Goal: Task Accomplishment & Management: Complete application form

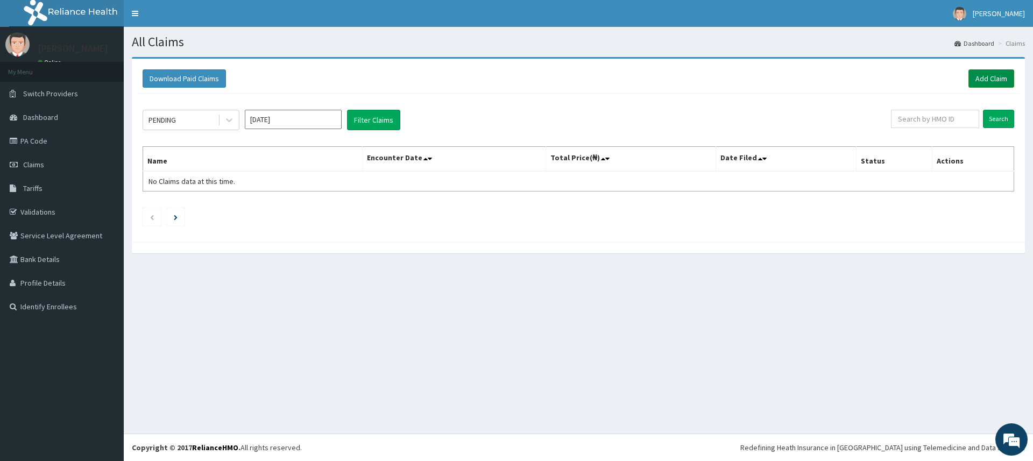
click at [996, 78] on link "Add Claim" at bounding box center [992, 78] width 46 height 18
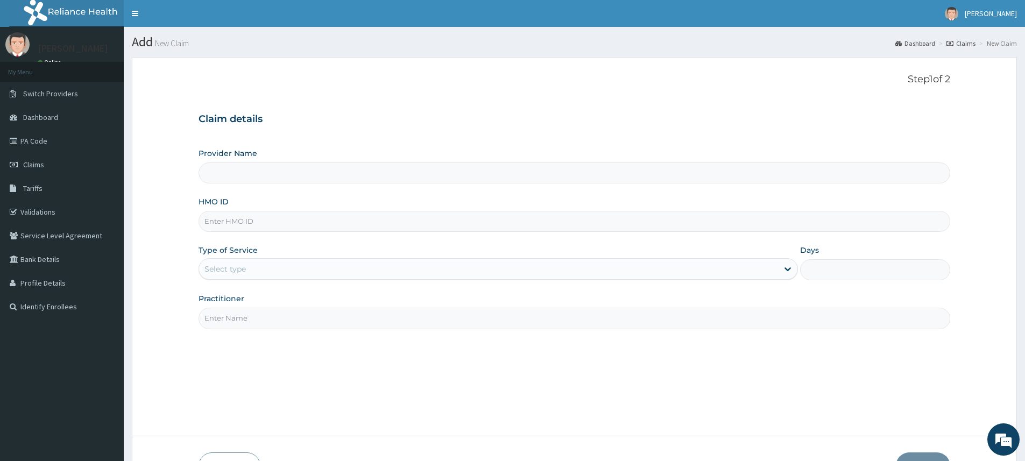
click at [249, 321] on input "Practitioner" at bounding box center [575, 318] width 752 height 21
type input "Pure Fitness Africa | Lekki (fka Fitness Central)"
type input "1"
click at [281, 349] on div "Step 1 of 2 Claim details Provider Name Pure Fitness Africa | Lekki (fka Fitnes…" at bounding box center [575, 247] width 752 height 346
click at [270, 318] on input "Practitioner" at bounding box center [575, 318] width 752 height 21
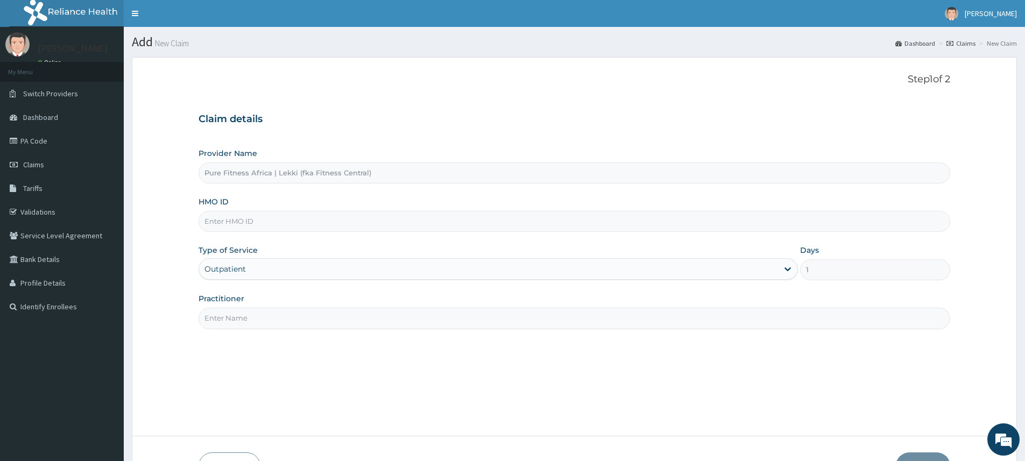
type input "pure fitness africa"
click at [296, 225] on input "HMO ID" at bounding box center [575, 221] width 752 height 21
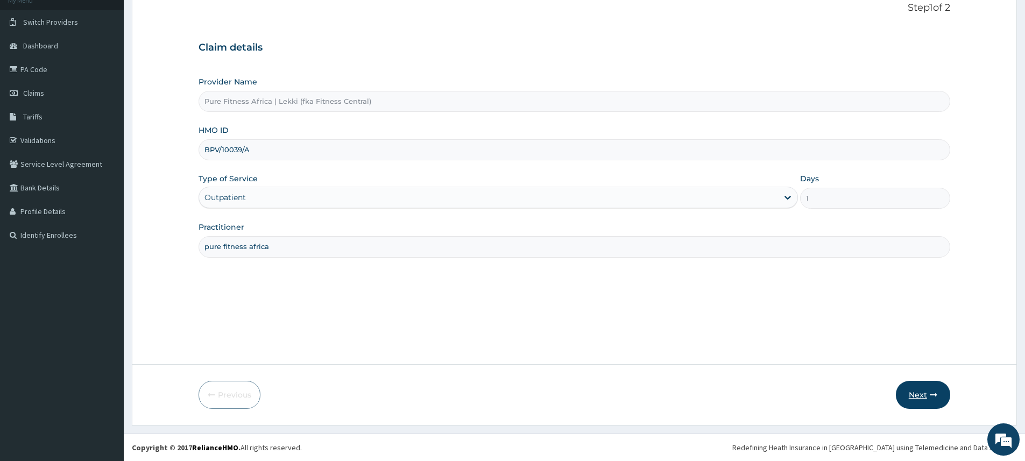
type input "BPV/10039/A"
click at [934, 397] on icon "button" at bounding box center [934, 395] width 8 height 8
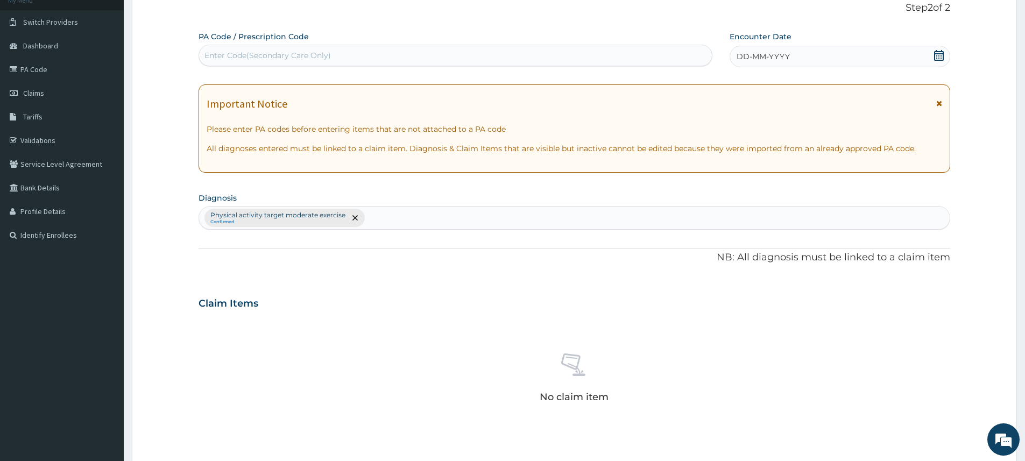
click at [765, 61] on span "DD-MM-YYYY" at bounding box center [763, 56] width 53 height 11
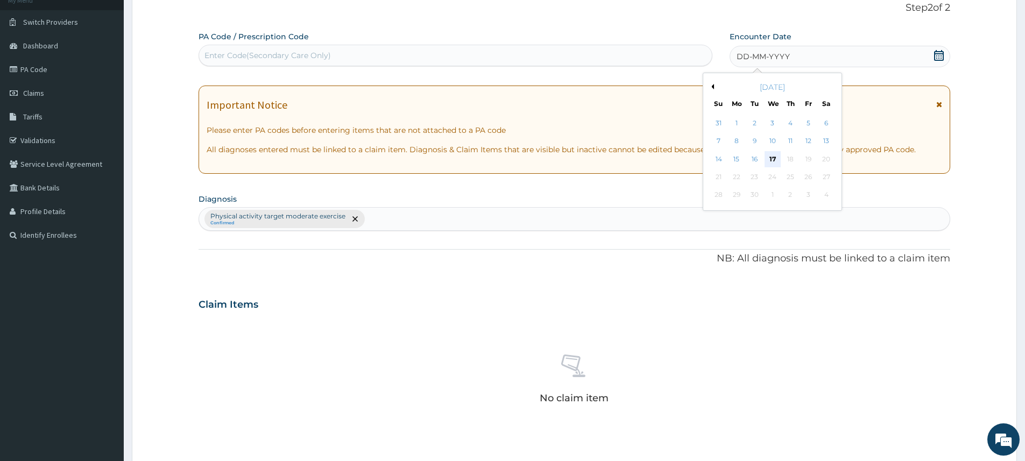
click at [775, 160] on div "17" at bounding box center [773, 159] width 16 height 16
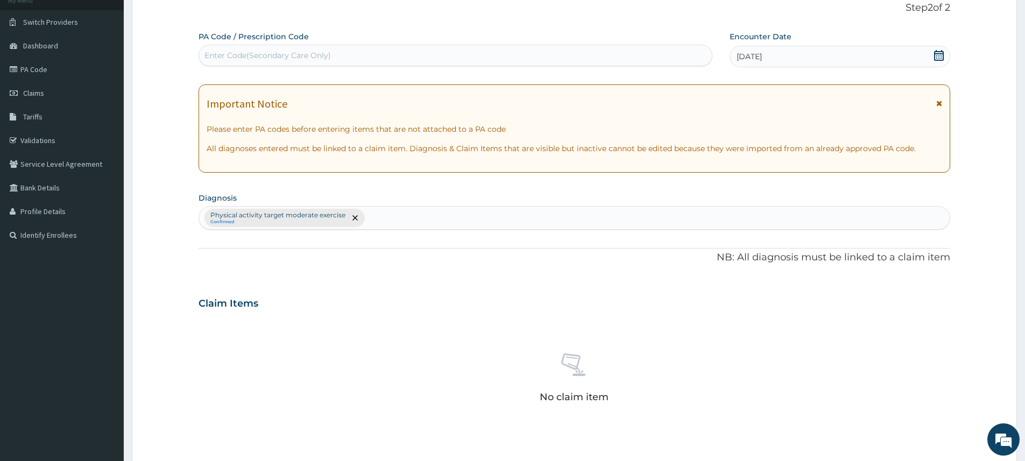
scroll to position [304, 0]
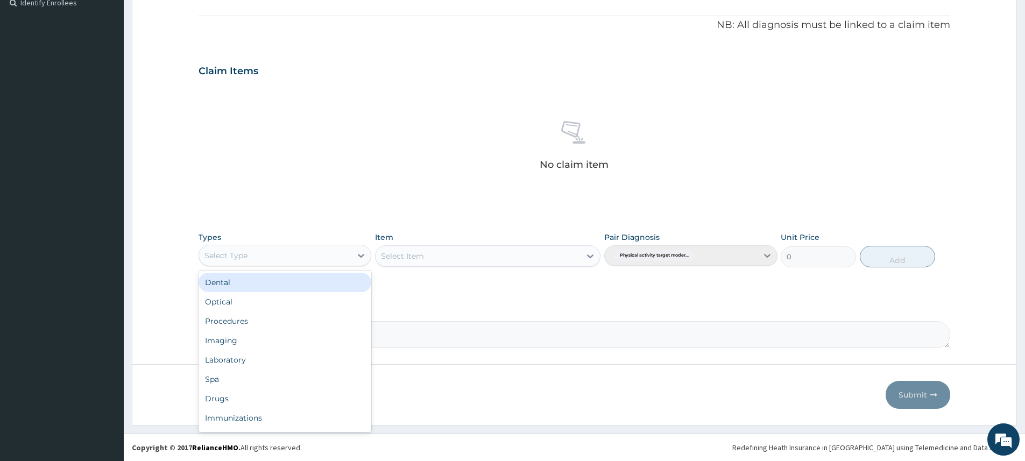
click at [301, 254] on div "Select Type" at bounding box center [275, 255] width 152 height 17
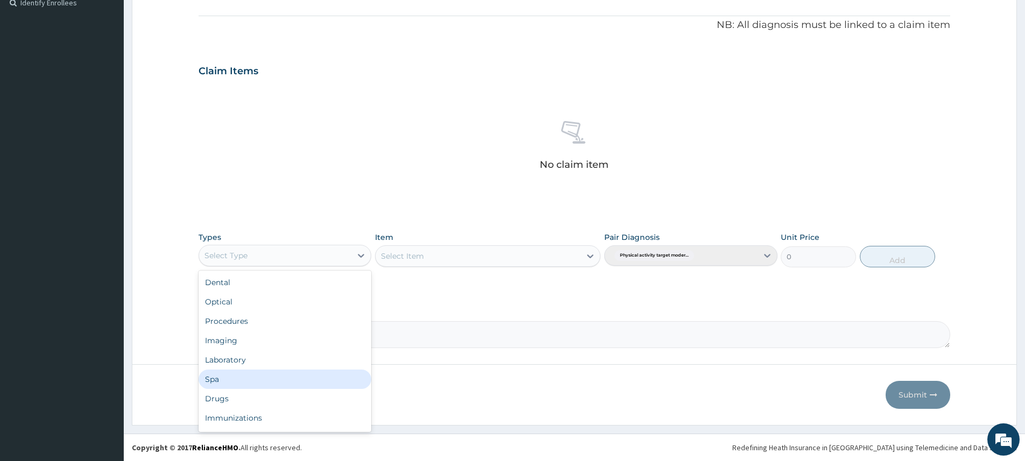
scroll to position [37, 0]
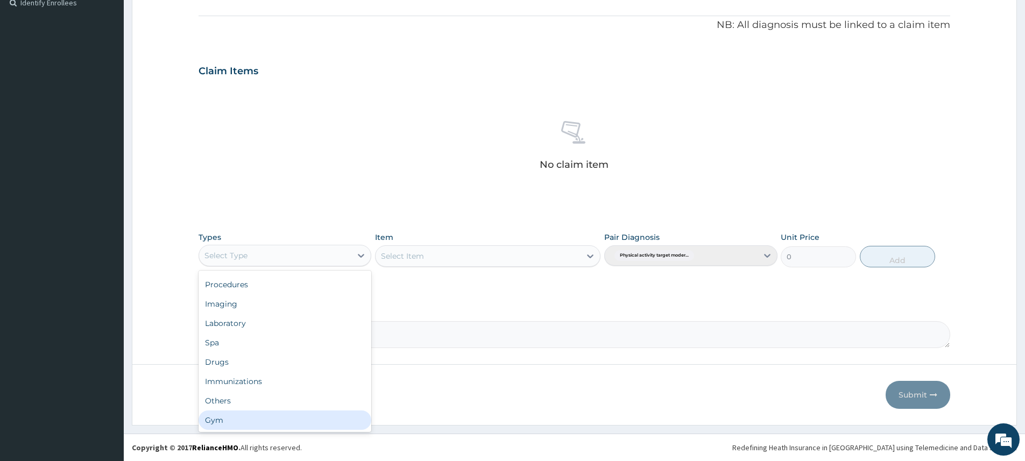
click at [291, 418] on div "Gym" at bounding box center [285, 420] width 173 height 19
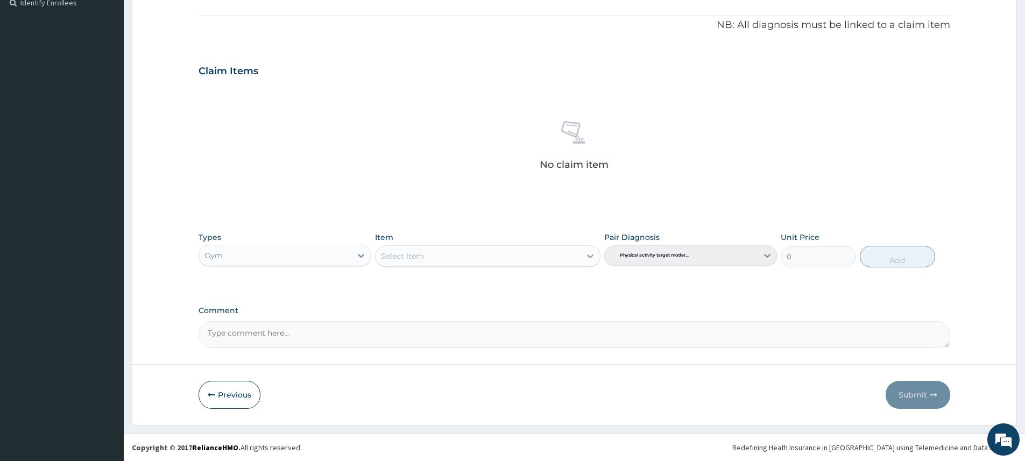
click at [587, 257] on icon at bounding box center [590, 256] width 11 height 11
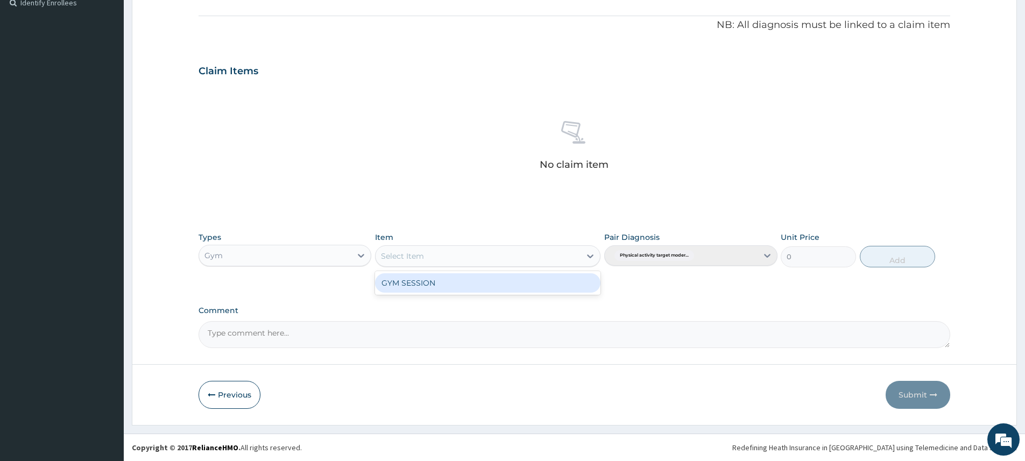
click at [575, 284] on div "GYM SESSION" at bounding box center [488, 282] width 226 height 19
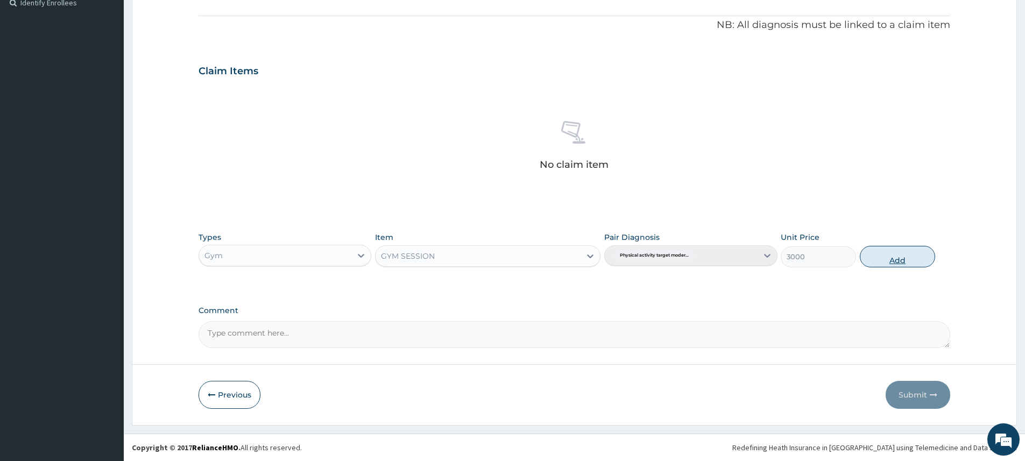
click at [881, 261] on button "Add" at bounding box center [897, 257] width 75 height 22
type input "0"
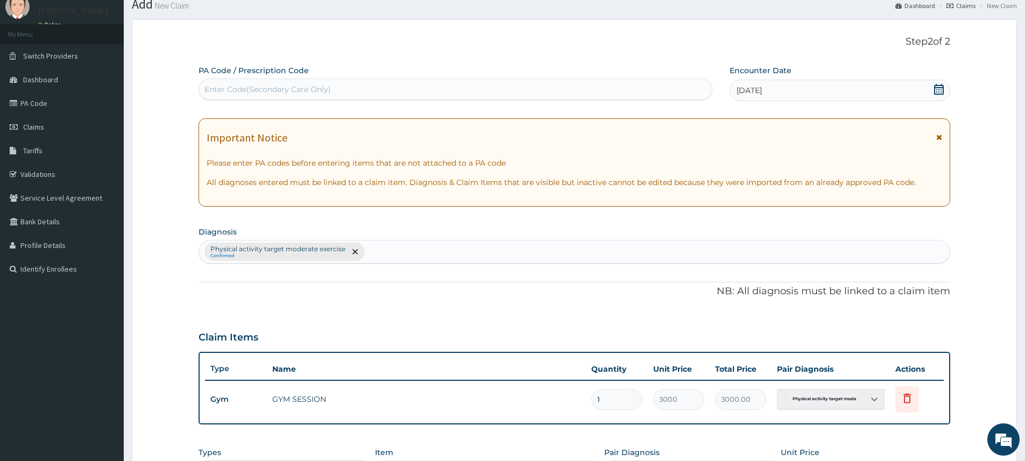
scroll to position [0, 0]
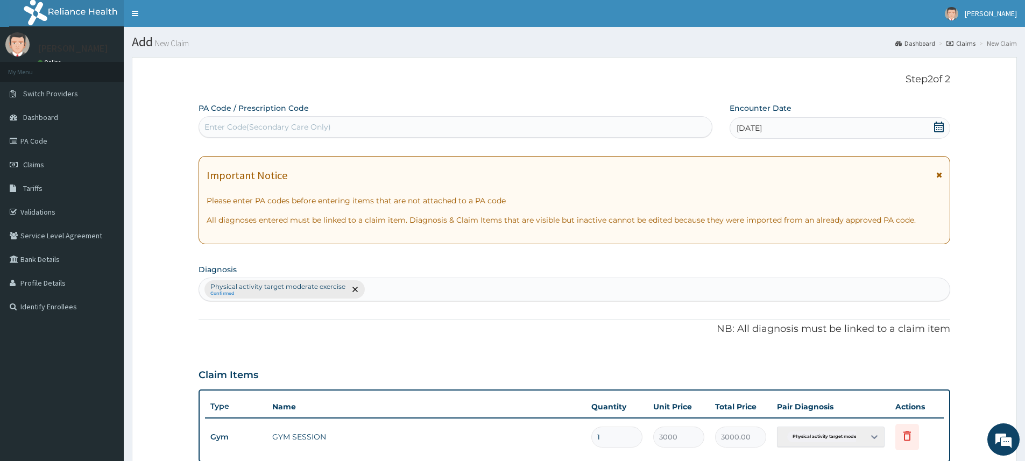
click at [319, 123] on div "Enter Code(Secondary Care Only)" at bounding box center [268, 127] width 126 height 11
type input "PA/32B733"
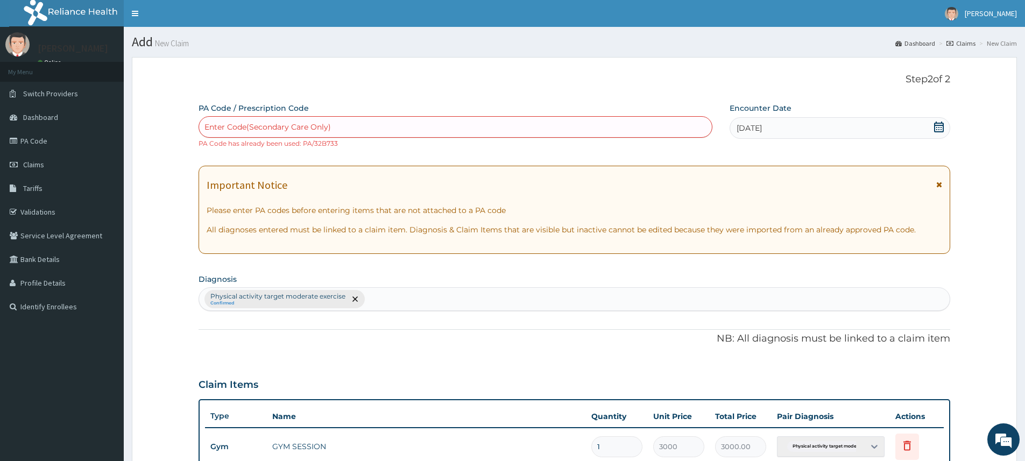
click at [277, 126] on div "Enter Code(Secondary Care Only)" at bounding box center [268, 127] width 126 height 11
click at [219, 126] on input "PA/2A23" at bounding box center [221, 127] width 32 height 11
type input "PA/EA2A23"
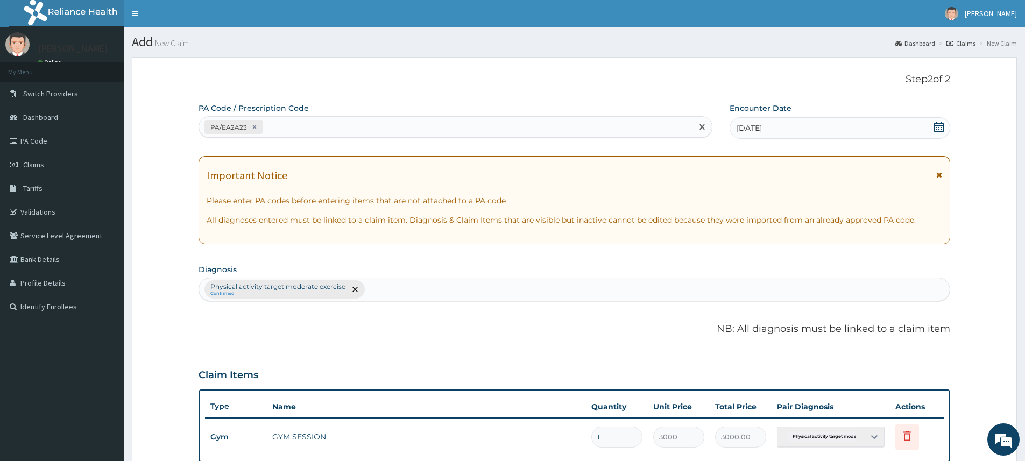
scroll to position [253, 0]
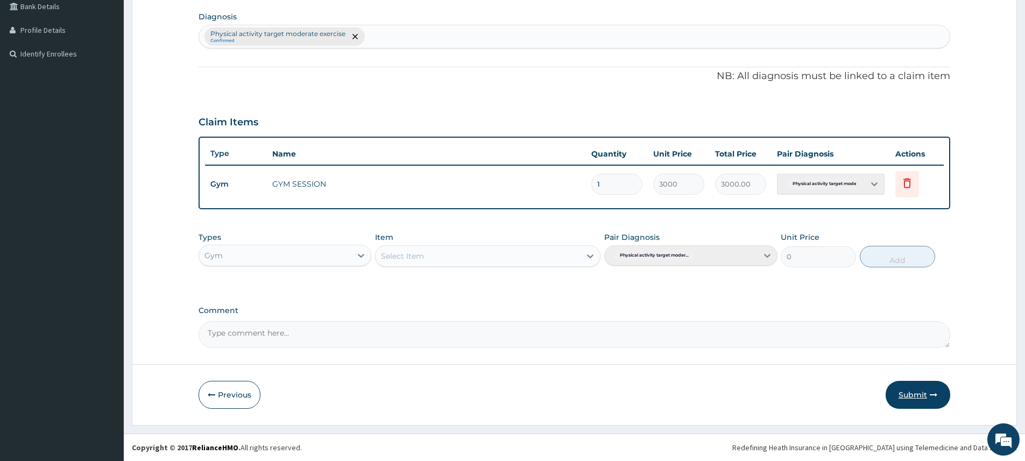
click at [915, 398] on button "Submit" at bounding box center [918, 395] width 65 height 28
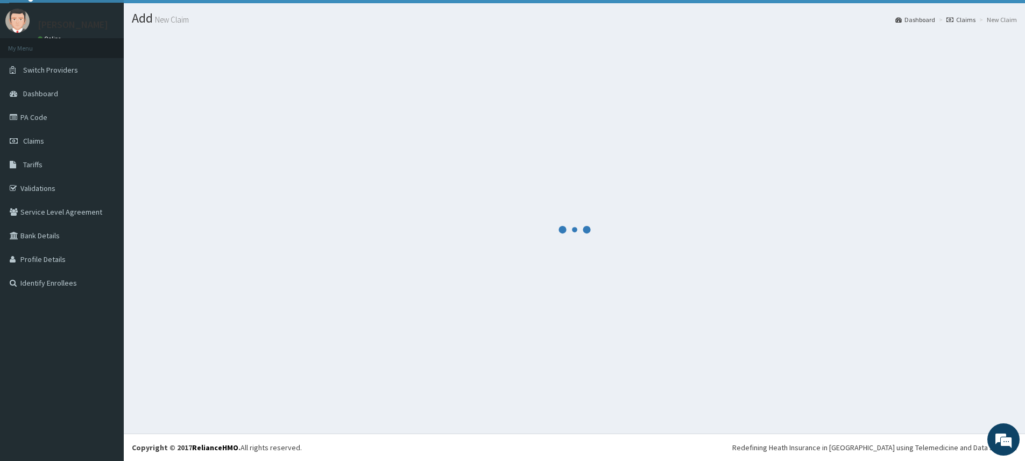
scroll to position [24, 0]
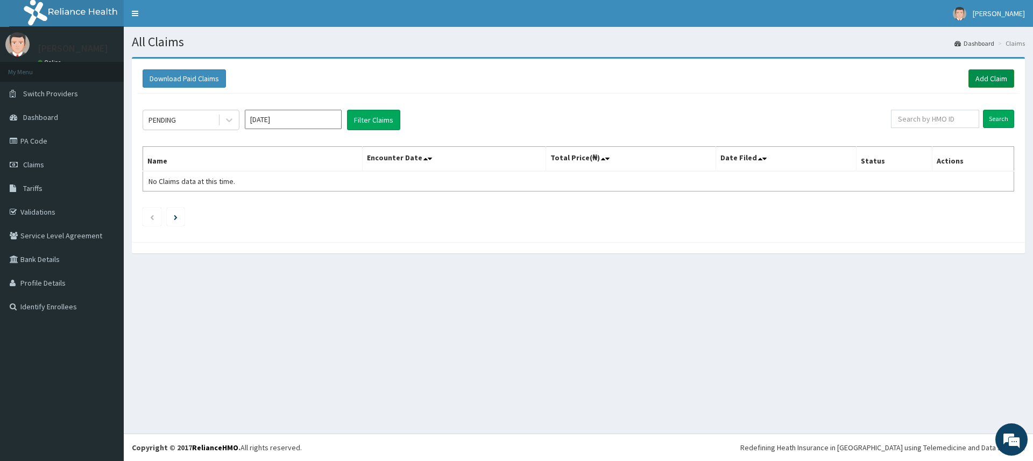
click at [981, 80] on link "Add Claim" at bounding box center [992, 78] width 46 height 18
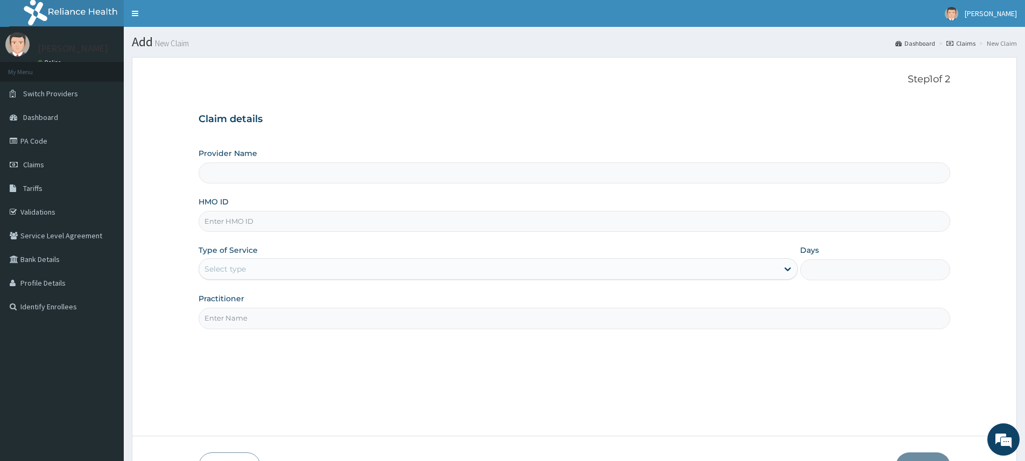
type input "Pure Fitness Africa | Lekki (fka Fitness Central)"
type input "1"
click at [226, 312] on input "Practitioner" at bounding box center [575, 318] width 752 height 21
type input "pure fitness africa"
click at [408, 224] on input "HMO ID" at bounding box center [575, 221] width 752 height 21
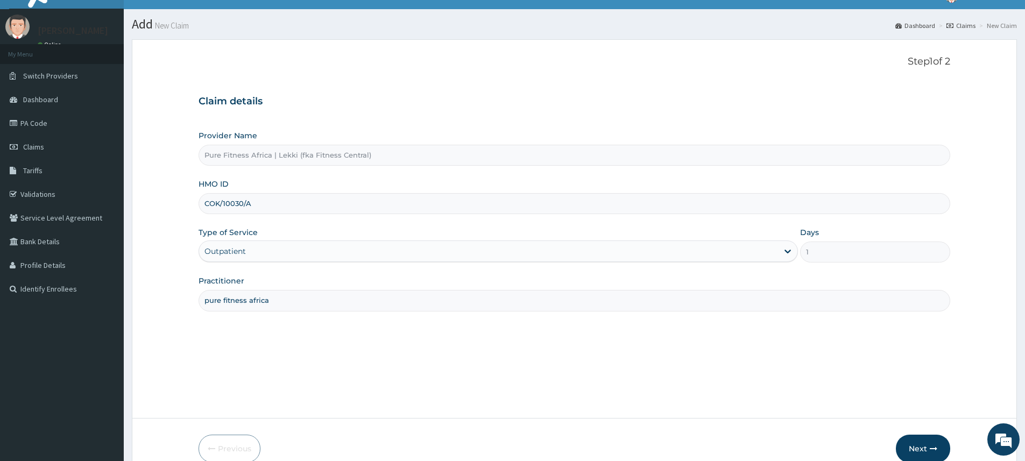
scroll to position [39, 0]
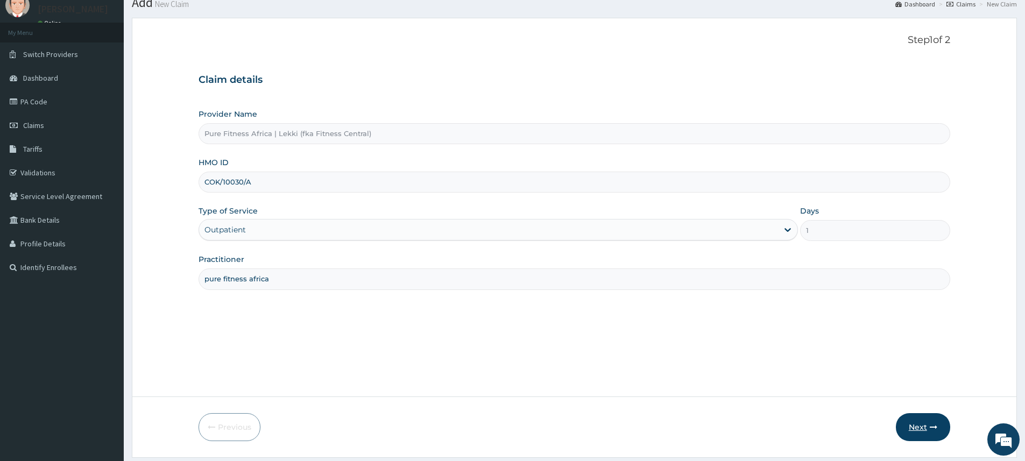
type input "COK/10030/A"
click at [932, 432] on button "Next" at bounding box center [923, 427] width 54 height 28
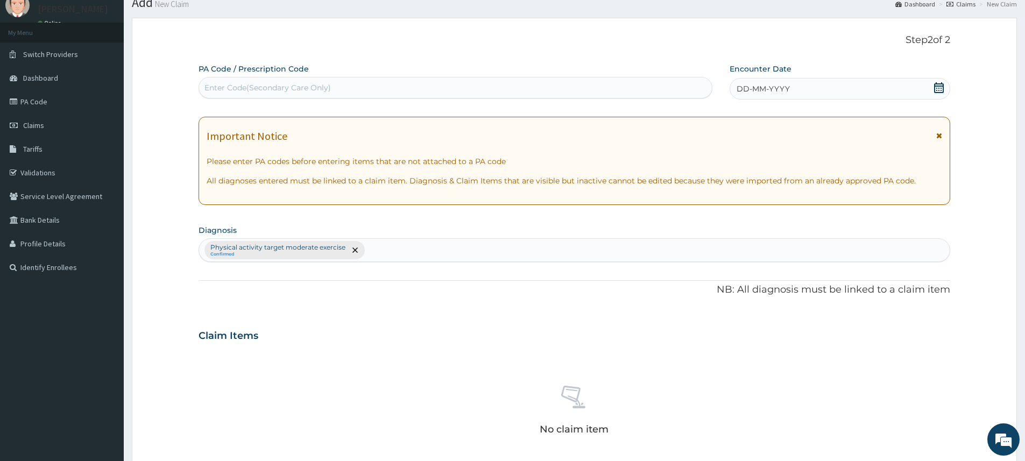
click at [797, 81] on div "DD-MM-YYYY" at bounding box center [840, 89] width 220 height 22
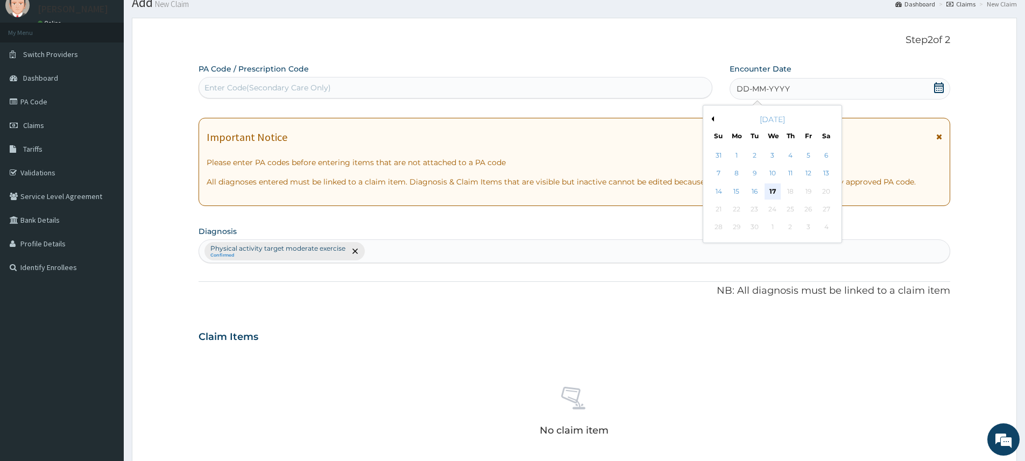
click at [772, 190] on div "17" at bounding box center [773, 192] width 16 height 16
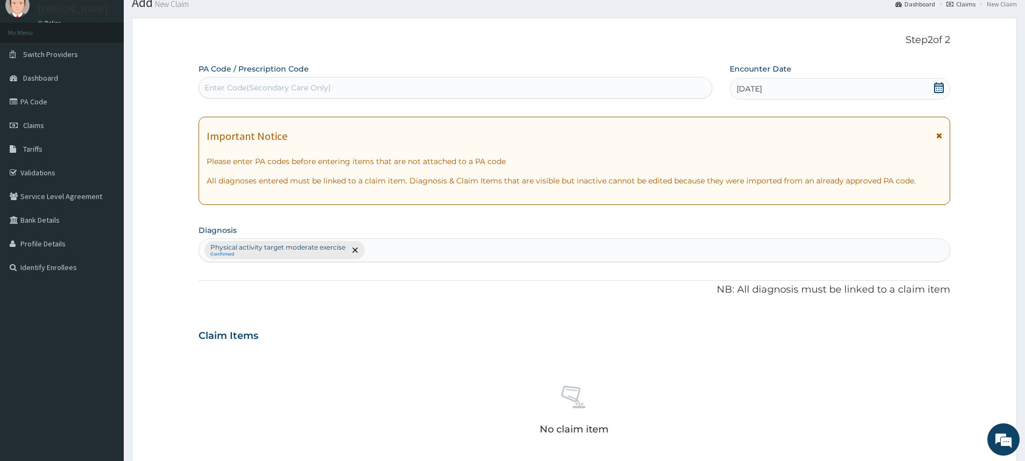
scroll to position [304, 0]
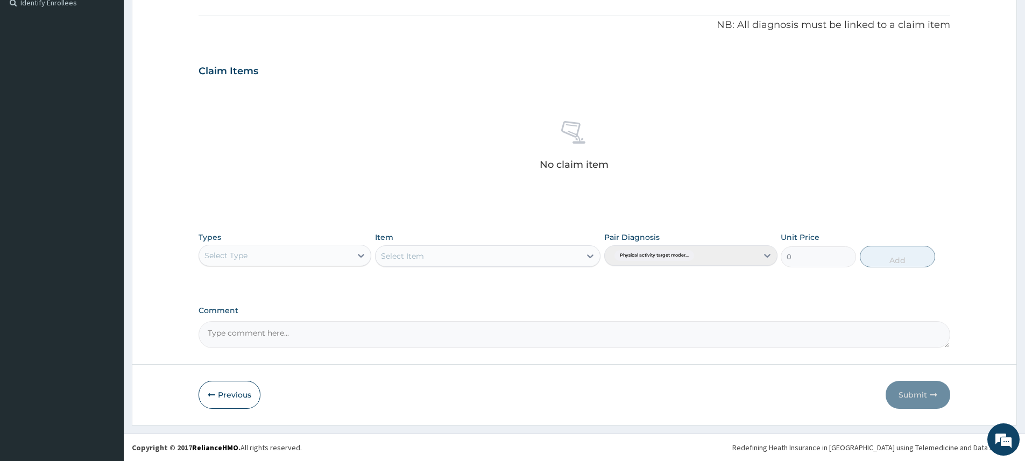
click at [327, 252] on div "Select Type" at bounding box center [275, 255] width 152 height 17
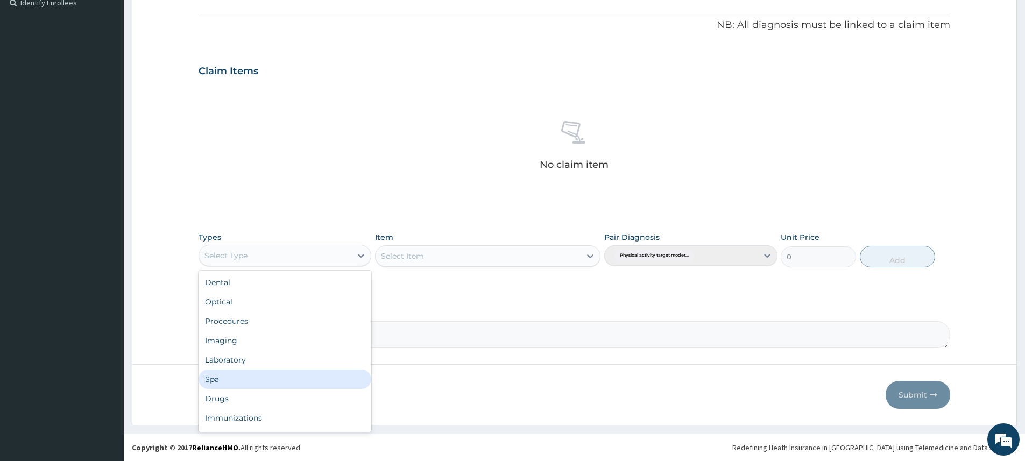
scroll to position [37, 0]
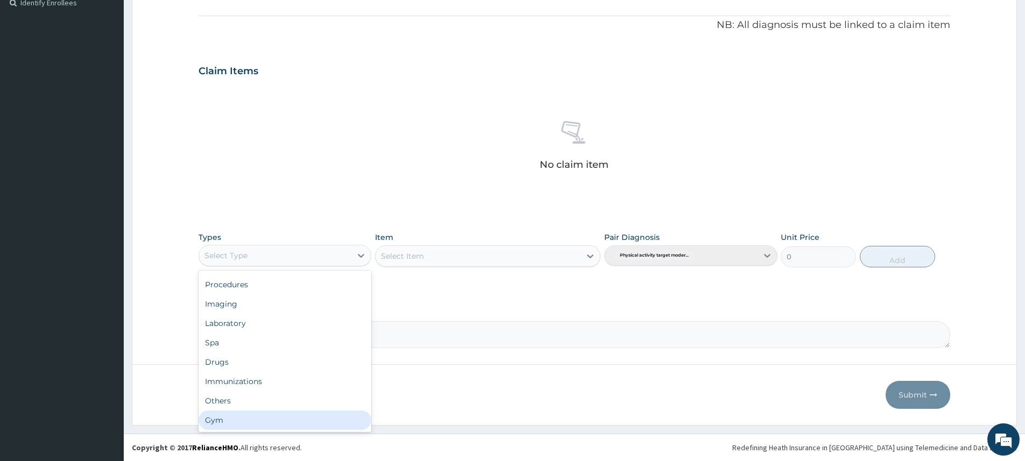
click at [275, 416] on div "Gym" at bounding box center [285, 420] width 173 height 19
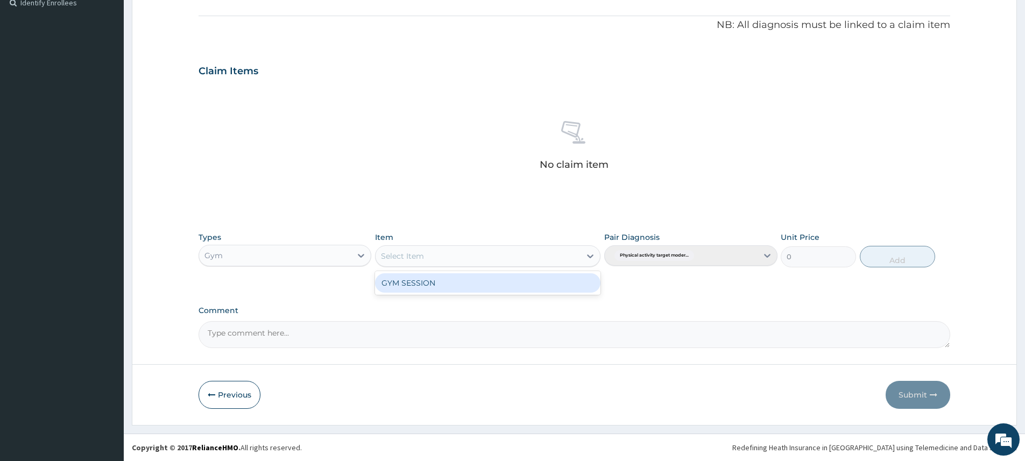
click at [569, 254] on div "Select Item" at bounding box center [478, 256] width 205 height 17
click at [570, 276] on div "GYM SESSION" at bounding box center [488, 282] width 226 height 19
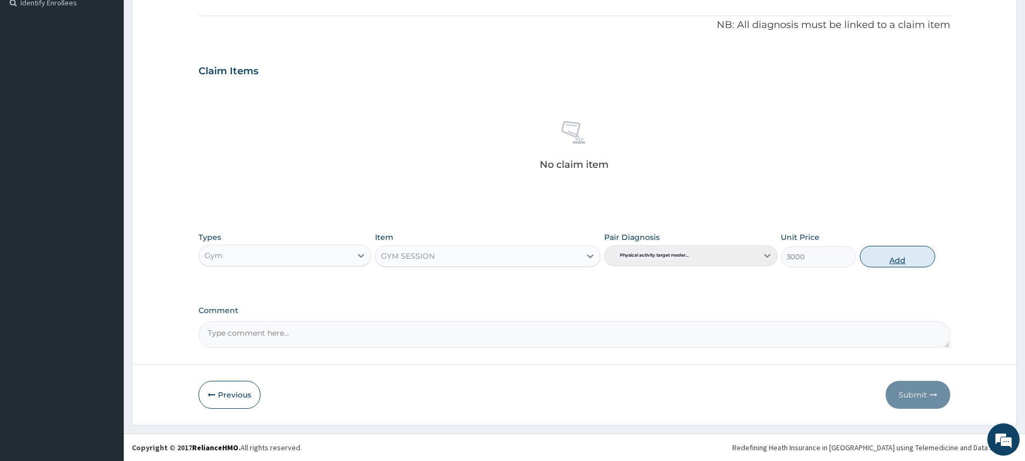
click at [913, 263] on button "Add" at bounding box center [897, 257] width 75 height 22
type input "0"
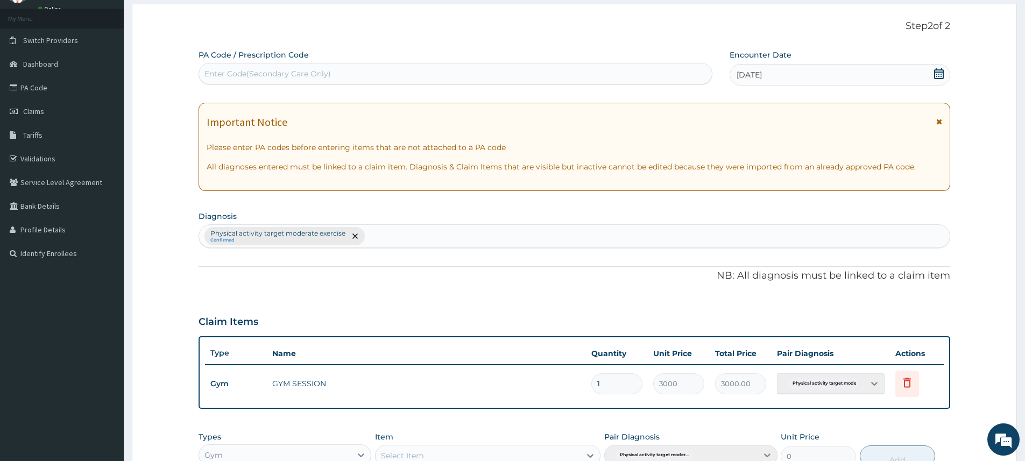
scroll to position [0, 0]
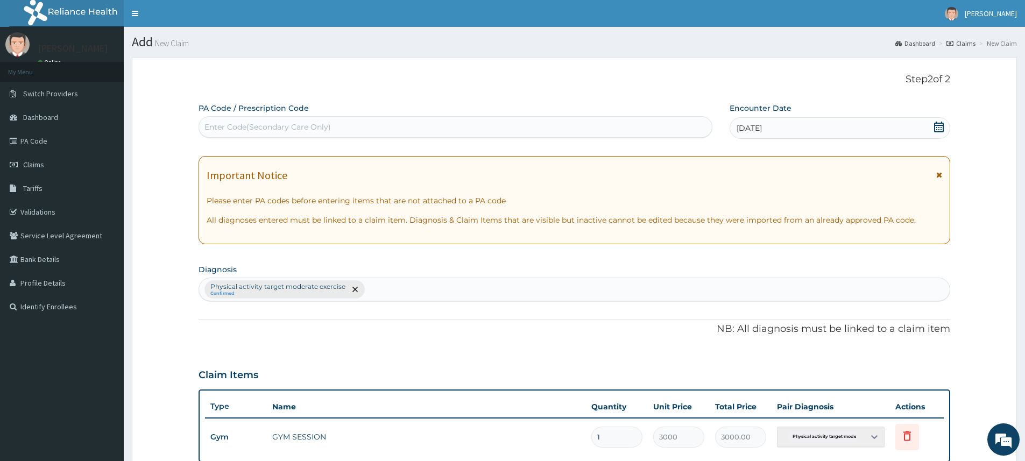
click at [453, 120] on div "Enter Code(Secondary Care Only)" at bounding box center [455, 126] width 513 height 17
type input "PA/EF74EA"
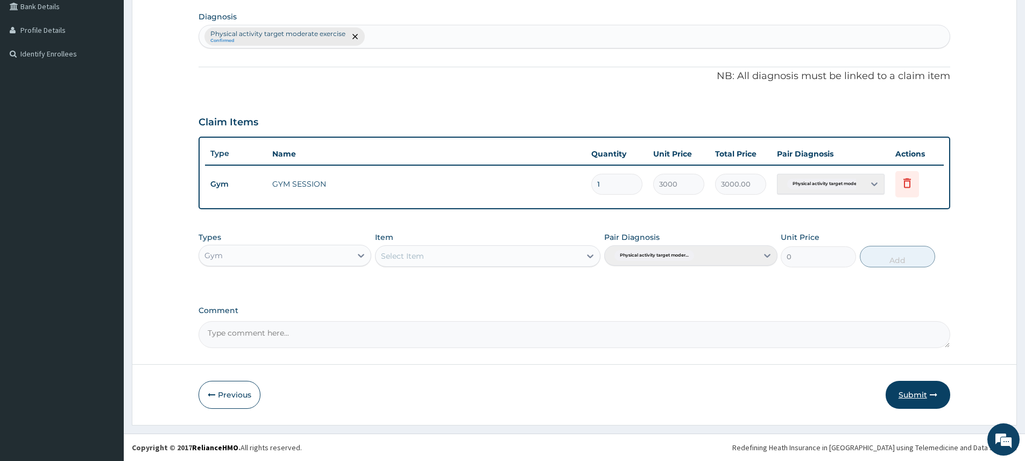
click at [932, 396] on icon "button" at bounding box center [934, 395] width 8 height 8
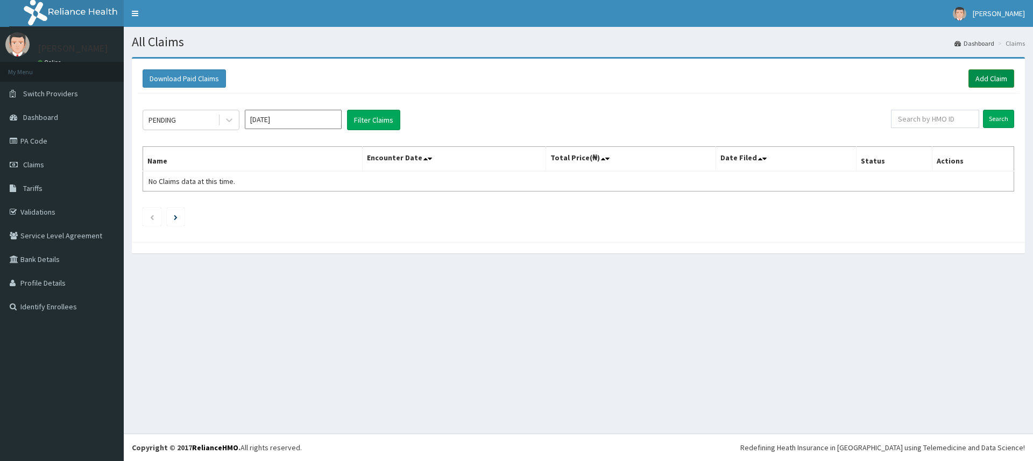
click at [985, 80] on link "Add Claim" at bounding box center [992, 78] width 46 height 18
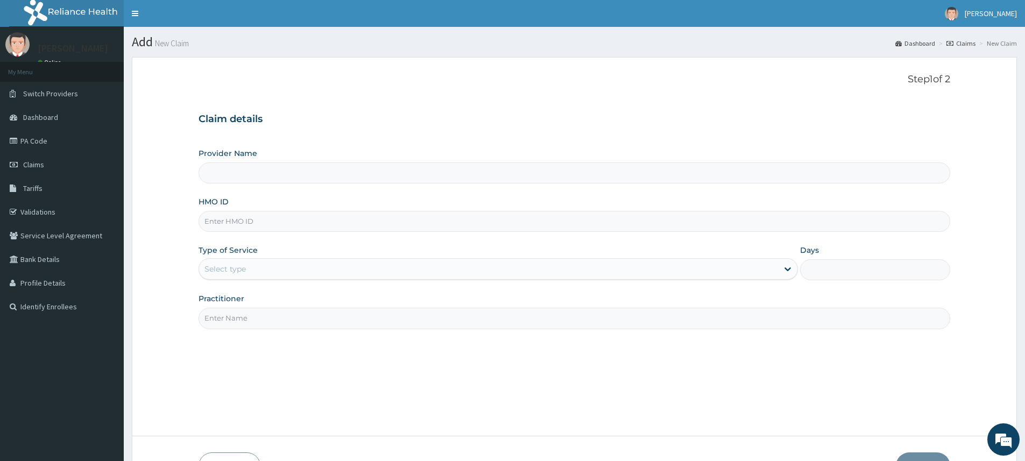
click at [303, 222] on input "HMO ID" at bounding box center [575, 221] width 752 height 21
type input "COK"
type input "Pure Fitness Africa | Lekki (fka Fitness Central)"
type input "1"
click at [231, 223] on input "COK/1033/A" at bounding box center [575, 221] width 752 height 21
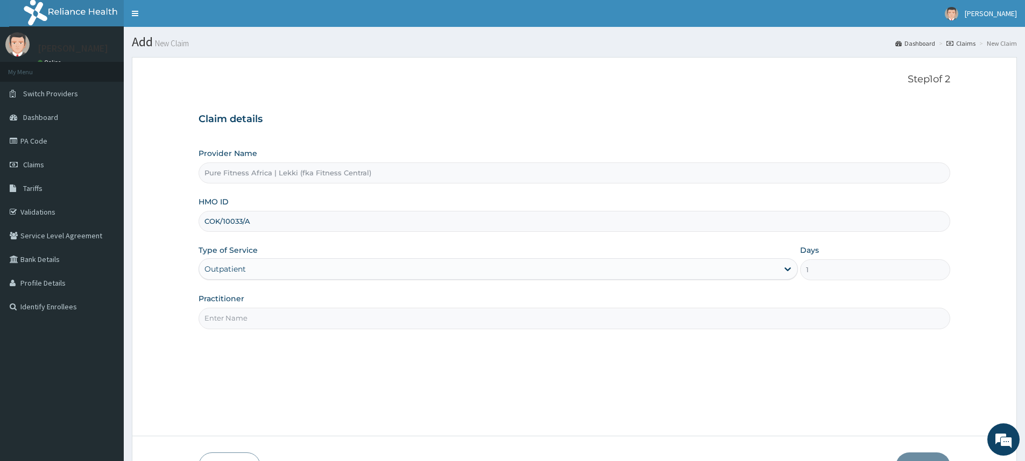
type input "COK/10033/A"
click at [380, 317] on input "Practitioner" at bounding box center [575, 318] width 752 height 21
type input "pure fitness africa"
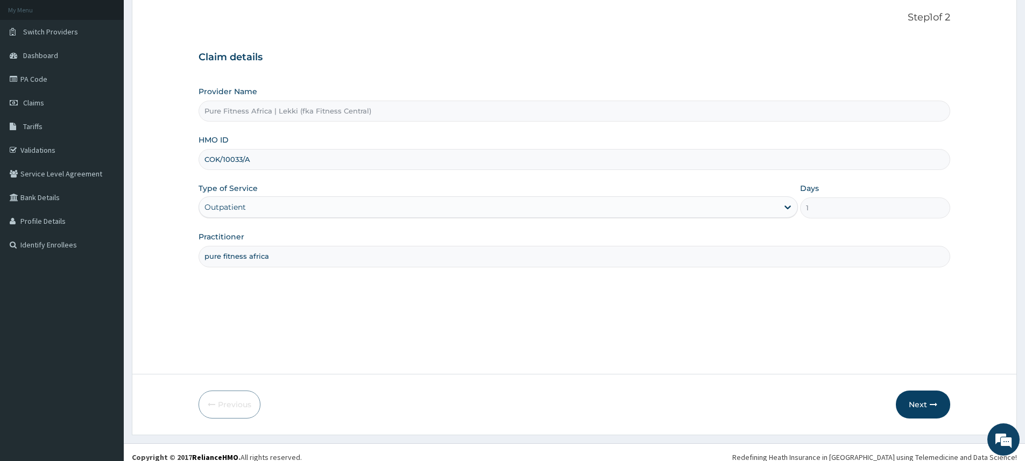
scroll to position [72, 0]
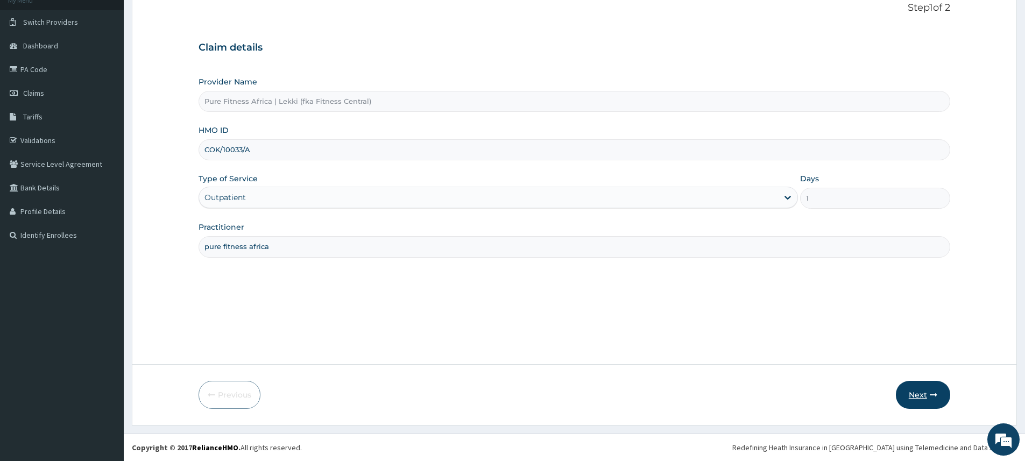
click at [910, 391] on button "Next" at bounding box center [923, 395] width 54 height 28
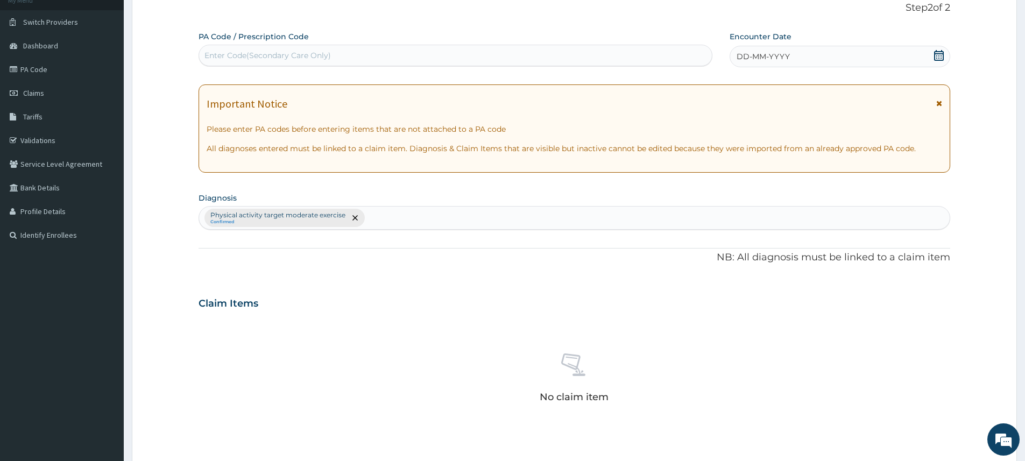
click at [753, 60] on span "DD-MM-YYYY" at bounding box center [763, 56] width 53 height 11
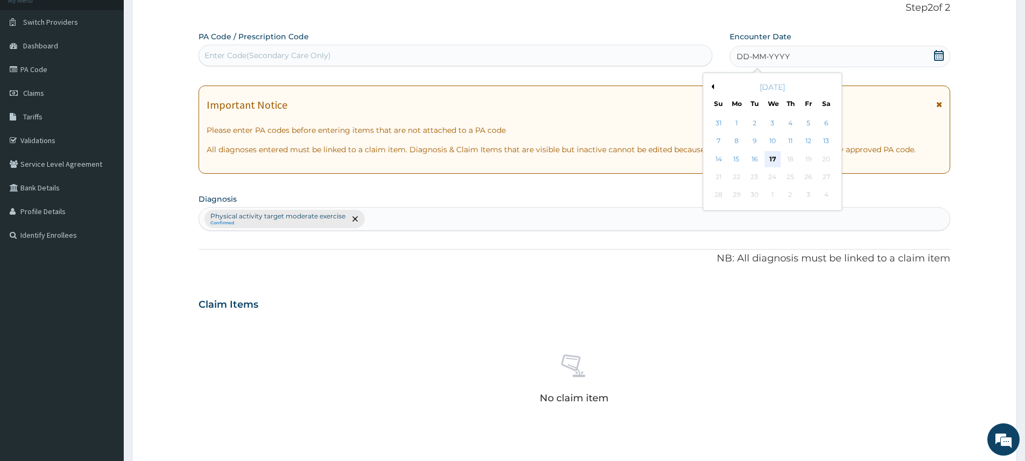
click at [767, 156] on div "17" at bounding box center [773, 159] width 16 height 16
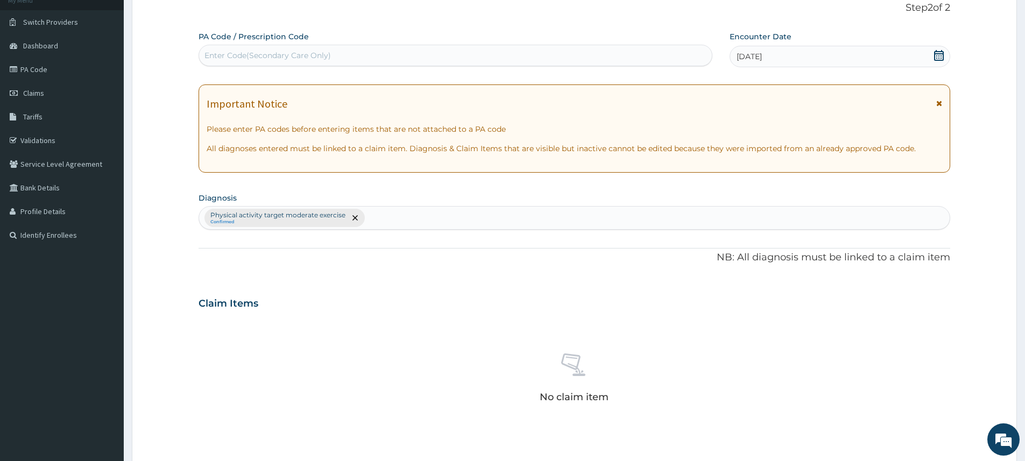
click at [466, 54] on div "Enter Code(Secondary Care Only)" at bounding box center [455, 55] width 513 height 17
type input "PA/185530"
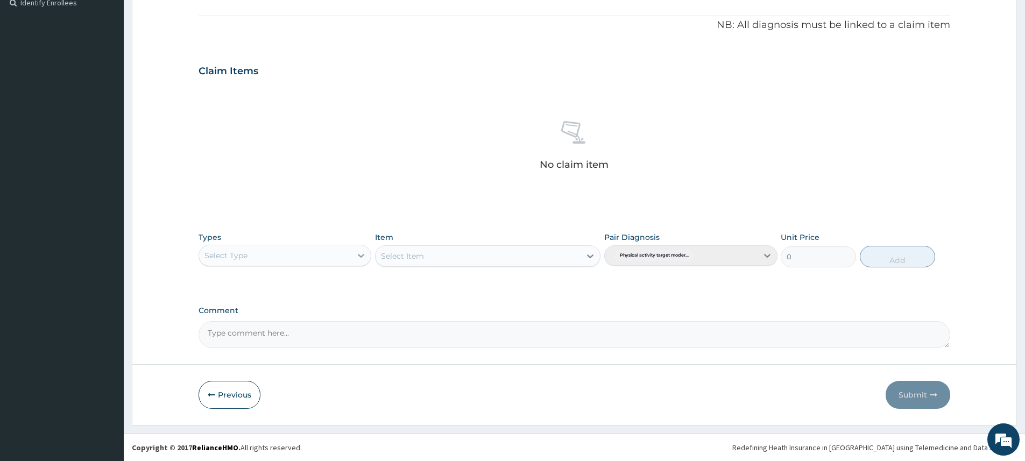
click at [356, 253] on icon at bounding box center [361, 255] width 11 height 11
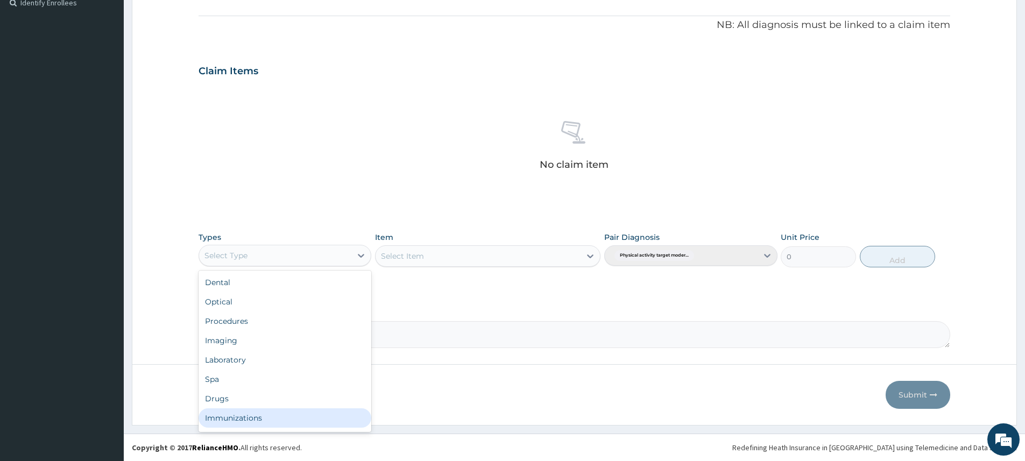
scroll to position [37, 0]
click at [287, 411] on div "Gym" at bounding box center [285, 420] width 173 height 19
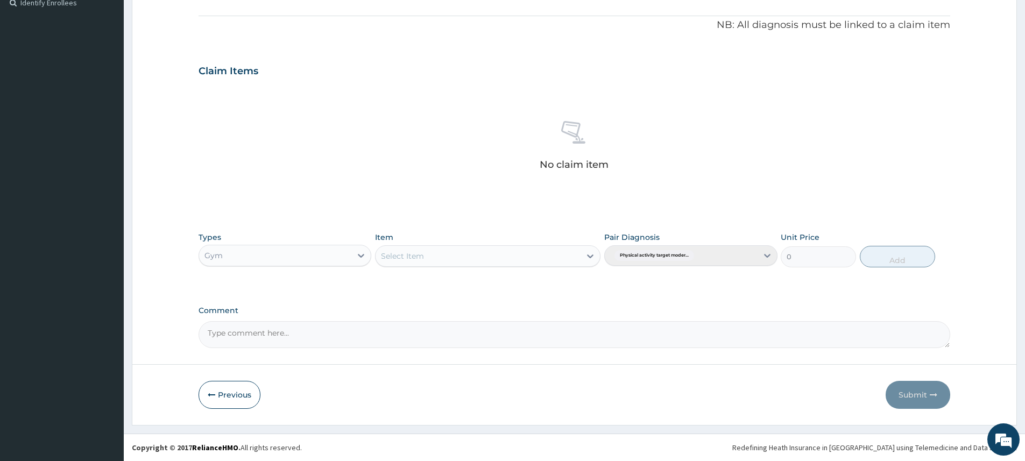
click at [544, 262] on div "Select Item" at bounding box center [478, 256] width 205 height 17
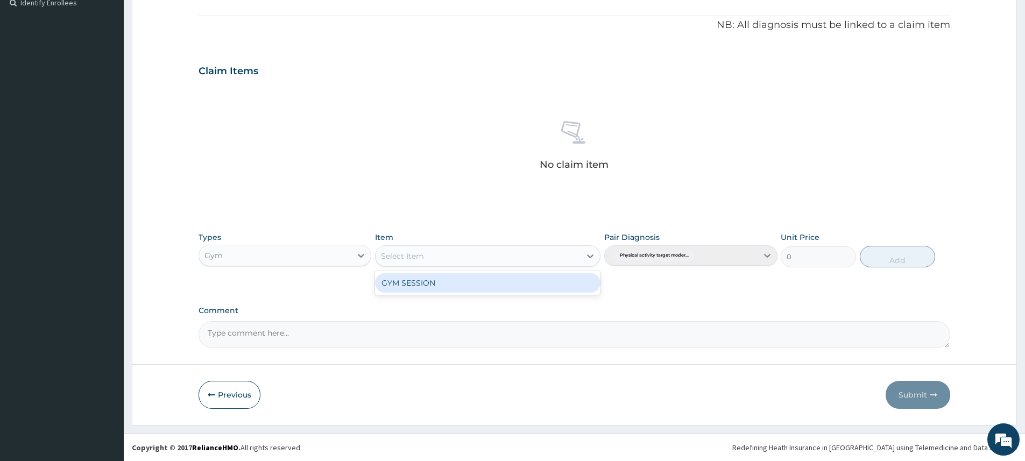
click at [532, 282] on div "GYM SESSION" at bounding box center [488, 282] width 226 height 19
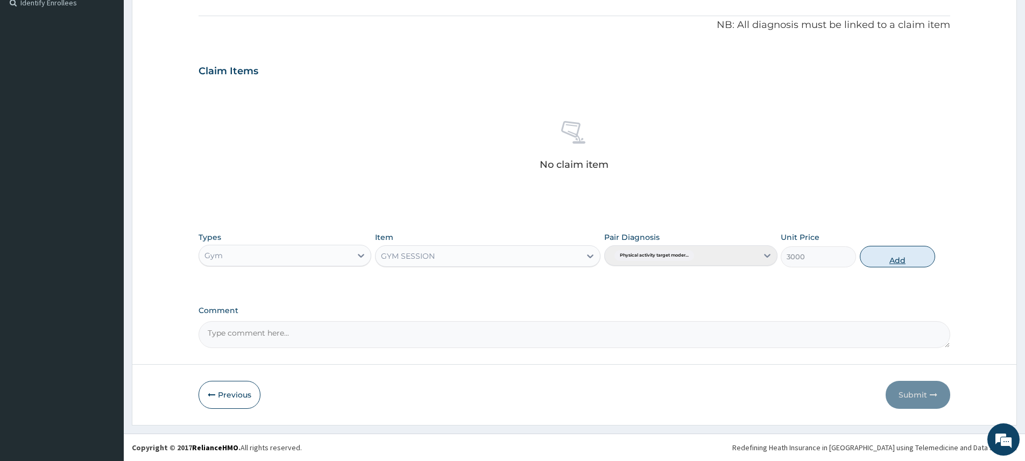
click at [923, 253] on button "Add" at bounding box center [897, 257] width 75 height 22
type input "0"
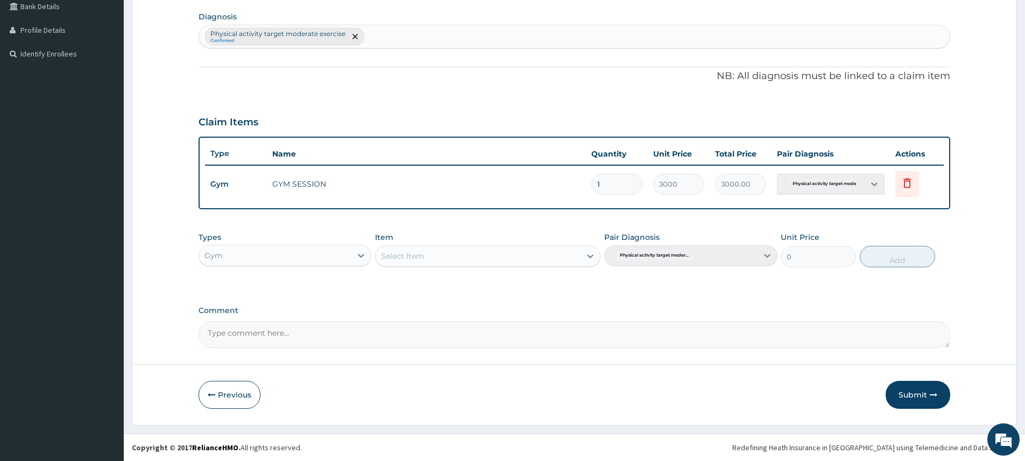
click at [910, 396] on button "Submit" at bounding box center [918, 395] width 65 height 28
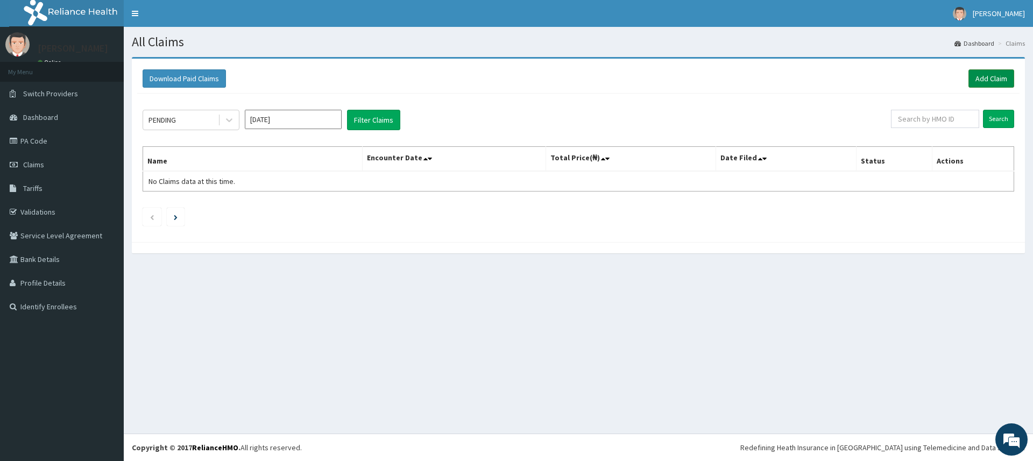
click at [1002, 81] on link "Add Claim" at bounding box center [992, 78] width 46 height 18
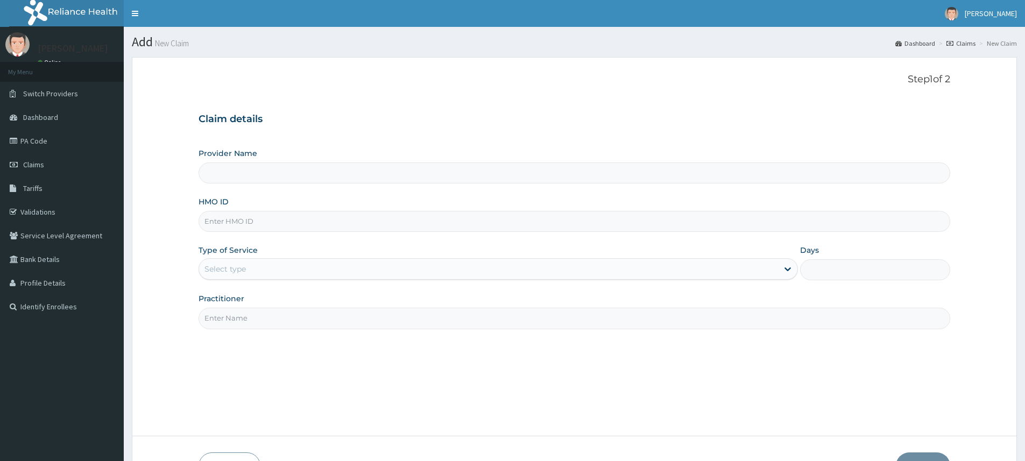
type input "R"
type input "Pure Fitness Africa | Lekki (fka Fitness Central)"
type input "1"
type input "RNC/10011/B"
click at [245, 312] on input "Practitioner" at bounding box center [575, 318] width 752 height 21
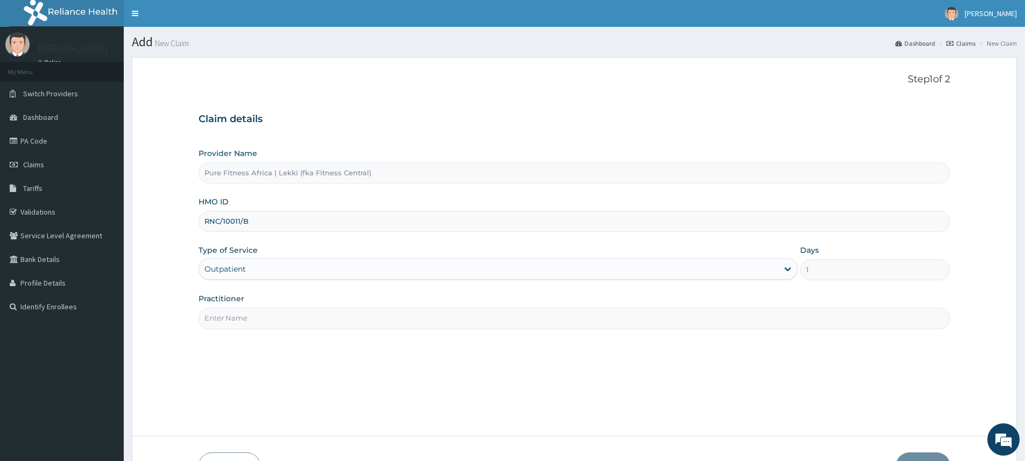
type input "pure fitness africa"
click at [322, 224] on input "RNC/10011/B" at bounding box center [575, 221] width 752 height 21
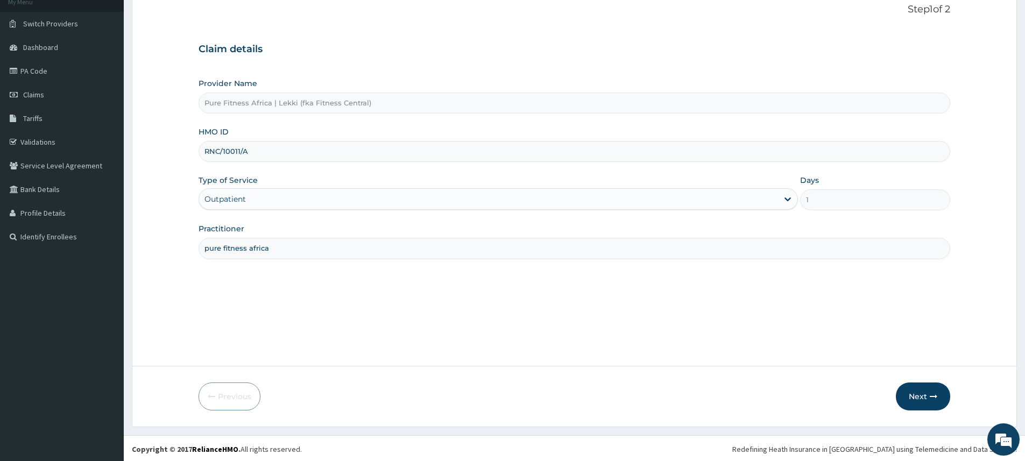
scroll to position [72, 0]
type input "RNC/10011/A"
click at [920, 396] on button "Next" at bounding box center [923, 395] width 54 height 28
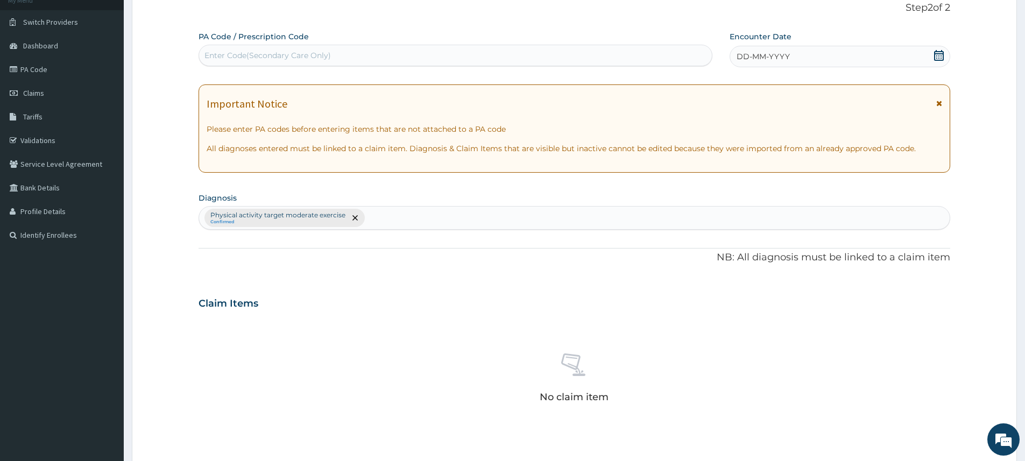
click at [748, 57] on span "DD-MM-YYYY" at bounding box center [763, 56] width 53 height 11
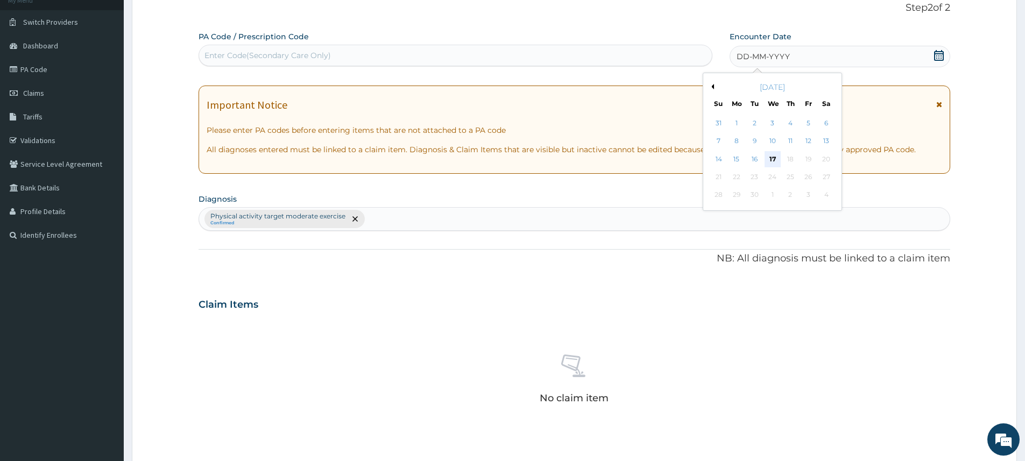
click at [777, 156] on div "17" at bounding box center [773, 159] width 16 height 16
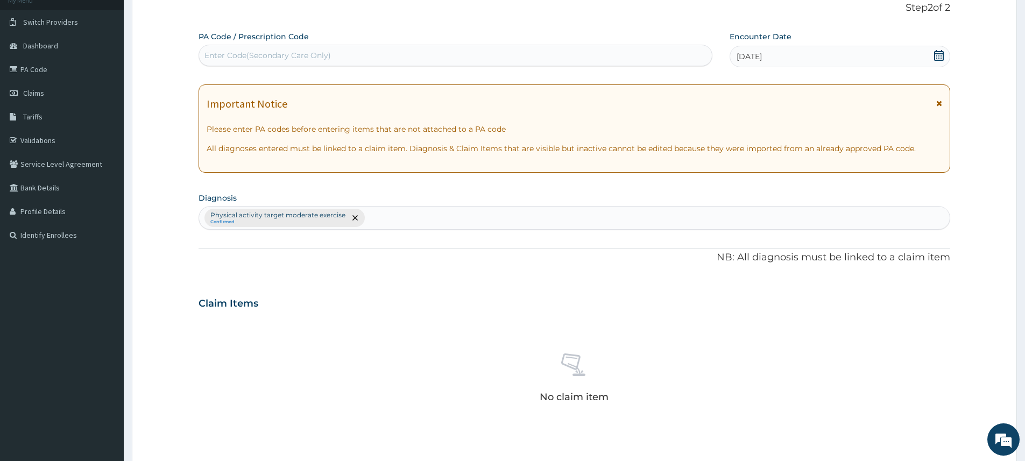
click at [547, 58] on div "Enter Code(Secondary Care Only)" at bounding box center [455, 55] width 513 height 17
type input "PA/D55966"
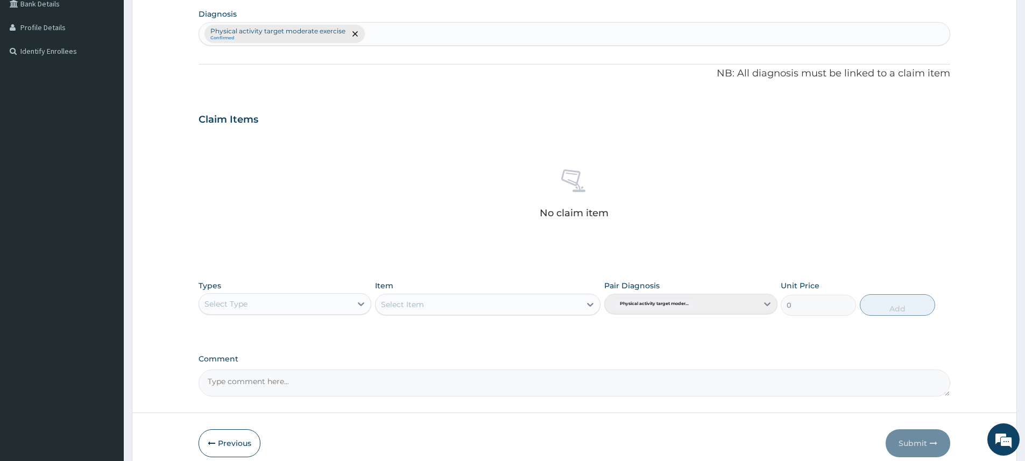
scroll to position [304, 0]
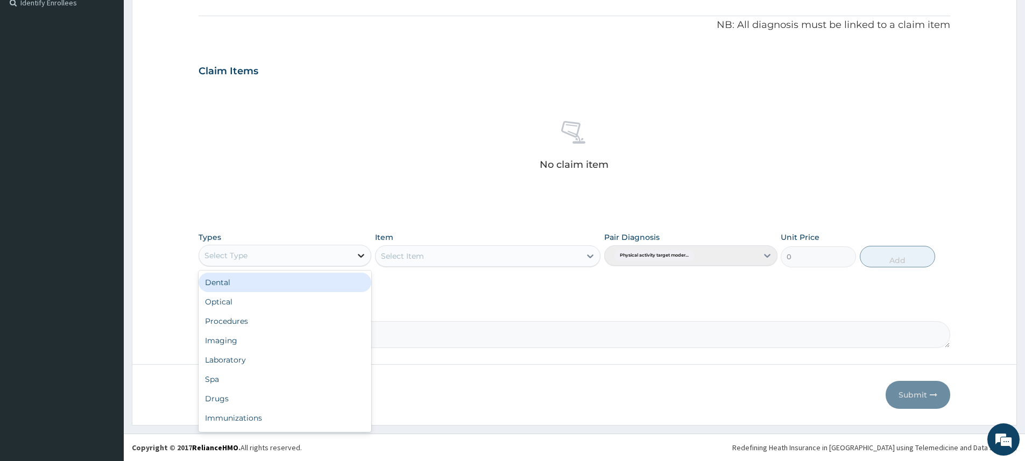
click at [357, 255] on icon at bounding box center [361, 255] width 11 height 11
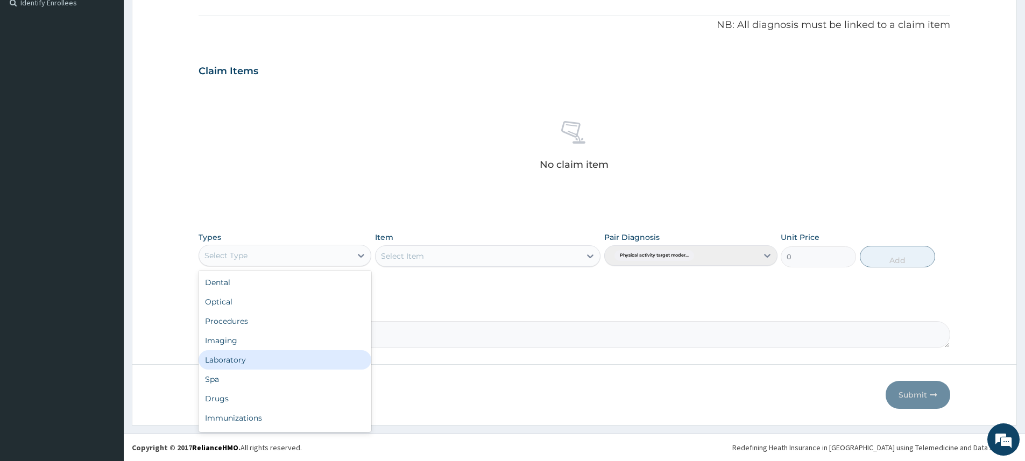
scroll to position [37, 0]
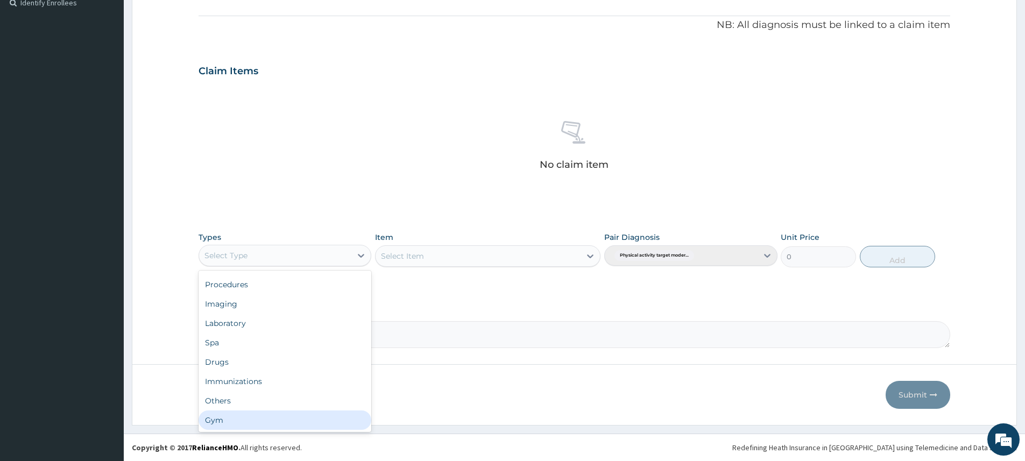
click at [299, 413] on div "Gym" at bounding box center [285, 420] width 173 height 19
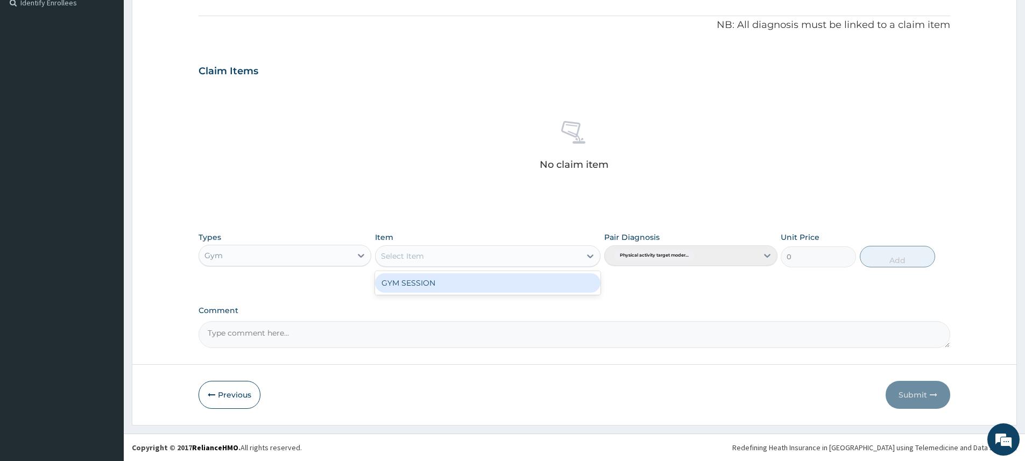
click at [473, 246] on div "Select Item" at bounding box center [488, 256] width 226 height 22
click at [477, 280] on div "GYM SESSION" at bounding box center [488, 282] width 226 height 19
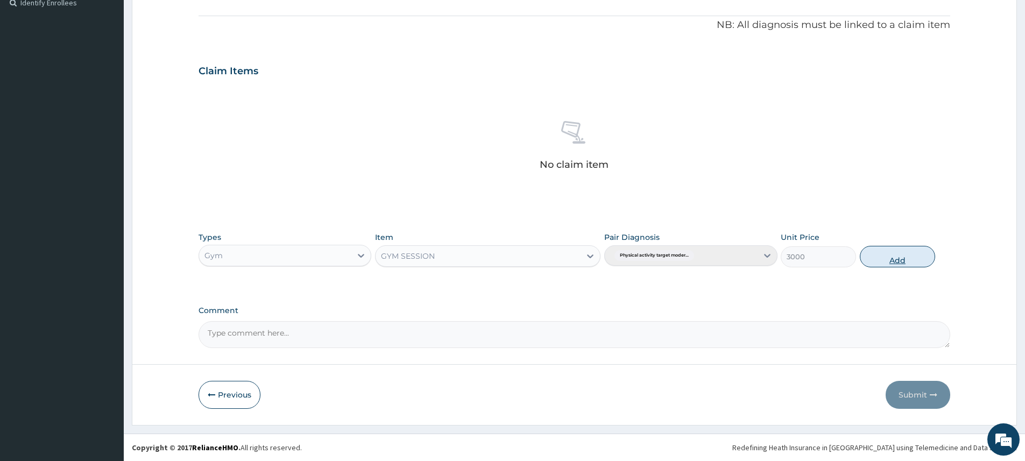
click at [902, 261] on button "Add" at bounding box center [897, 257] width 75 height 22
type input "0"
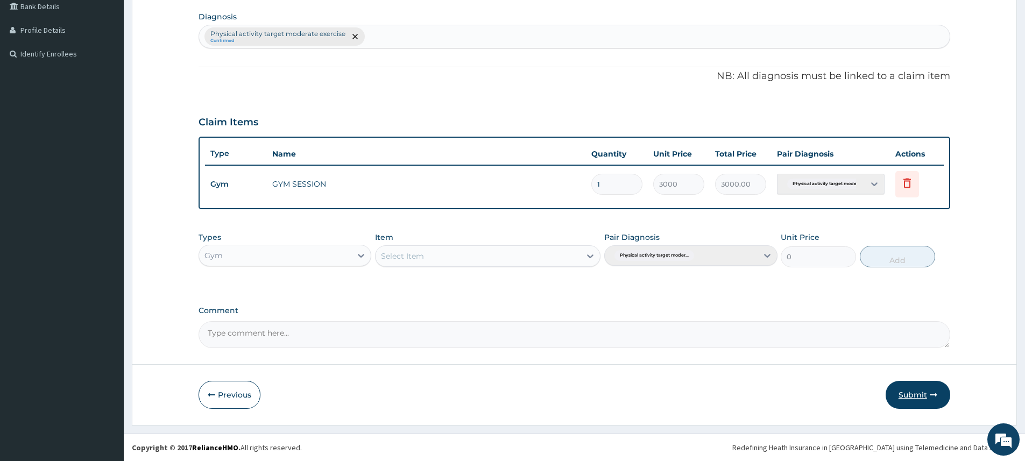
click at [903, 400] on button "Submit" at bounding box center [918, 395] width 65 height 28
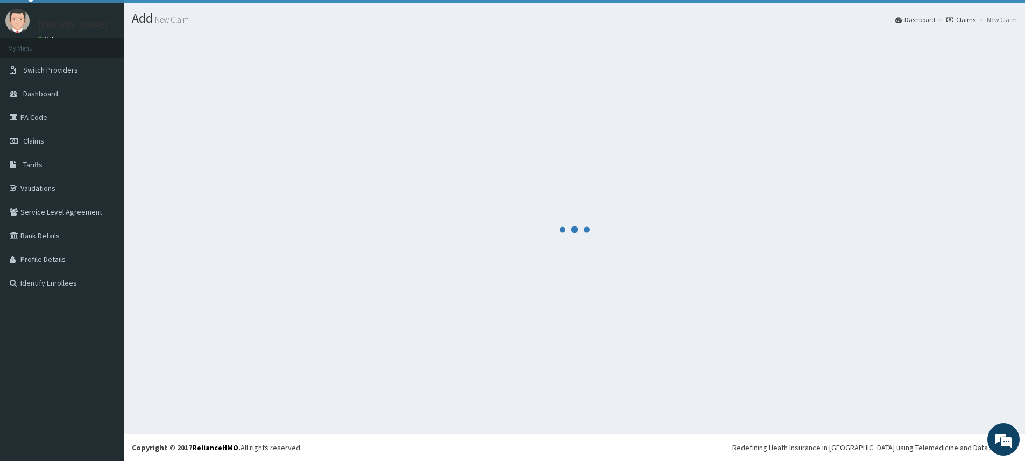
scroll to position [24, 0]
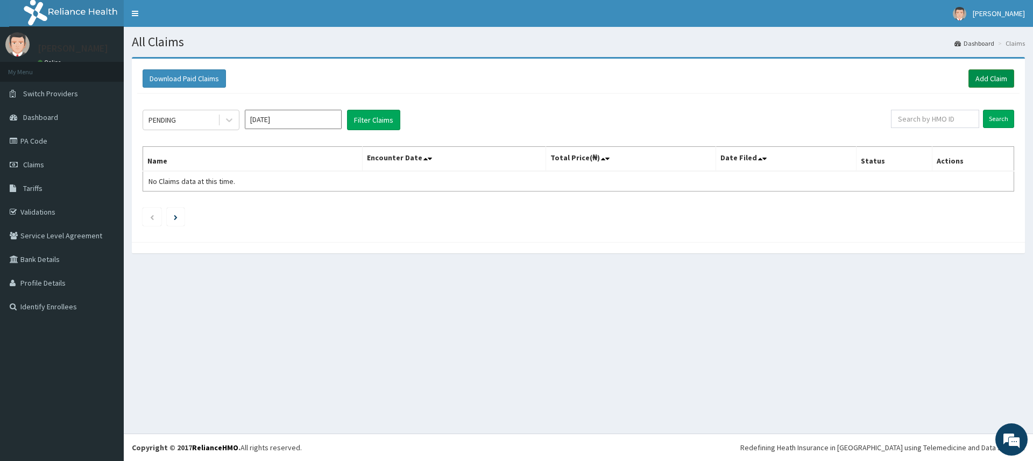
click at [1005, 76] on link "Add Claim" at bounding box center [992, 78] width 46 height 18
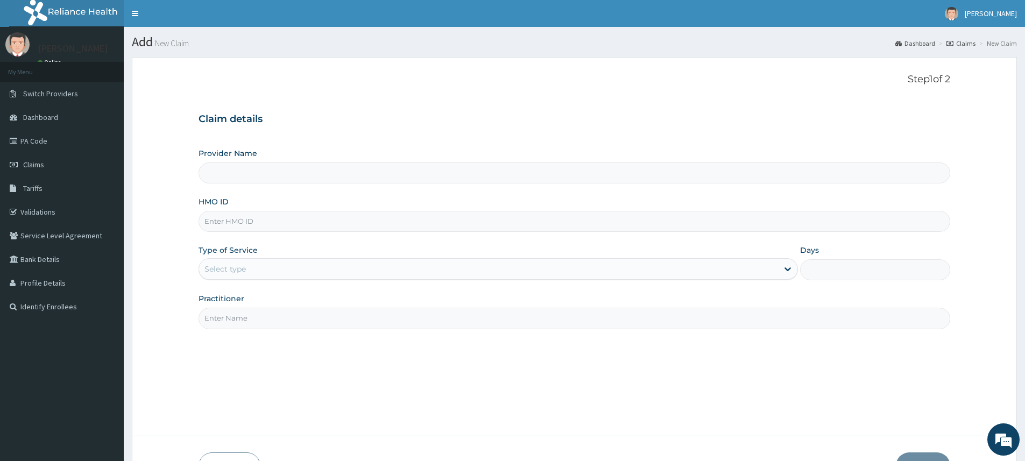
click at [253, 319] on input "Practitioner" at bounding box center [575, 318] width 752 height 21
type input "pure fitness africa"
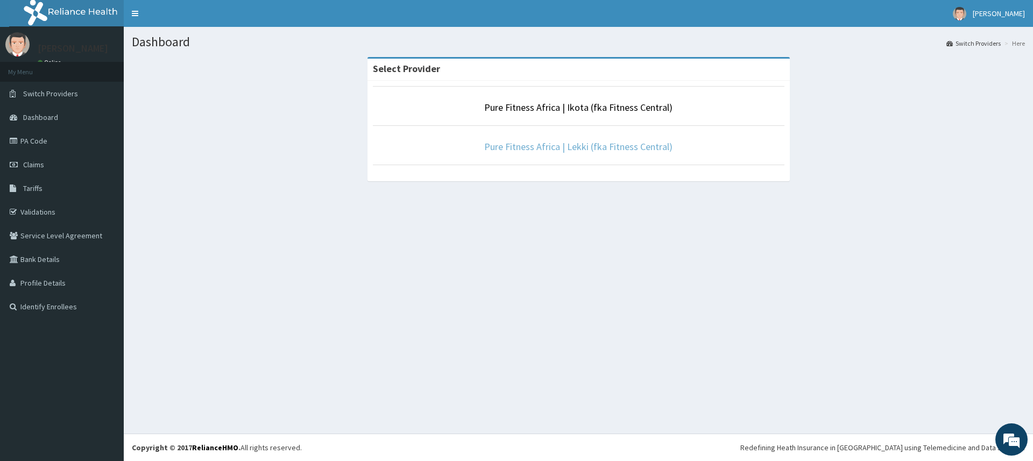
click at [635, 144] on link "Pure Fitness Africa | Lekki (fka Fitness Central)" at bounding box center [578, 146] width 188 height 12
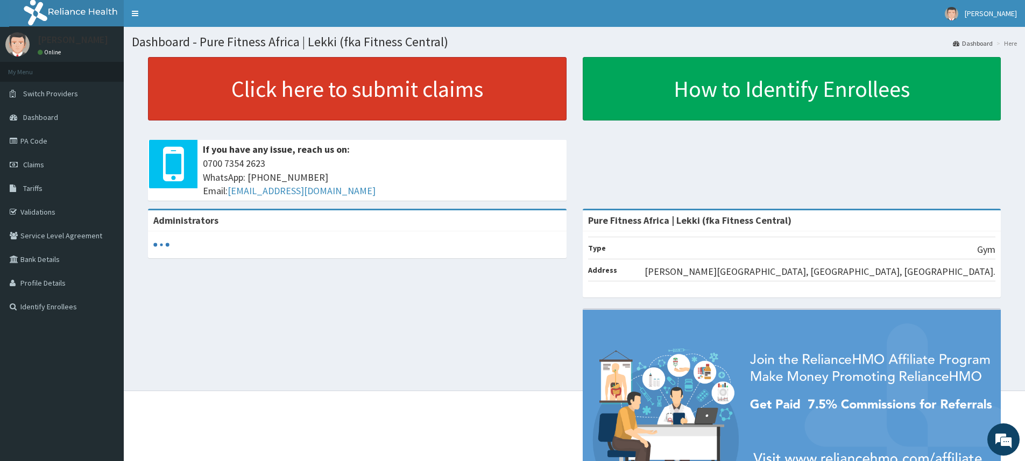
click at [477, 86] on link "Click here to submit claims" at bounding box center [357, 89] width 419 height 64
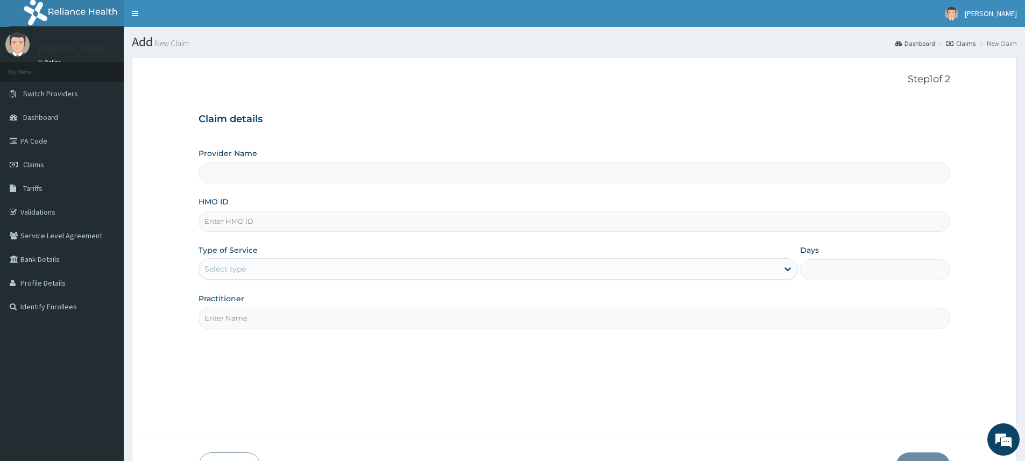
click at [255, 322] on input "Practitioner" at bounding box center [575, 318] width 752 height 21
type input "Pure Fitness Africa | Lekki (fka Fitness Central)"
type input "1"
type input "pure fitness africa"
click at [252, 217] on input "HMO ID" at bounding box center [575, 221] width 752 height 21
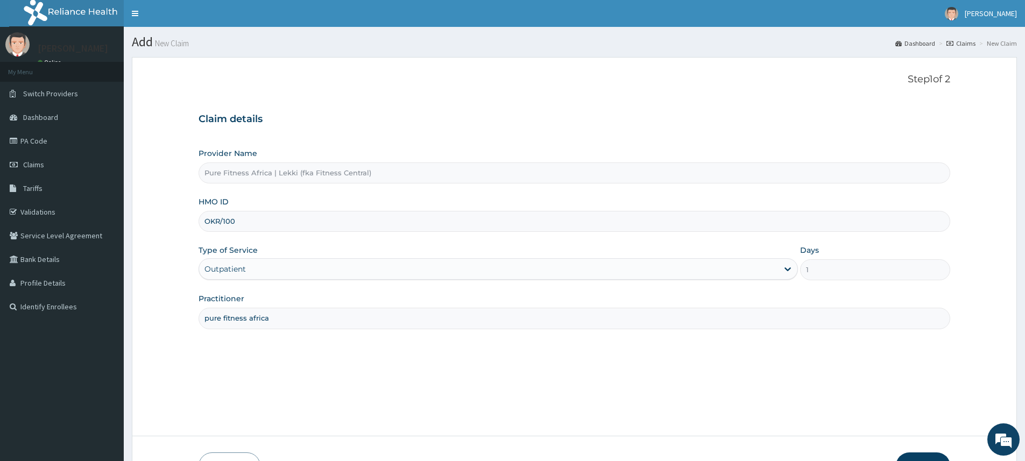
type input "OKR/10024/A"
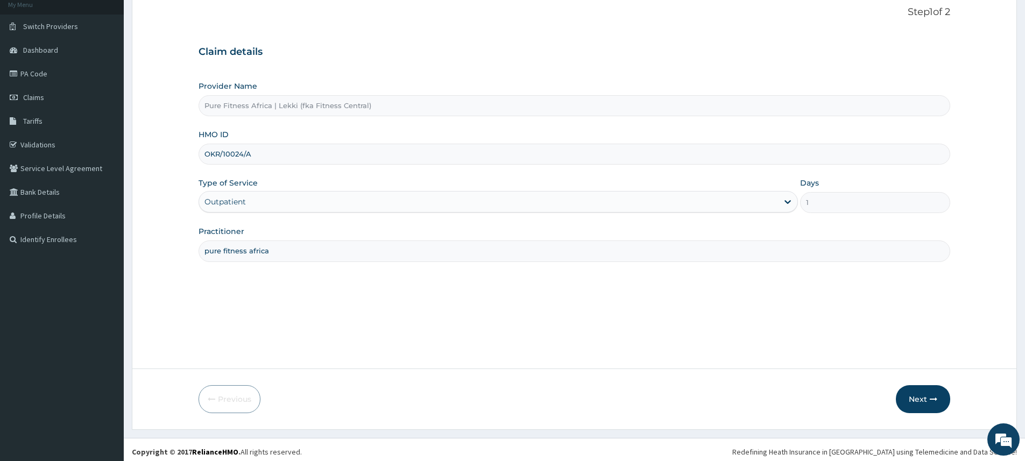
scroll to position [72, 0]
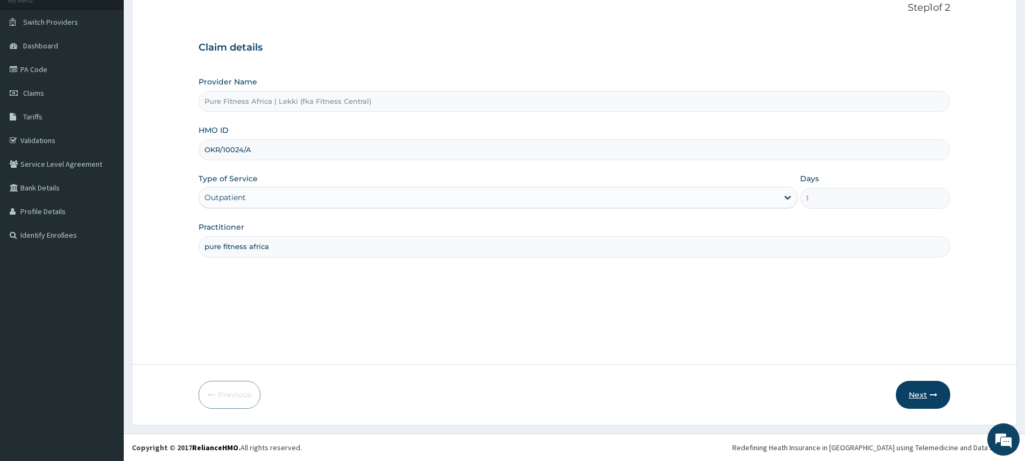
click at [913, 398] on button "Next" at bounding box center [923, 395] width 54 height 28
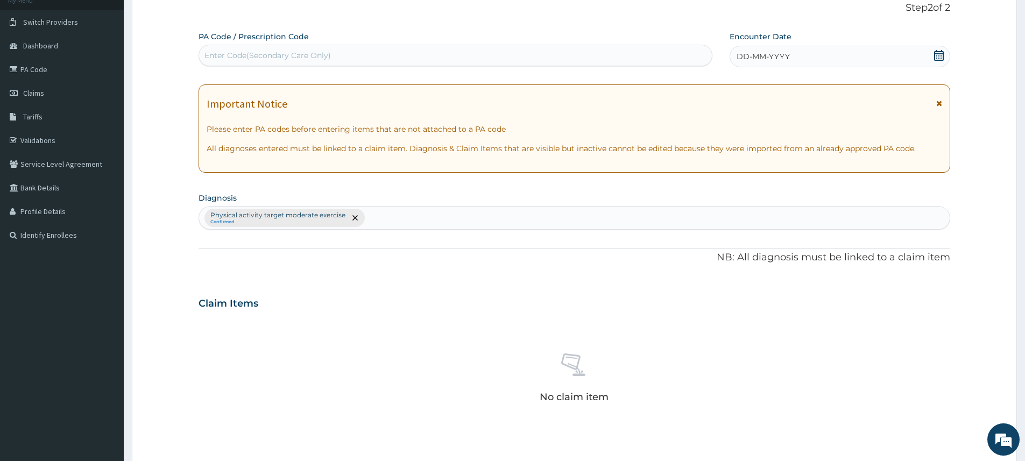
click at [843, 52] on div "DD-MM-YYYY" at bounding box center [840, 57] width 220 height 22
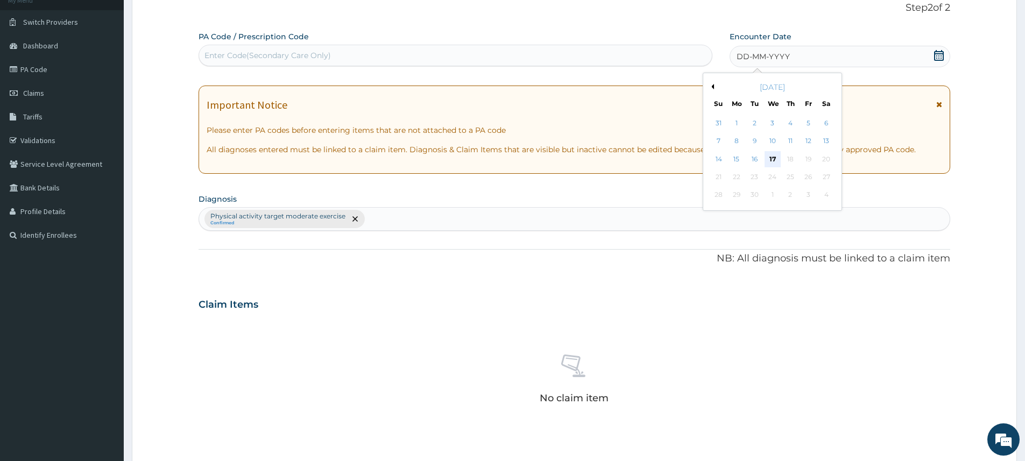
click at [770, 155] on div "17" at bounding box center [773, 159] width 16 height 16
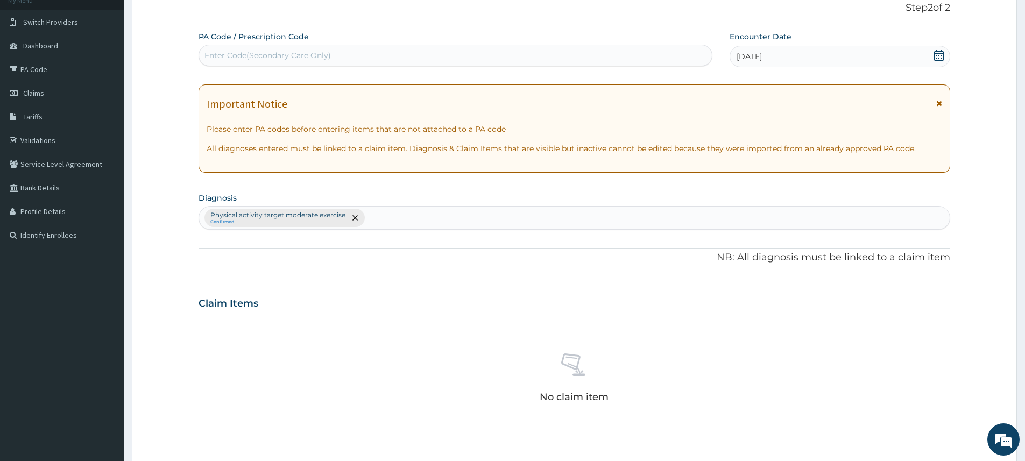
click at [695, 55] on div "Enter Code(Secondary Care Only)" at bounding box center [455, 55] width 513 height 17
type input "PA/22400F"
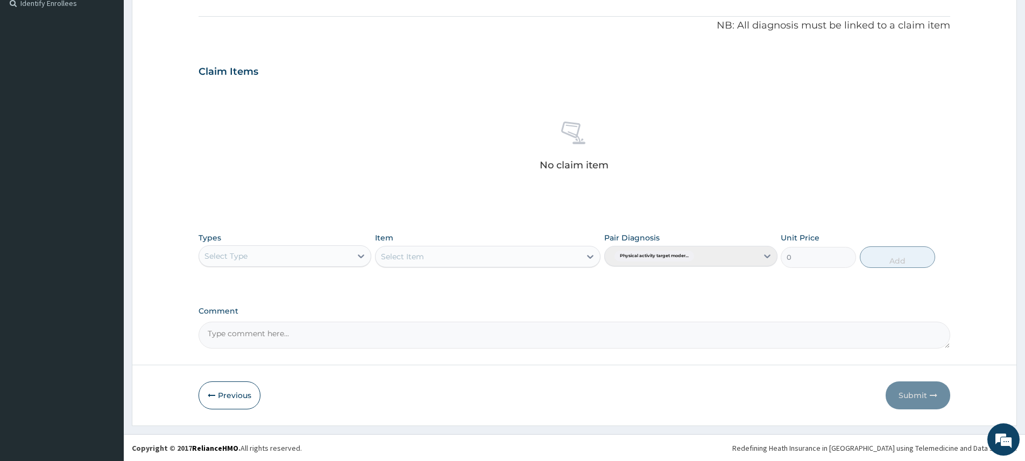
scroll to position [304, 0]
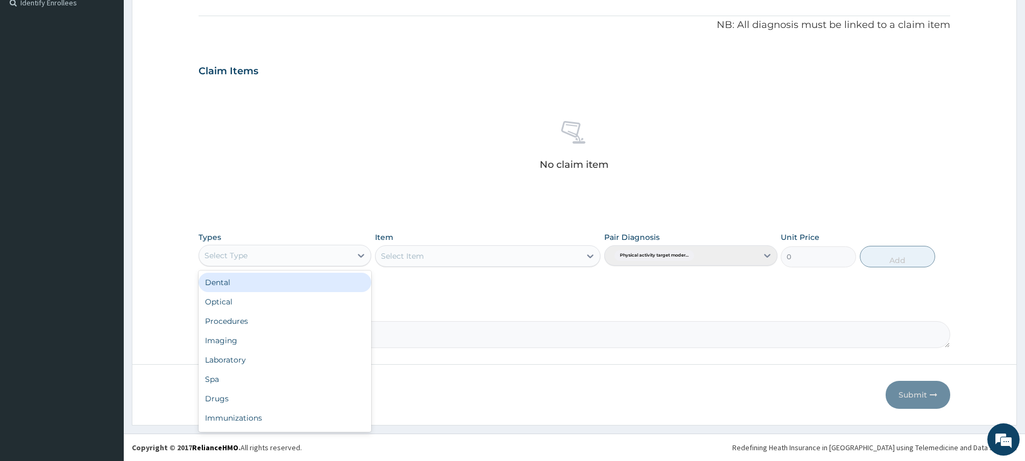
click at [338, 255] on div "Select Type" at bounding box center [275, 255] width 152 height 17
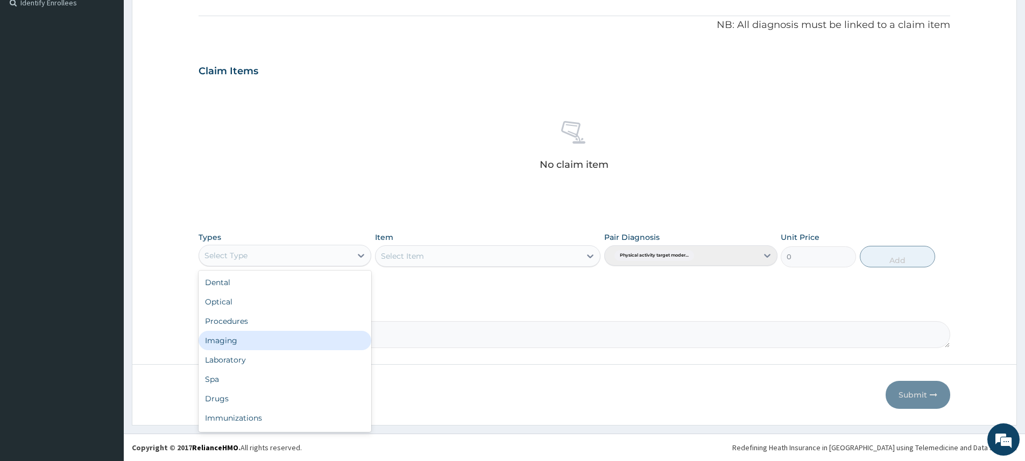
scroll to position [37, 0]
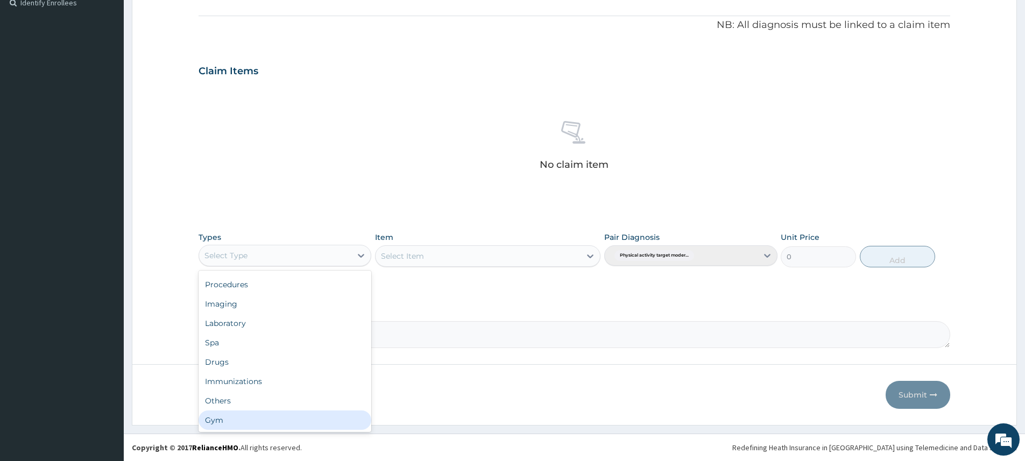
click at [326, 419] on div "Gym" at bounding box center [285, 420] width 173 height 19
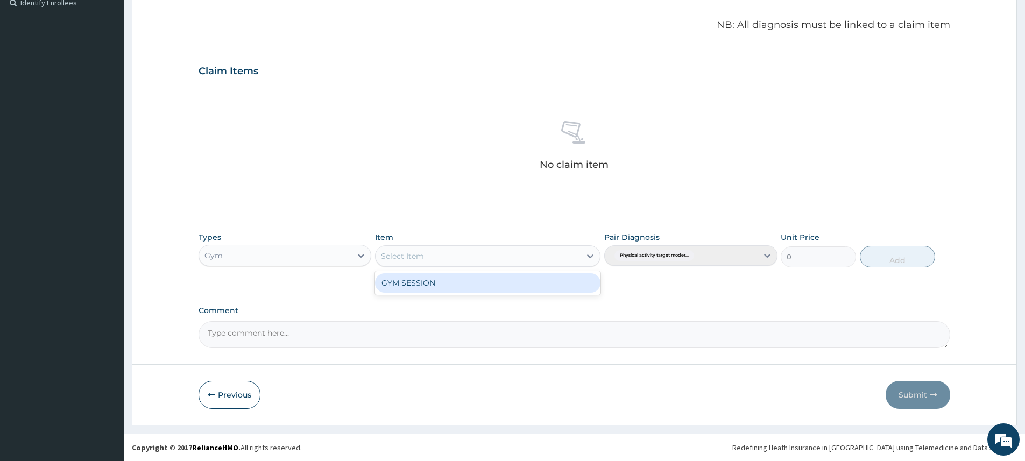
click at [475, 255] on div "Select Item" at bounding box center [478, 256] width 205 height 17
click at [485, 287] on div "GYM SESSION" at bounding box center [488, 282] width 226 height 19
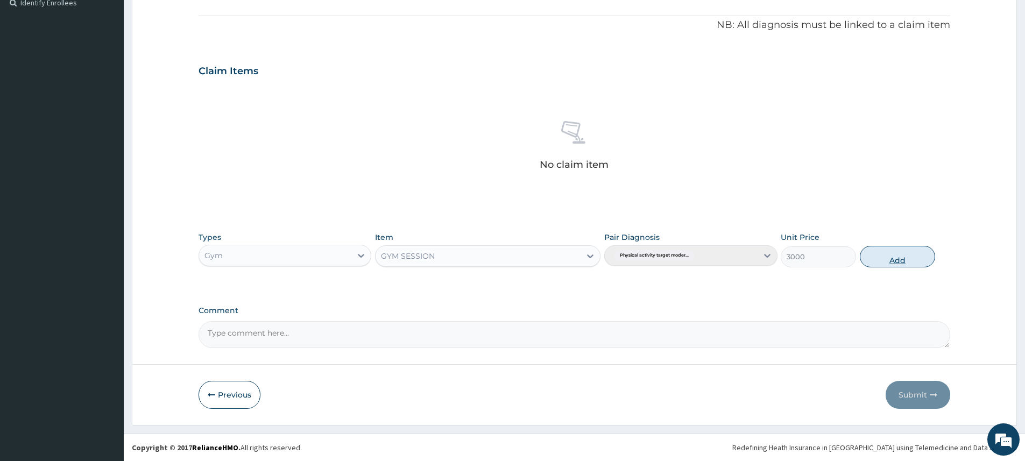
click at [904, 253] on button "Add" at bounding box center [897, 257] width 75 height 22
type input "0"
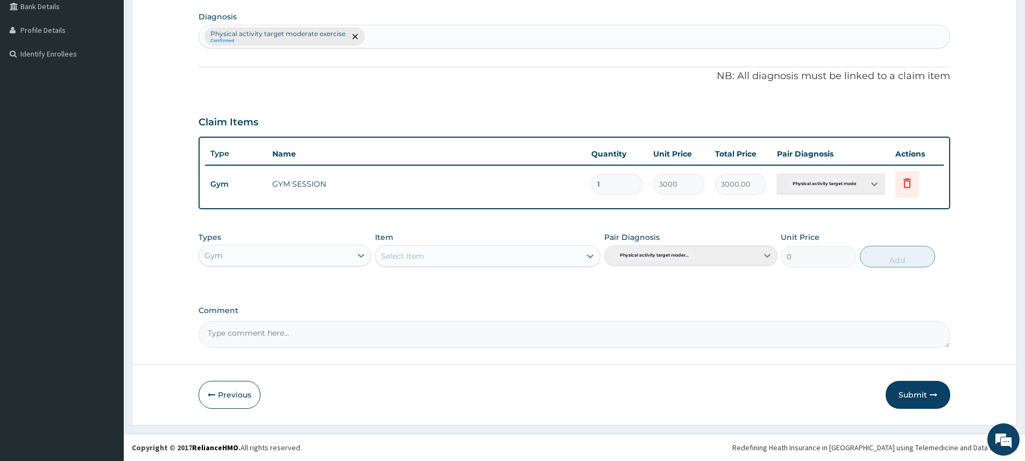
scroll to position [253, 0]
click at [904, 390] on button "Submit" at bounding box center [918, 395] width 65 height 28
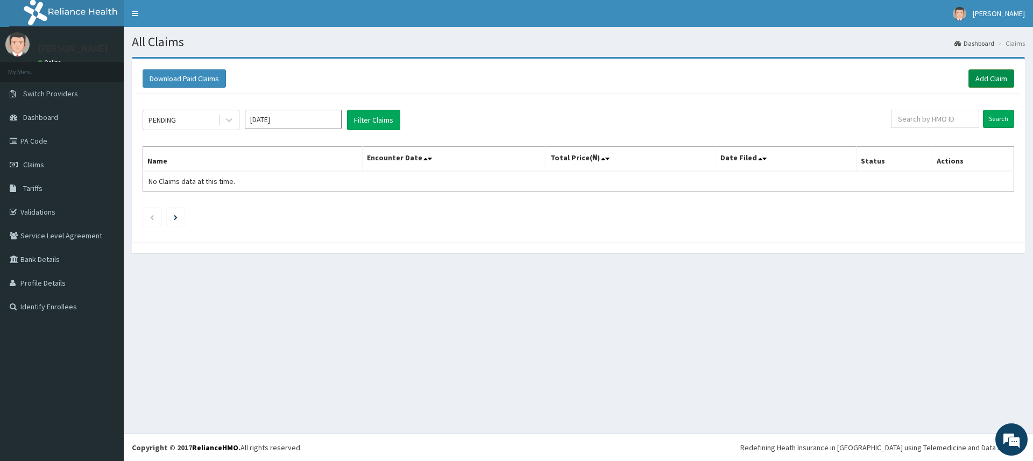
click at [987, 80] on link "Add Claim" at bounding box center [992, 78] width 46 height 18
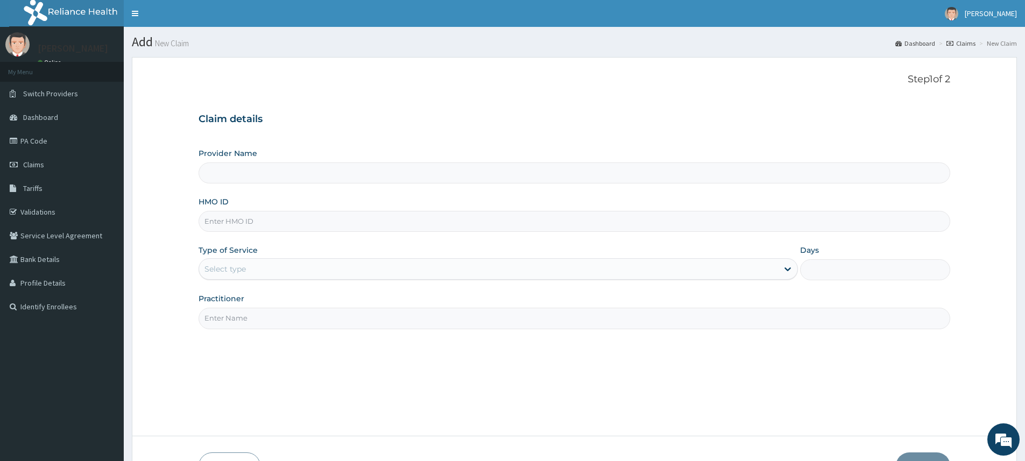
type input "Pure Fitness Africa | Lekki (fka Fitness Central)"
type input "1"
click at [246, 318] on input "Practitioner" at bounding box center [575, 318] width 752 height 21
type input "pure fitness africa"
click at [250, 224] on input "HMO ID" at bounding box center [575, 221] width 752 height 21
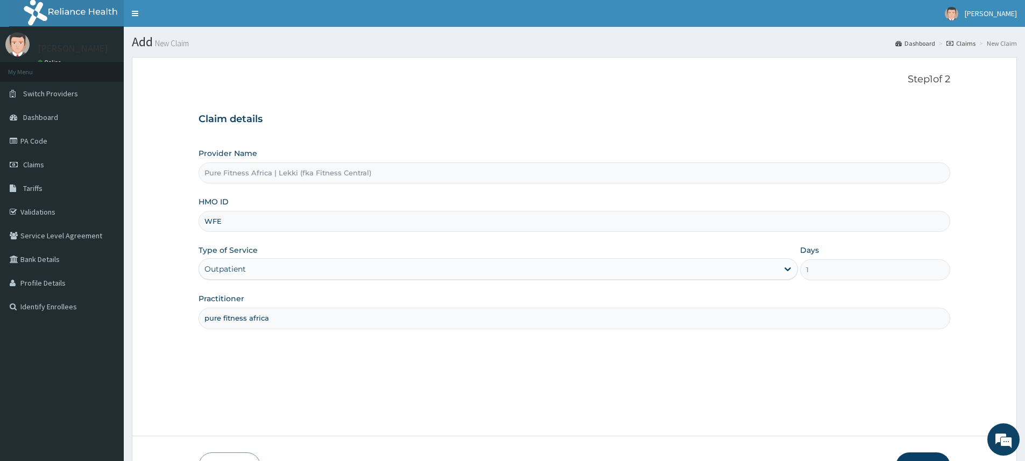
type input "WFE/10030/A"
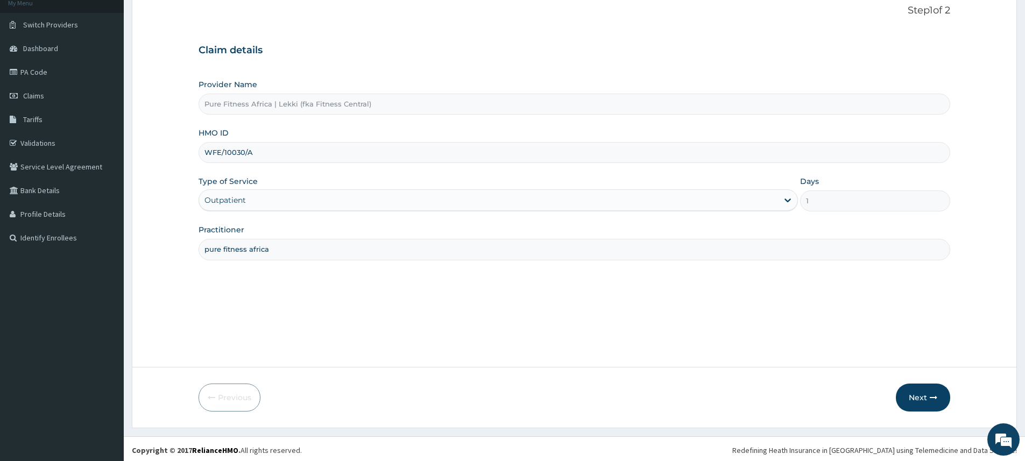
scroll to position [72, 0]
click at [930, 384] on button "Next" at bounding box center [923, 395] width 54 height 28
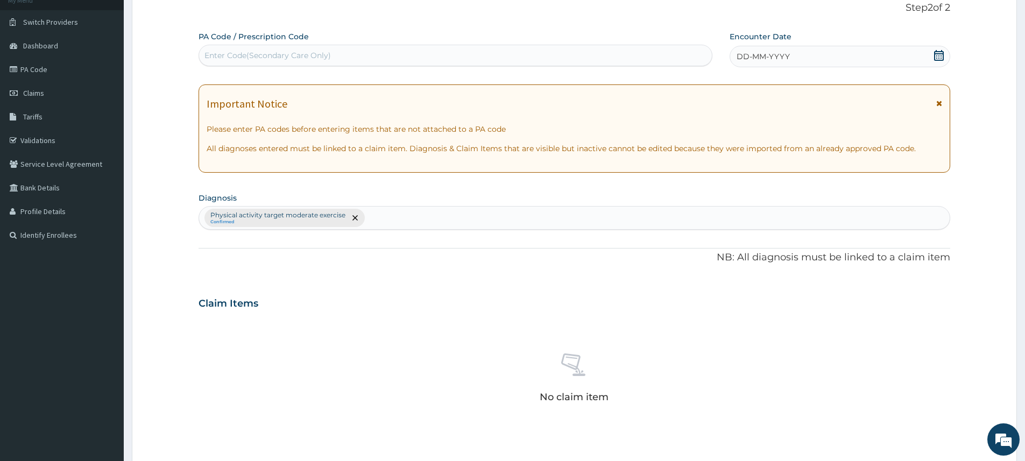
click at [748, 57] on span "DD-MM-YYYY" at bounding box center [763, 56] width 53 height 11
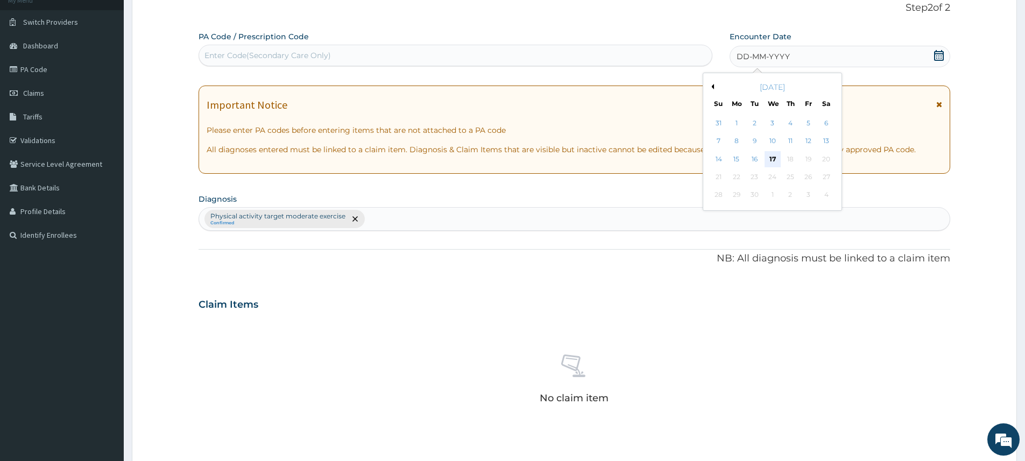
click at [775, 159] on div "17" at bounding box center [773, 159] width 16 height 16
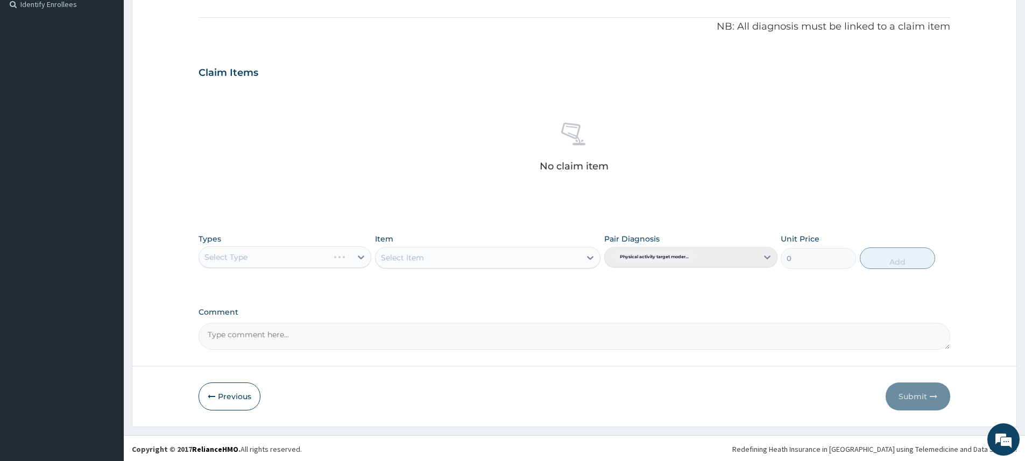
scroll to position [304, 0]
click at [362, 252] on div "Select Type" at bounding box center [285, 256] width 173 height 22
click at [361, 250] on div "Select Type" at bounding box center [285, 256] width 173 height 22
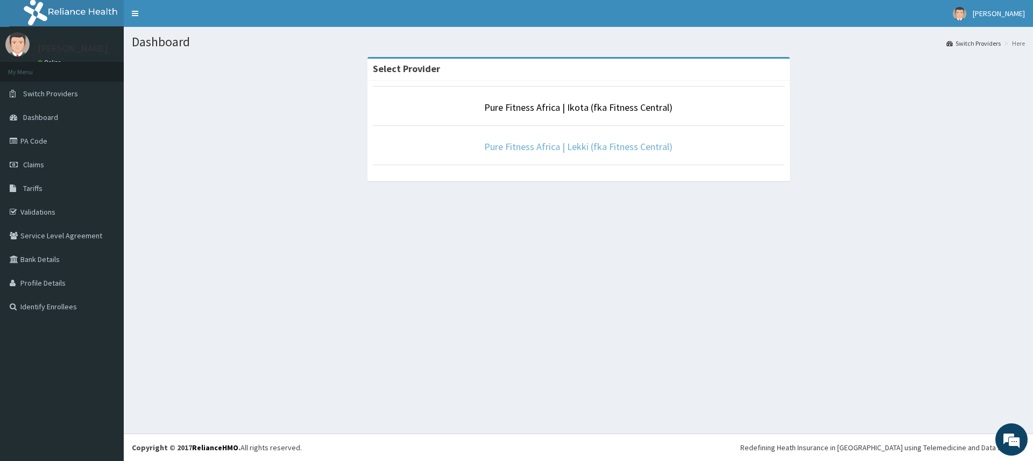
click at [566, 146] on link "Pure Fitness Africa | Lekki (fka Fitness Central)" at bounding box center [578, 146] width 188 height 12
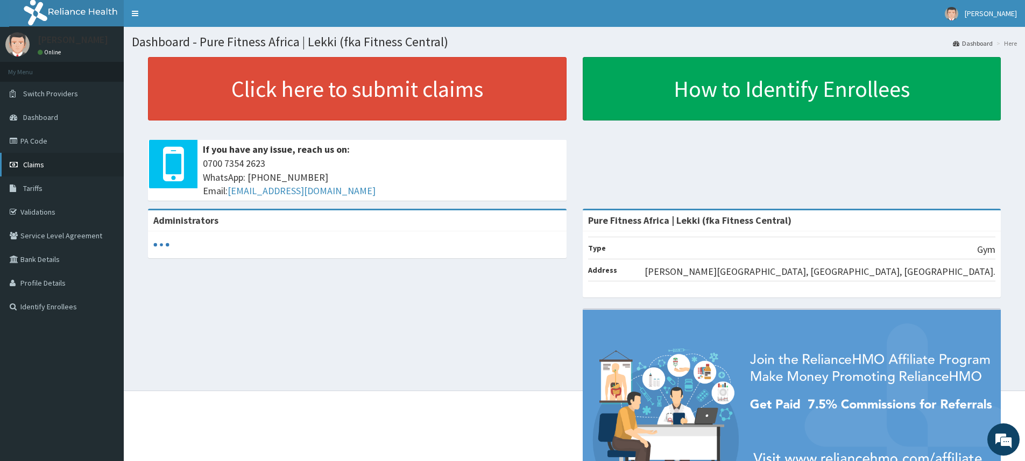
click at [42, 161] on span "Claims" at bounding box center [33, 165] width 21 height 10
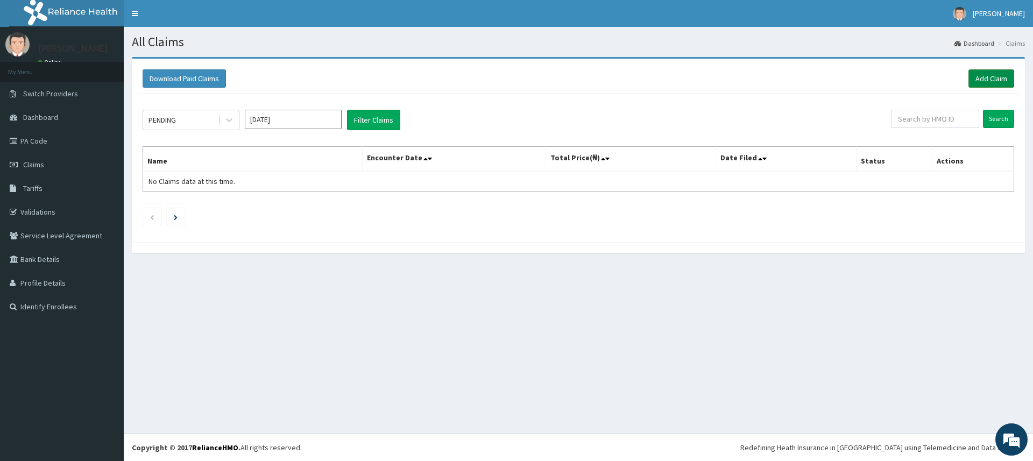
click at [996, 86] on link "Add Claim" at bounding box center [992, 78] width 46 height 18
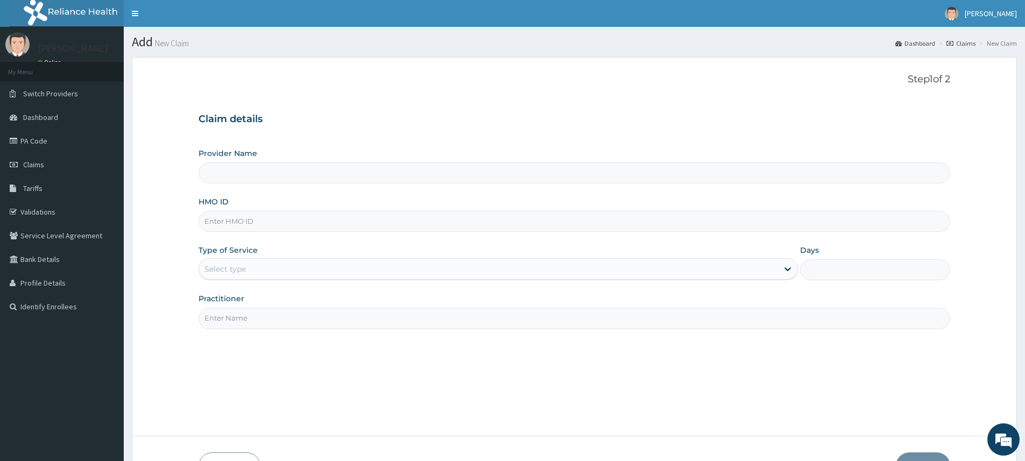
click at [222, 320] on input "Practitioner" at bounding box center [575, 318] width 752 height 21
type input "Pure Fitness Africa | Lekki (fka Fitness Central)"
type input "1"
type input "pure fitness africa"
click at [272, 222] on input "HMO ID" at bounding box center [575, 221] width 752 height 21
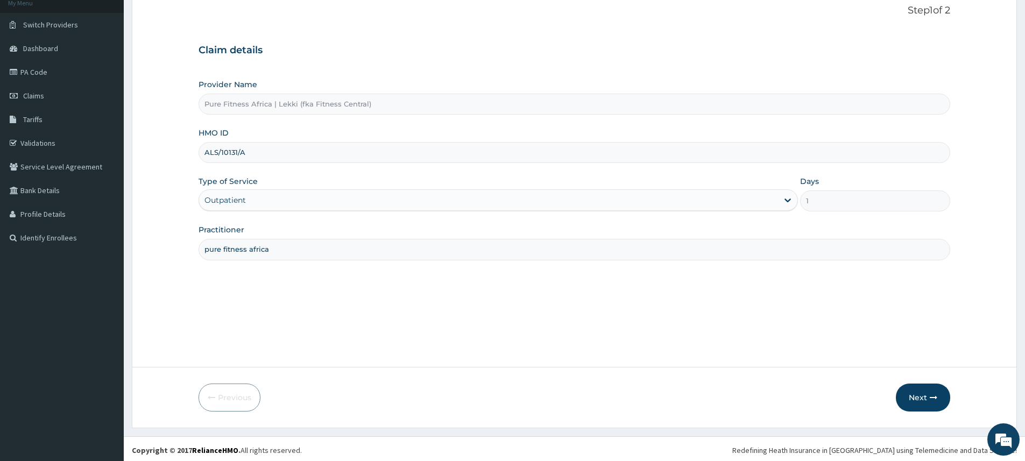
scroll to position [72, 0]
type input "ALS/10131/A"
click at [907, 389] on button "Next" at bounding box center [923, 395] width 54 height 28
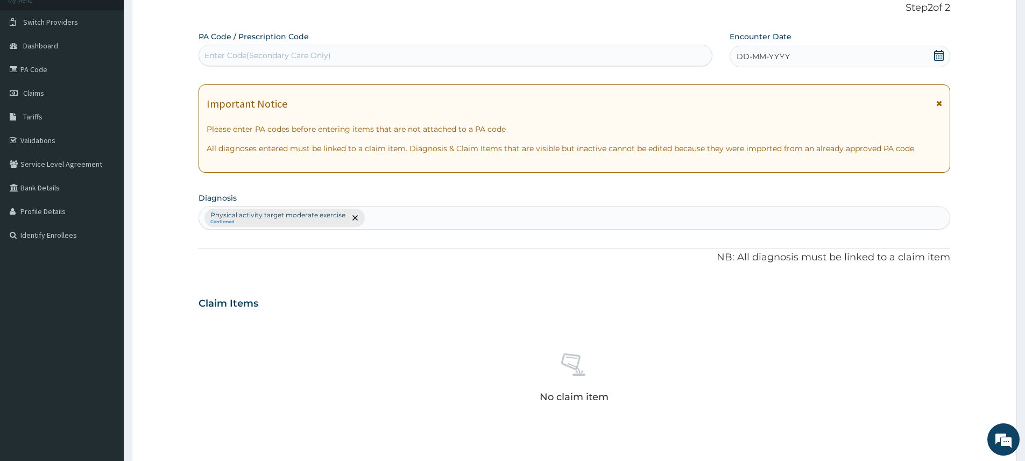
click at [761, 57] on span "DD-MM-YYYY" at bounding box center [763, 56] width 53 height 11
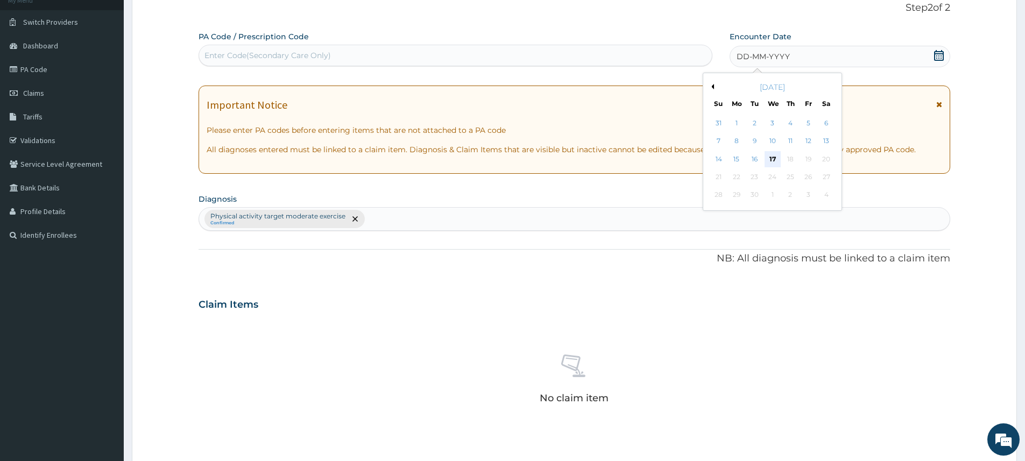
click at [769, 156] on div "17" at bounding box center [773, 159] width 16 height 16
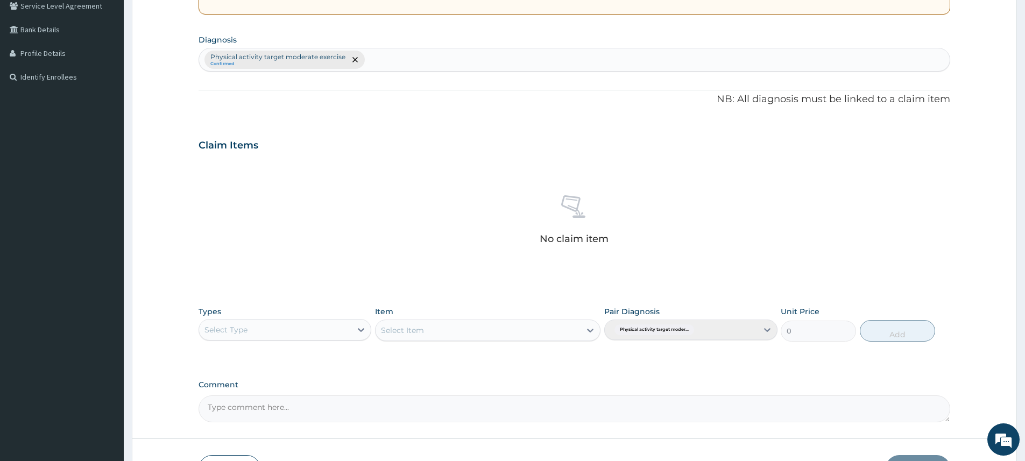
scroll to position [304, 0]
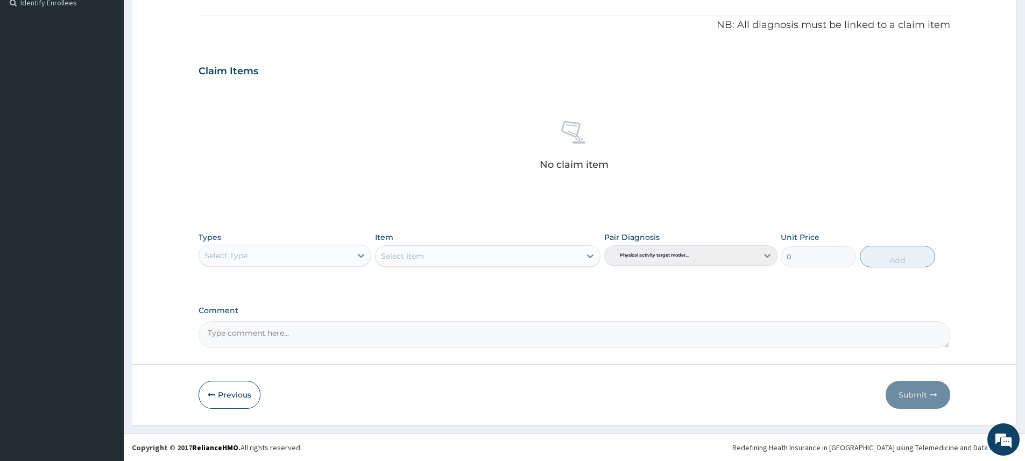
click at [341, 245] on div "Select Type" at bounding box center [285, 256] width 173 height 22
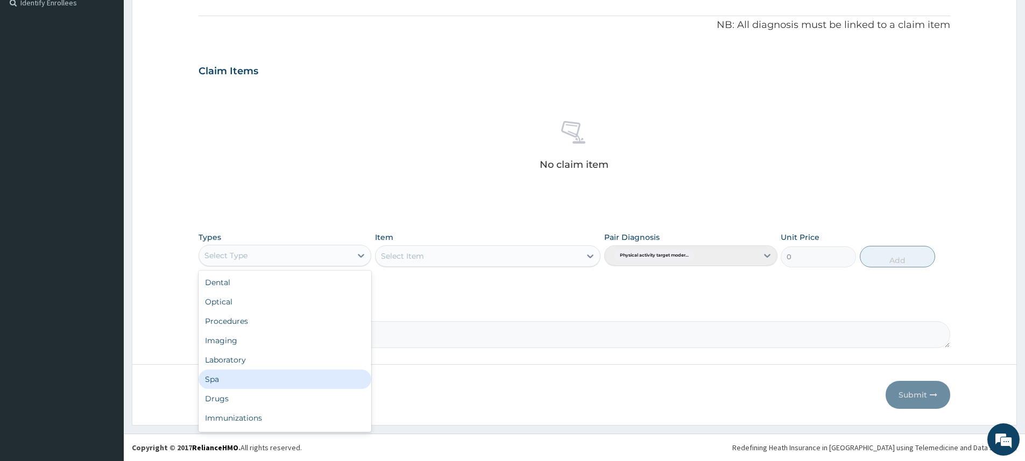
scroll to position [37, 0]
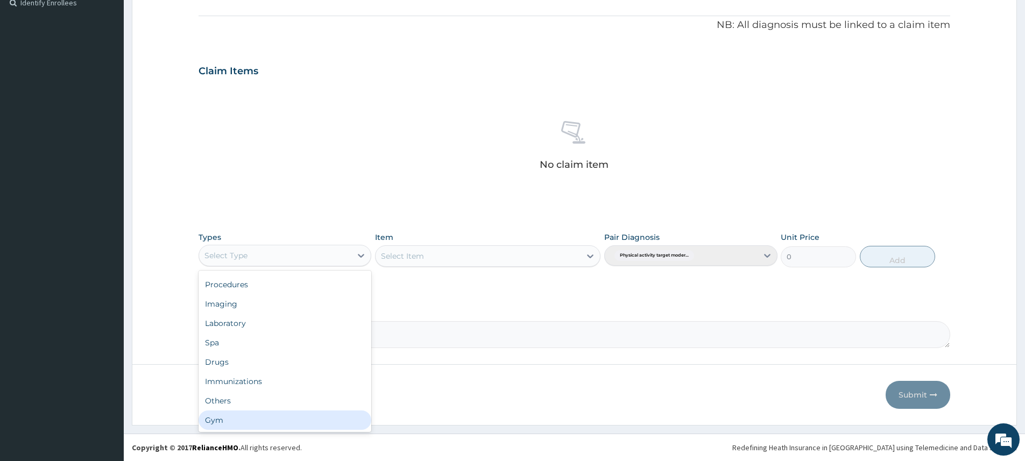
click at [276, 411] on div "Gym" at bounding box center [285, 420] width 173 height 19
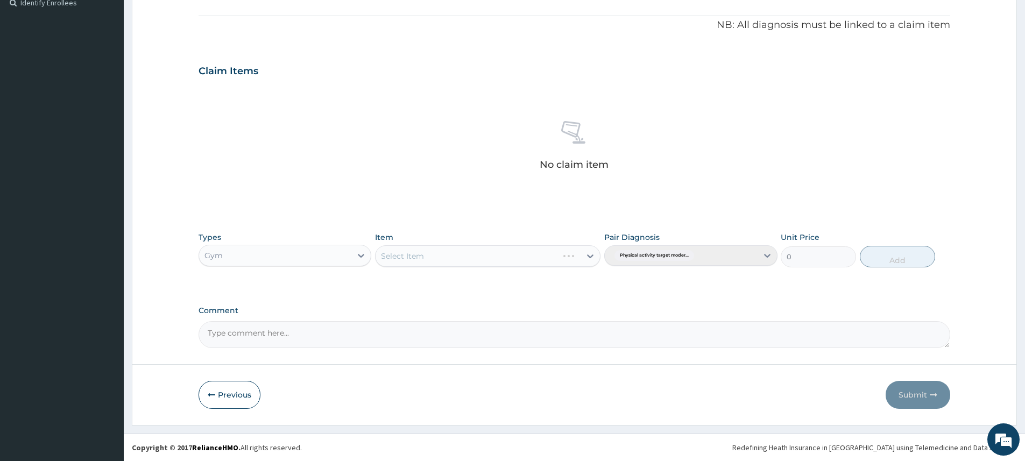
click at [408, 257] on div "Select Item" at bounding box center [488, 256] width 226 height 22
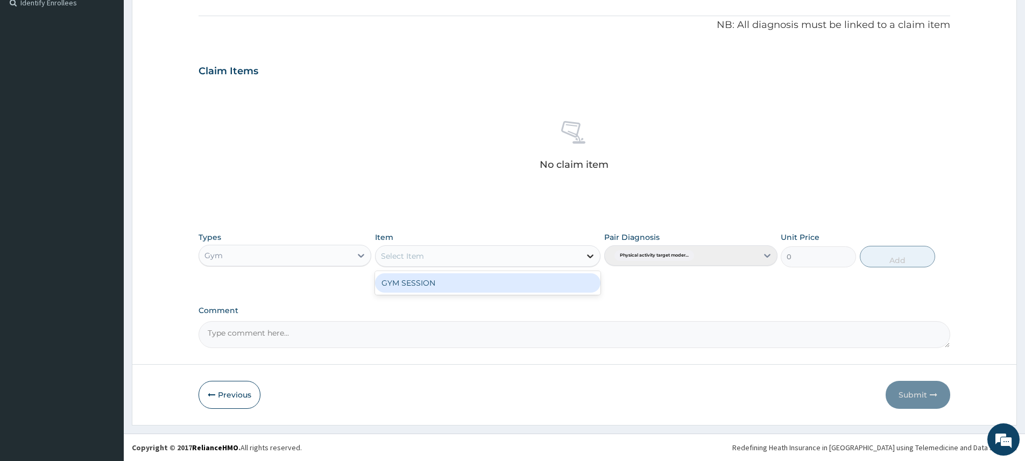
click at [581, 252] on div at bounding box center [590, 256] width 19 height 19
click at [563, 283] on div "GYM SESSION" at bounding box center [488, 282] width 226 height 19
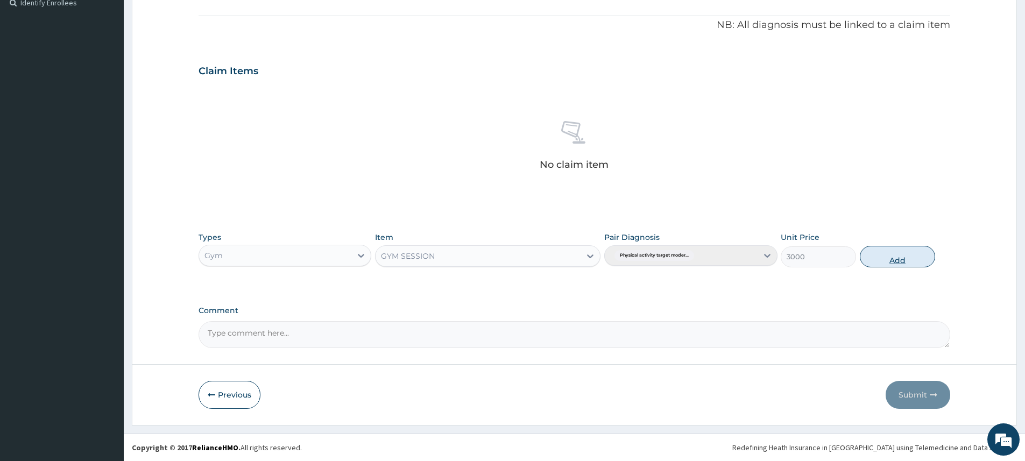
click at [898, 254] on button "Add" at bounding box center [897, 257] width 75 height 22
type input "0"
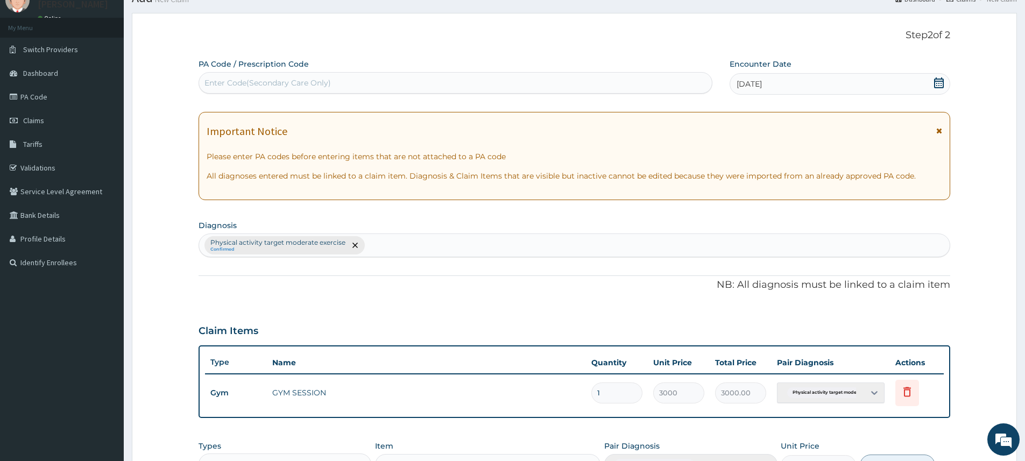
scroll to position [0, 0]
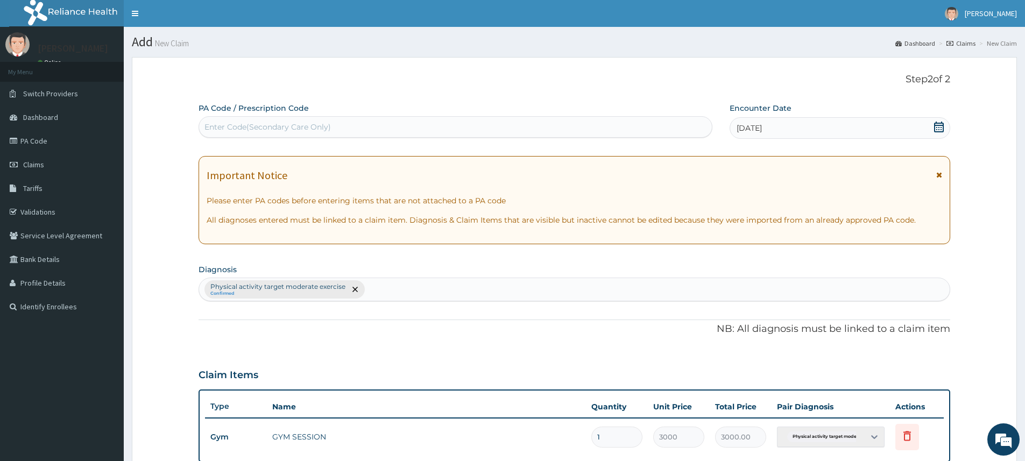
click at [270, 127] on div "Enter Code(Secondary Care Only)" at bounding box center [268, 127] width 126 height 11
type input "PA/717B1E"
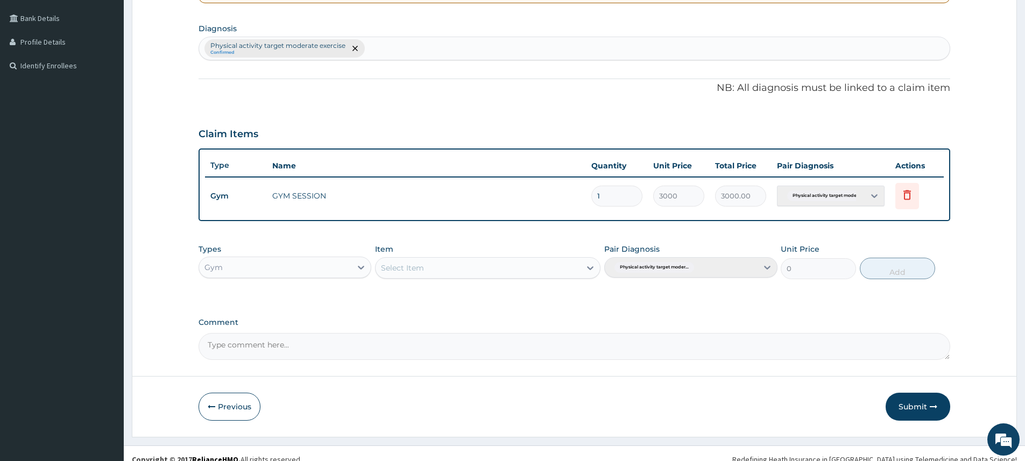
scroll to position [253, 0]
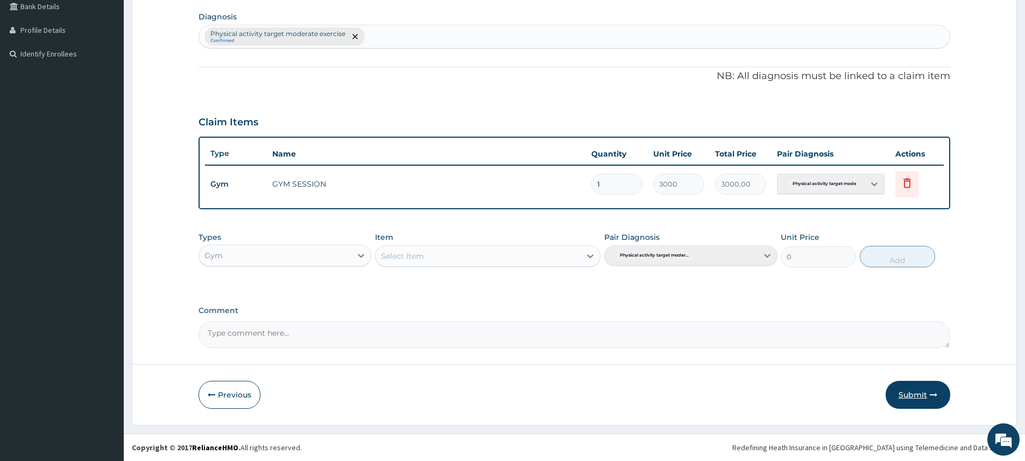
click at [937, 387] on button "Submit" at bounding box center [918, 395] width 65 height 28
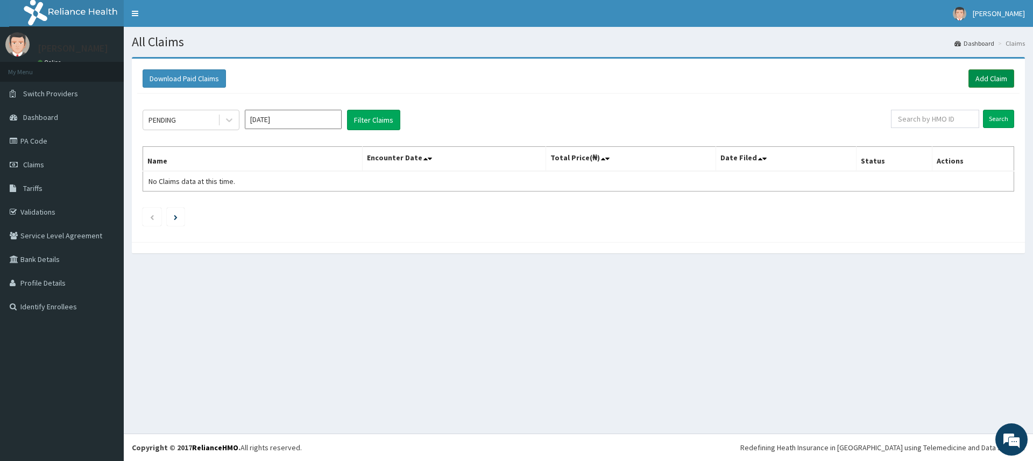
click at [990, 79] on link "Add Claim" at bounding box center [992, 78] width 46 height 18
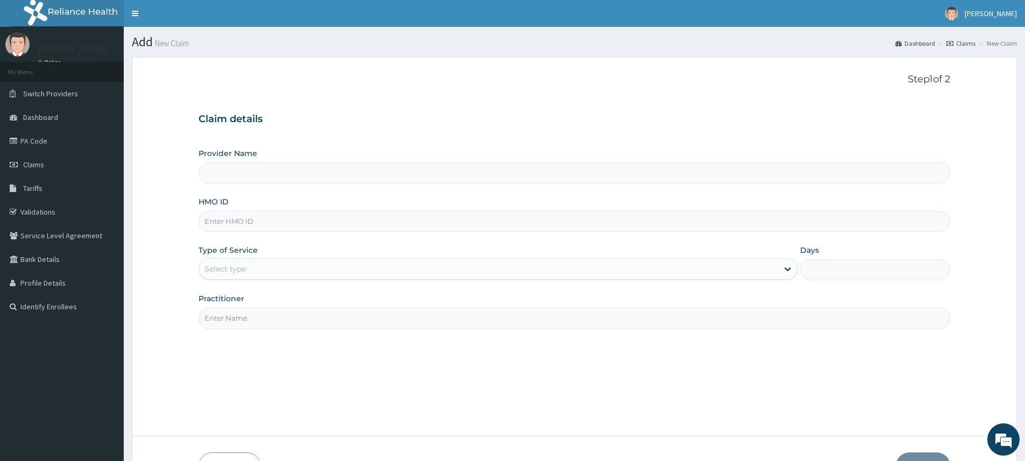
type input "Pure Fitness Africa | Lekki (fka Fitness Central)"
type input "1"
click at [245, 325] on input "Practitioner" at bounding box center [575, 318] width 752 height 21
type input "pure fitness africa"
click at [266, 220] on input "HMO ID" at bounding box center [575, 221] width 752 height 21
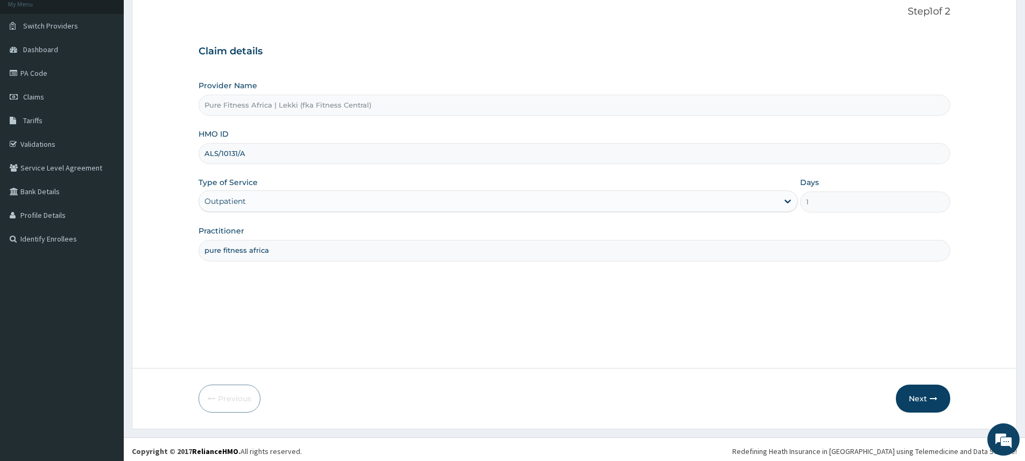
scroll to position [72, 0]
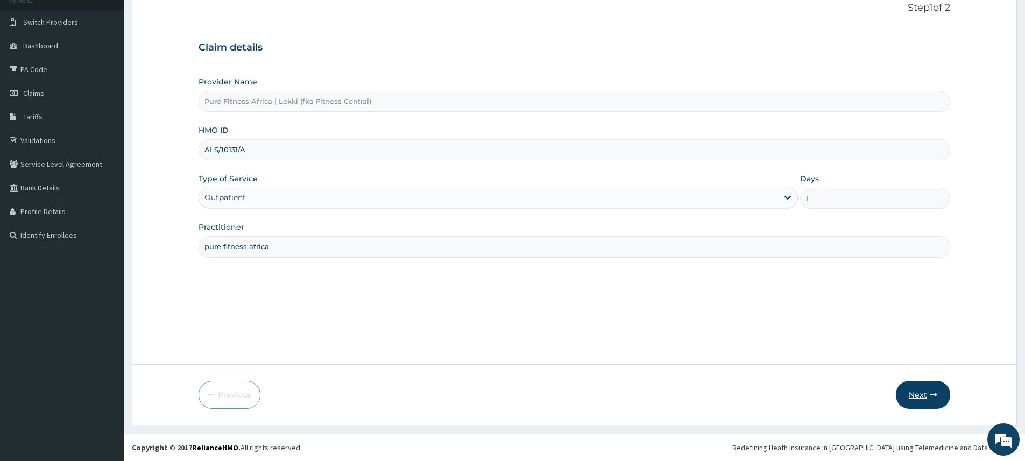
type input "ALS/10131/A"
click at [923, 391] on button "Next" at bounding box center [923, 395] width 54 height 28
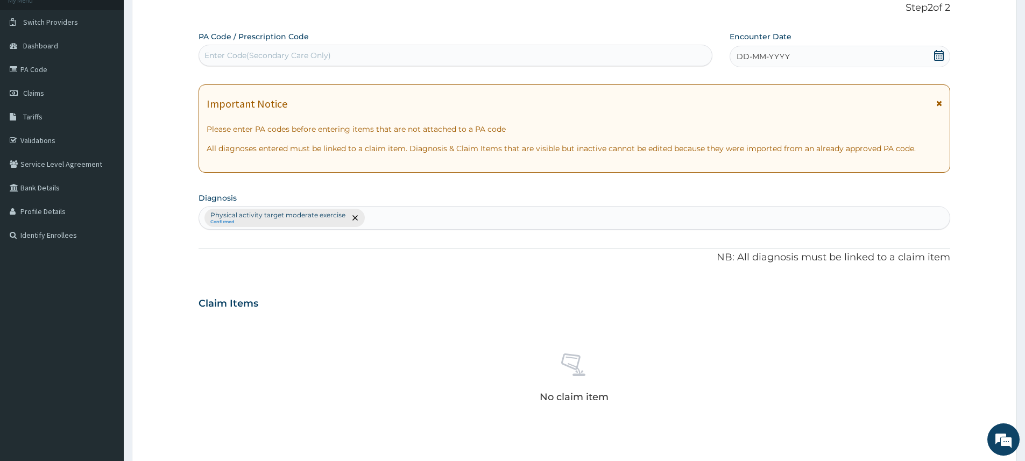
click at [779, 51] on span "DD-MM-YYYY" at bounding box center [763, 56] width 53 height 11
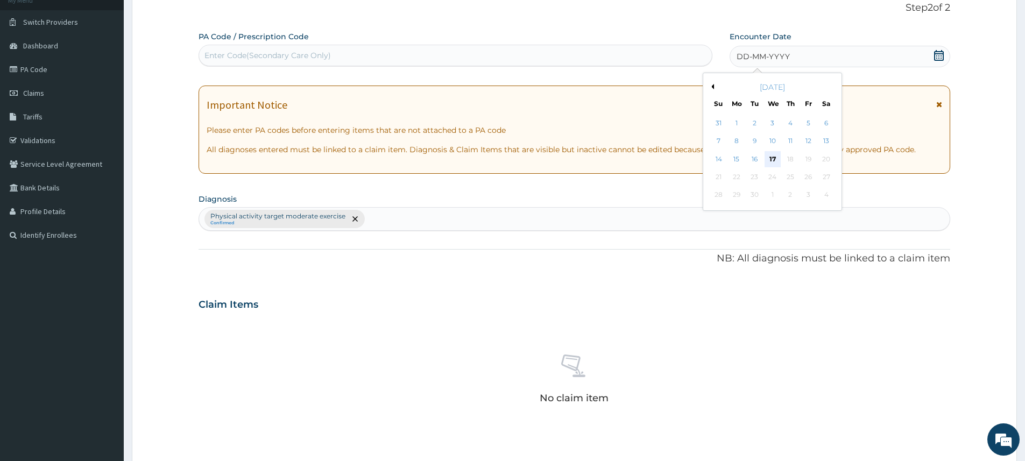
click at [769, 156] on div "17" at bounding box center [773, 159] width 16 height 16
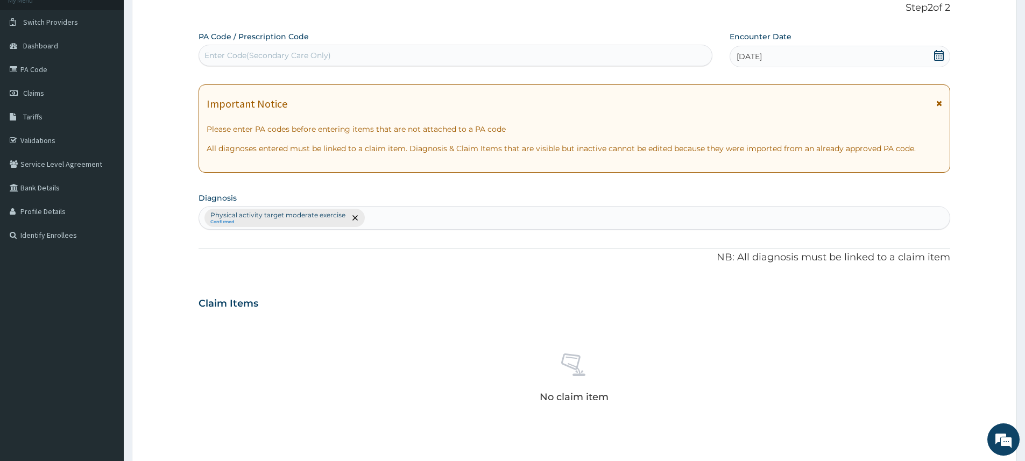
click at [560, 55] on div "Enter Code(Secondary Care Only)" at bounding box center [455, 55] width 513 height 17
type input "PA/AC239A"
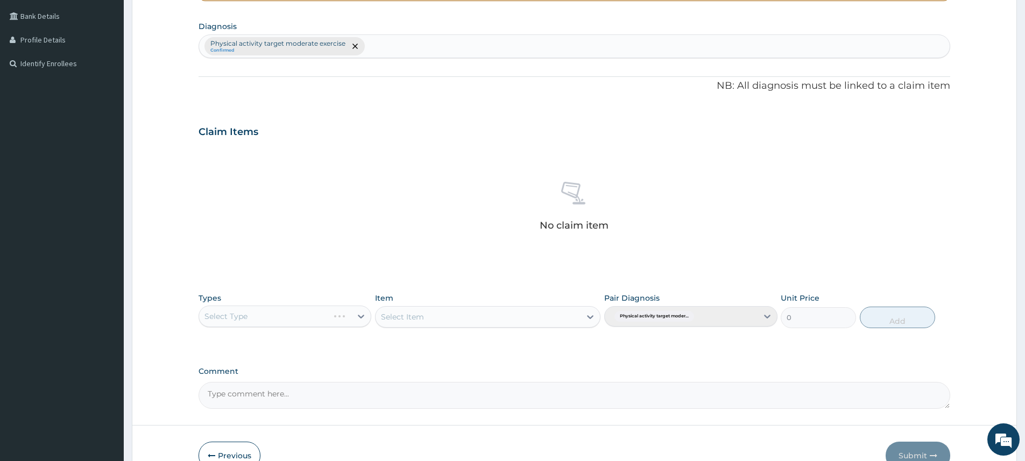
scroll to position [304, 0]
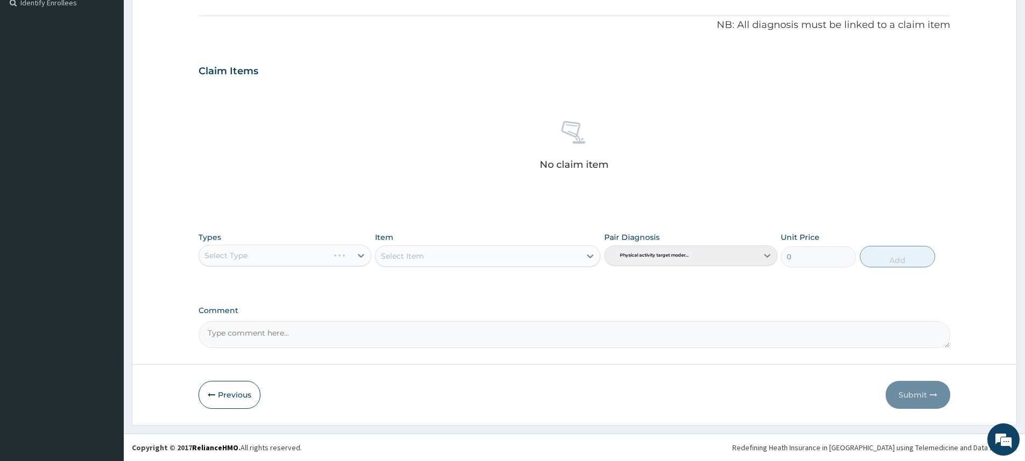
click at [362, 255] on div "Select Type" at bounding box center [285, 256] width 173 height 22
click at [361, 255] on div "Select Type" at bounding box center [285, 256] width 173 height 22
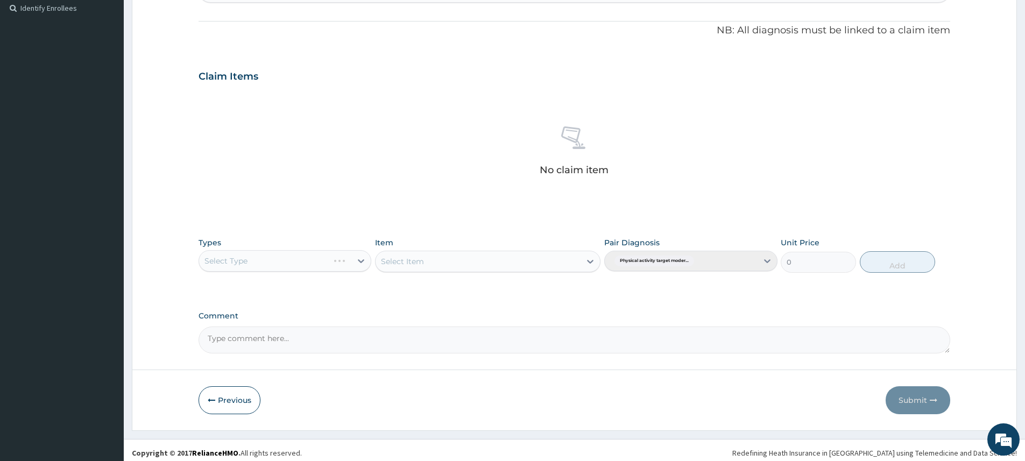
scroll to position [299, 0]
click at [355, 259] on div "Select Type" at bounding box center [285, 261] width 173 height 22
click at [361, 258] on icon at bounding box center [361, 260] width 11 height 11
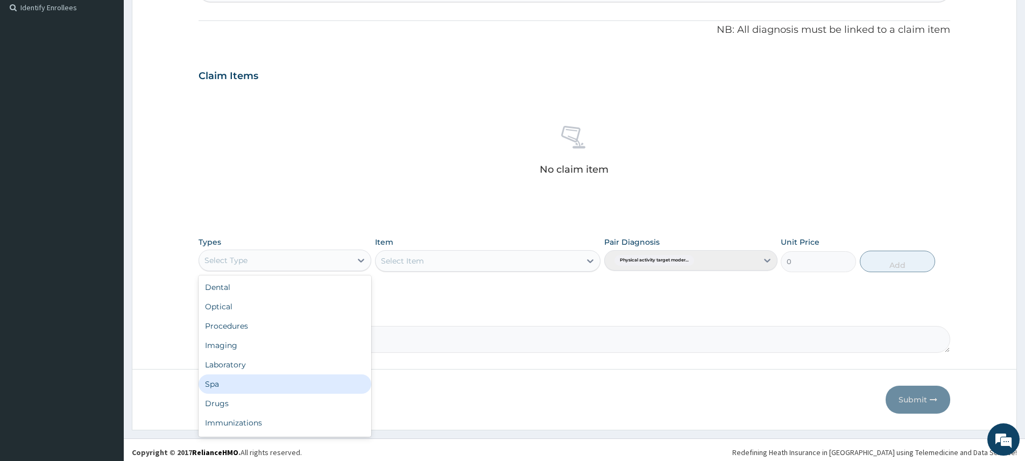
scroll to position [37, 0]
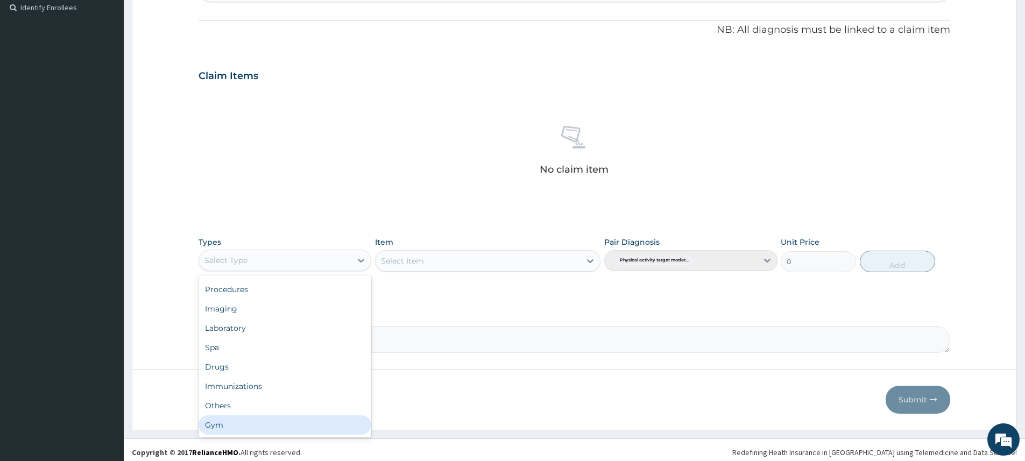
click at [254, 428] on div "Gym" at bounding box center [285, 425] width 173 height 19
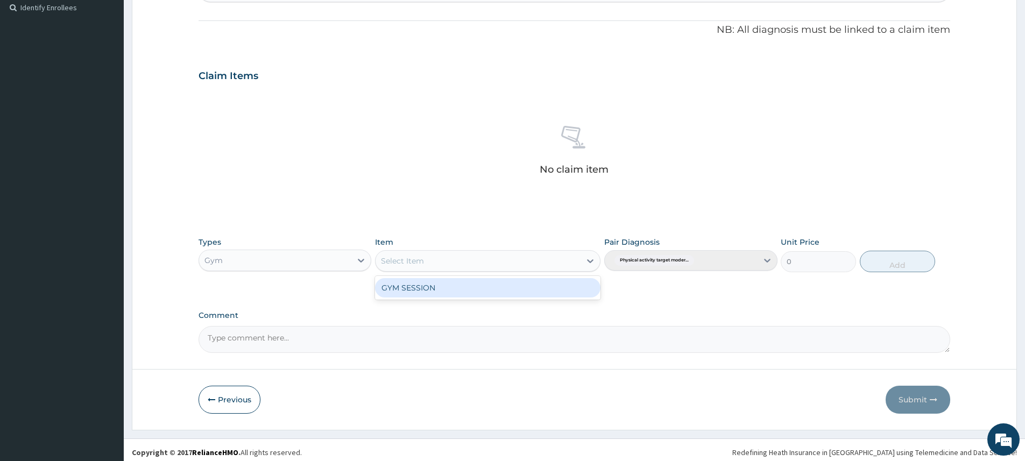
click at [534, 259] on div "Select Item" at bounding box center [478, 260] width 205 height 17
click at [528, 288] on div "GYM SESSION" at bounding box center [488, 287] width 226 height 19
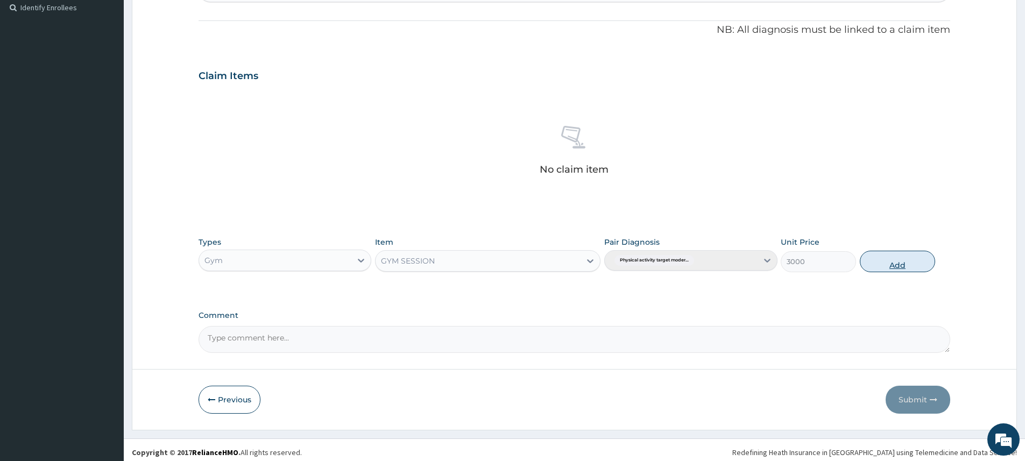
click at [931, 260] on button "Add" at bounding box center [897, 262] width 75 height 22
type input "0"
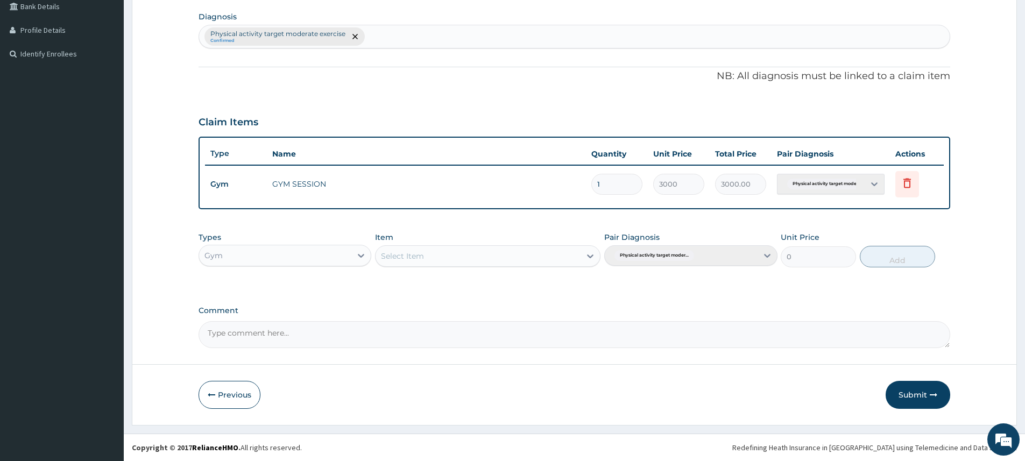
scroll to position [253, 0]
click at [918, 395] on button "Submit" at bounding box center [918, 395] width 65 height 28
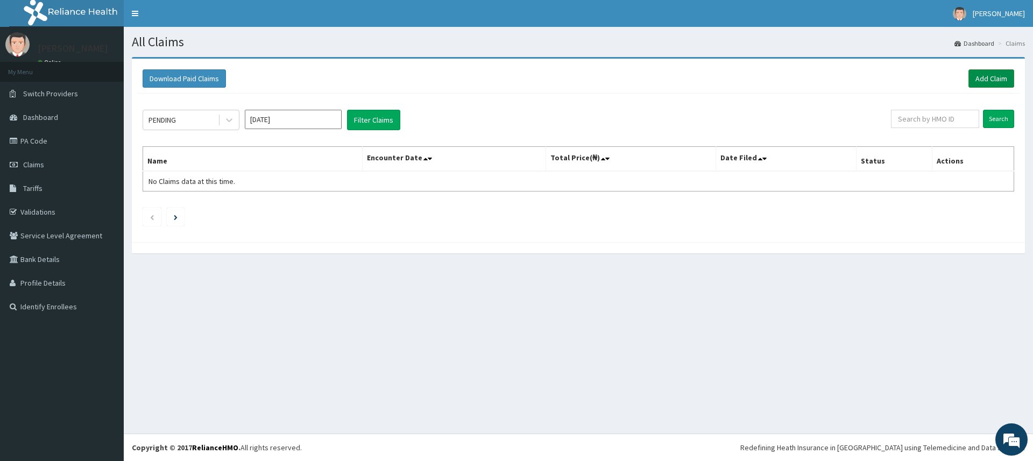
click at [982, 76] on link "Add Claim" at bounding box center [992, 78] width 46 height 18
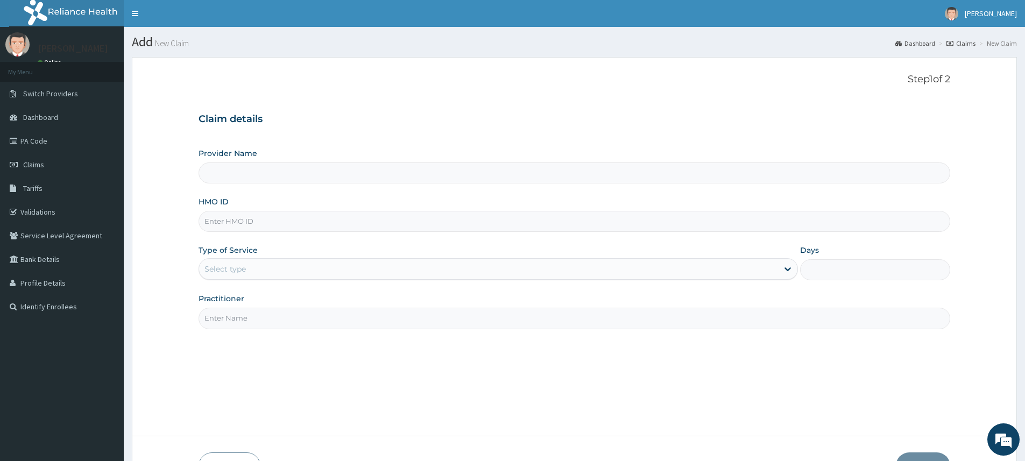
click at [262, 313] on input "Practitioner" at bounding box center [575, 318] width 752 height 21
type input "pure fitness africa"
type input "Pure Fitness Africa | Lekki (fka Fitness Central)"
type input "1"
click at [240, 226] on input "HMO ID" at bounding box center [575, 221] width 752 height 21
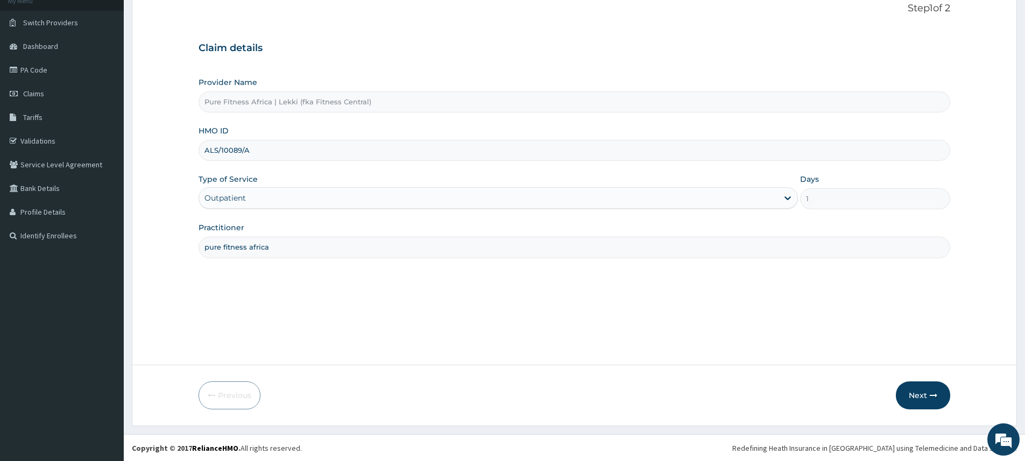
scroll to position [72, 0]
type input "ALS/10089/A"
click at [942, 396] on button "Next" at bounding box center [923, 395] width 54 height 28
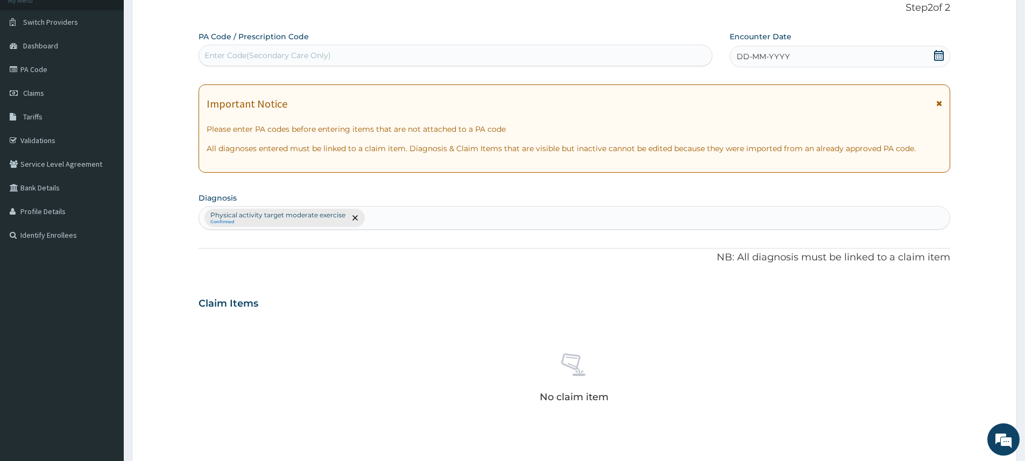
click at [764, 53] on span "DD-MM-YYYY" at bounding box center [763, 56] width 53 height 11
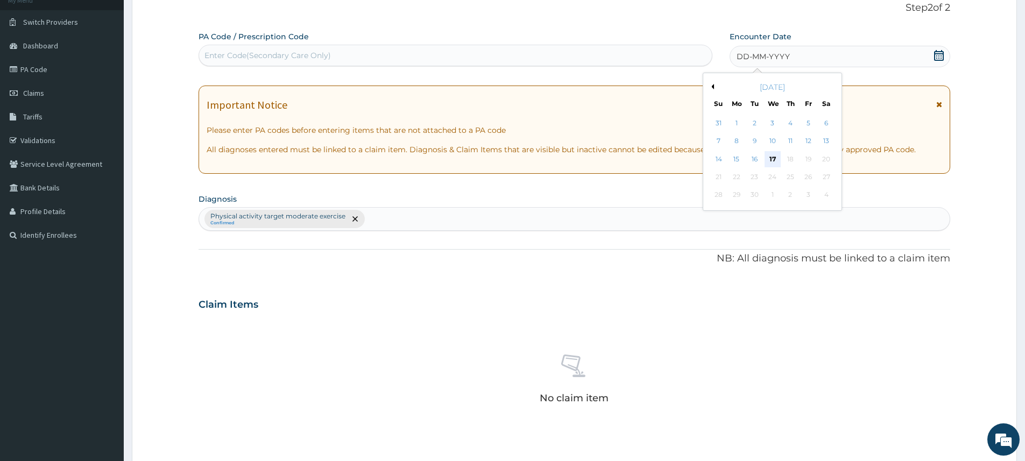
click at [770, 158] on div "17" at bounding box center [773, 159] width 16 height 16
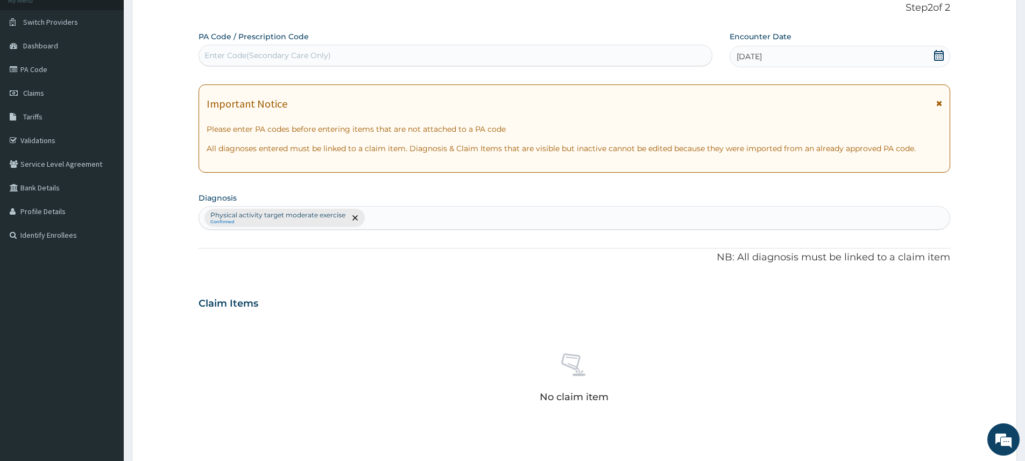
click at [614, 59] on div "Enter Code(Secondary Care Only)" at bounding box center [455, 55] width 513 height 17
type input "PA/810410"
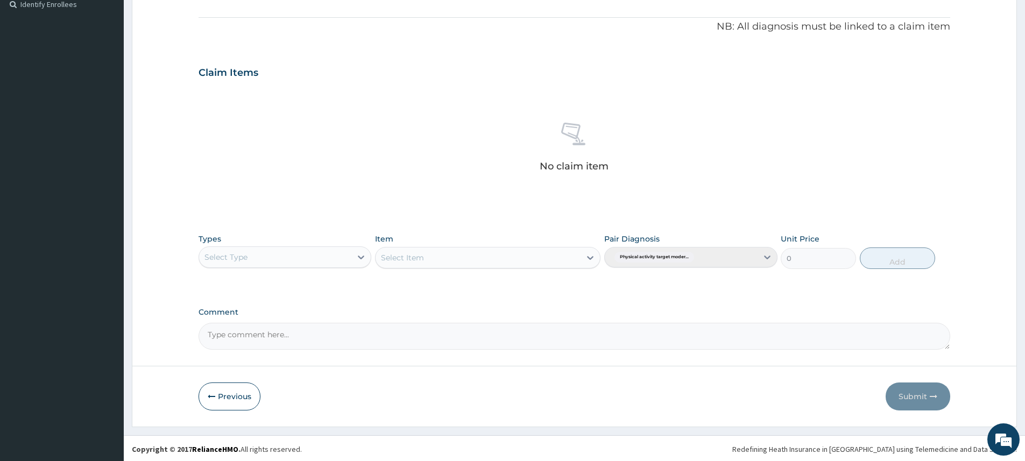
scroll to position [304, 0]
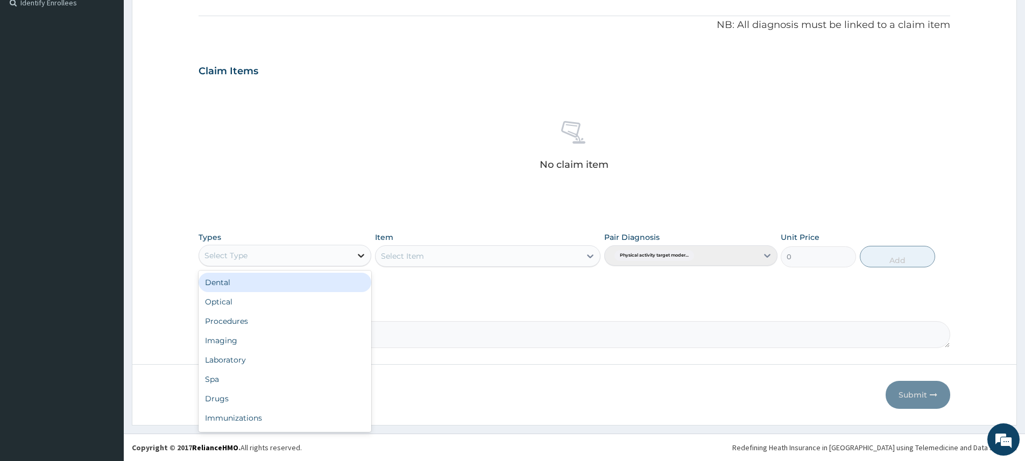
click at [365, 253] on icon at bounding box center [361, 255] width 11 height 11
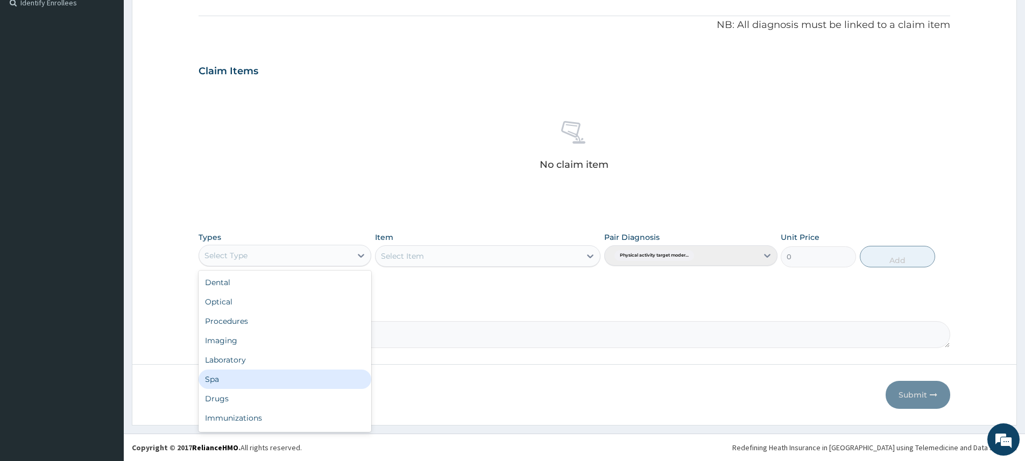
scroll to position [37, 0]
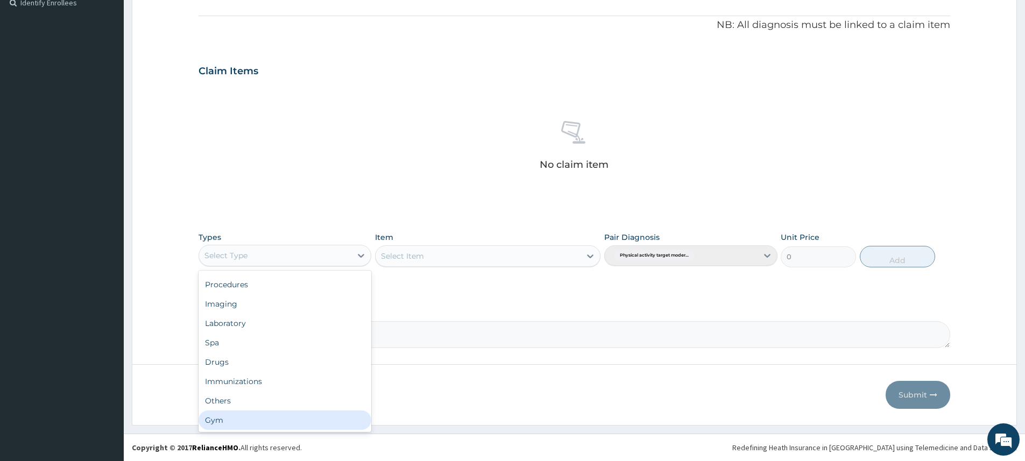
click at [298, 415] on div "Gym" at bounding box center [285, 420] width 173 height 19
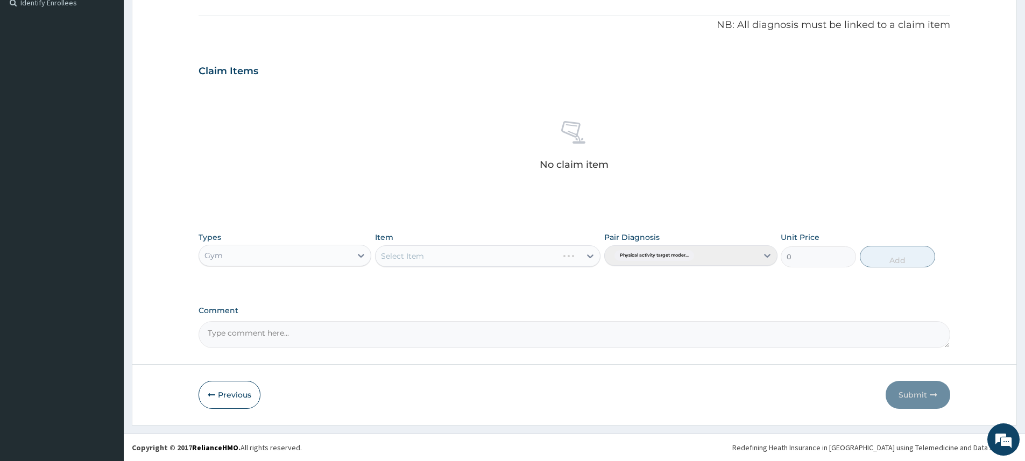
click at [418, 249] on div "Select Item" at bounding box center [488, 256] width 226 height 22
click at [423, 258] on div "Select Item" at bounding box center [402, 256] width 43 height 11
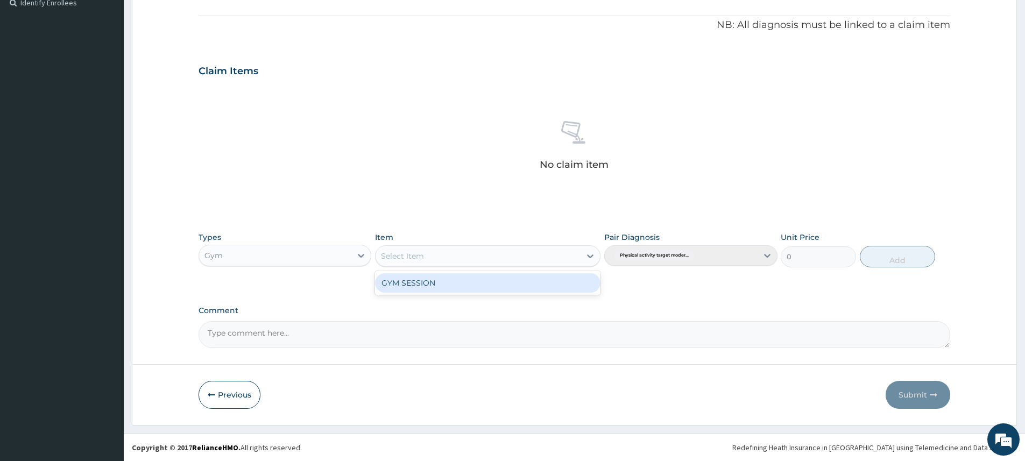
click at [425, 287] on div "GYM SESSION" at bounding box center [488, 282] width 226 height 19
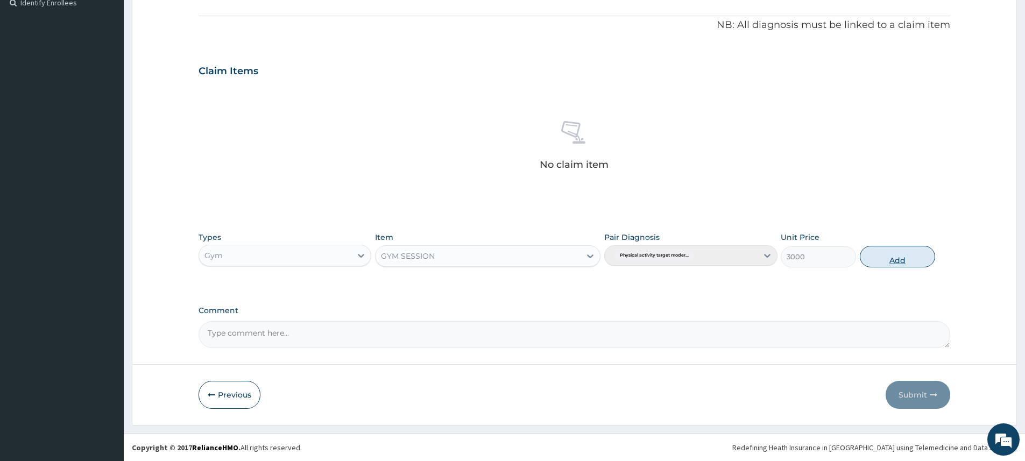
click at [917, 259] on button "Add" at bounding box center [897, 257] width 75 height 22
type input "0"
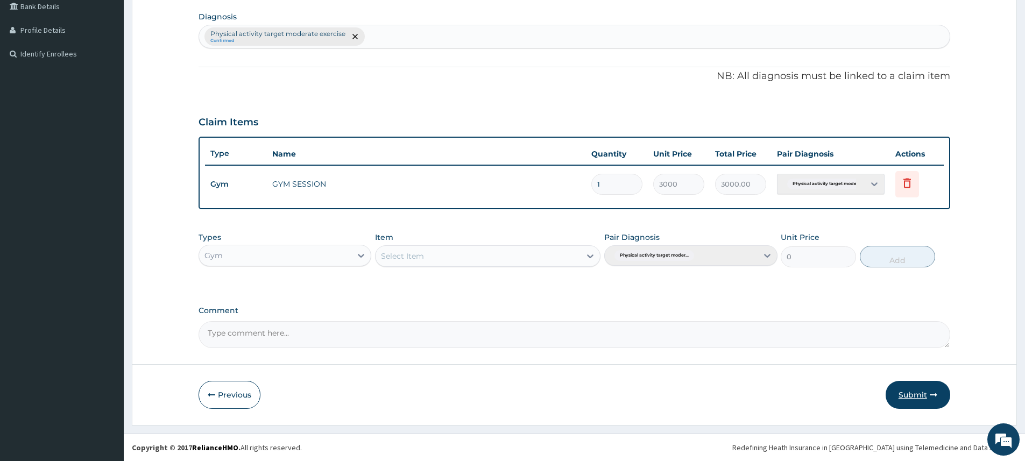
click at [934, 393] on icon "button" at bounding box center [934, 395] width 8 height 8
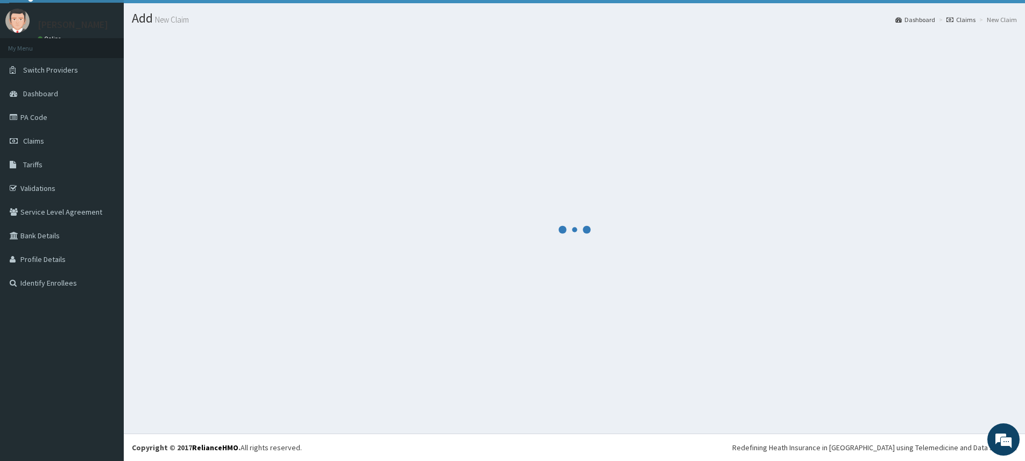
scroll to position [253, 0]
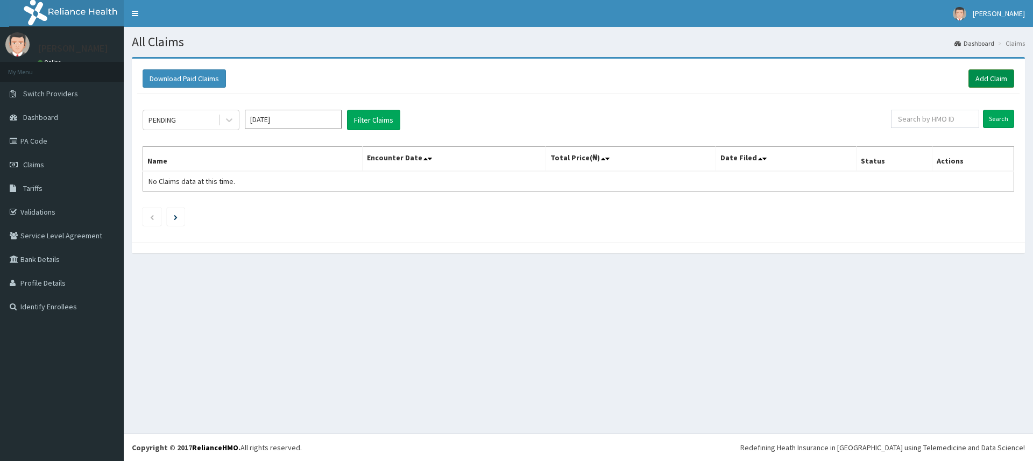
click at [985, 76] on link "Add Claim" at bounding box center [992, 78] width 46 height 18
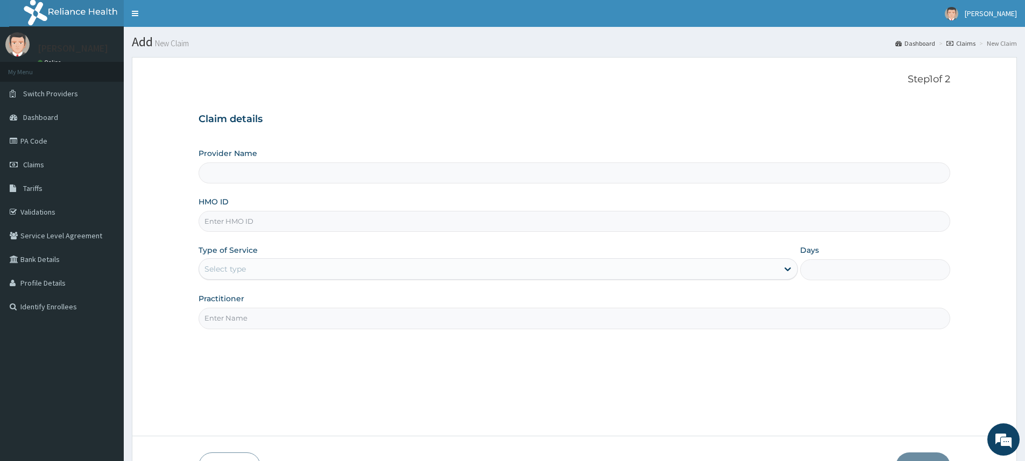
type input "Pure Fitness Africa | Lekki (fka Fitness Central)"
type input "1"
click at [237, 319] on input "Practitioner" at bounding box center [575, 318] width 752 height 21
type input "pure fitness africa"
click at [273, 225] on input "HMO ID" at bounding box center [575, 221] width 752 height 21
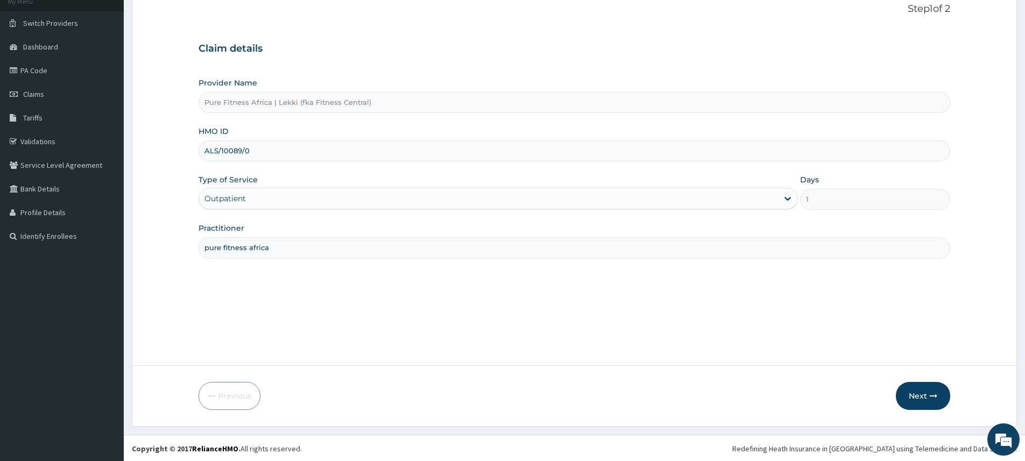
scroll to position [72, 0]
click at [912, 398] on button "Next" at bounding box center [923, 395] width 54 height 28
type input "ALS/10089/A"
click at [933, 386] on button "Next" at bounding box center [923, 395] width 54 height 28
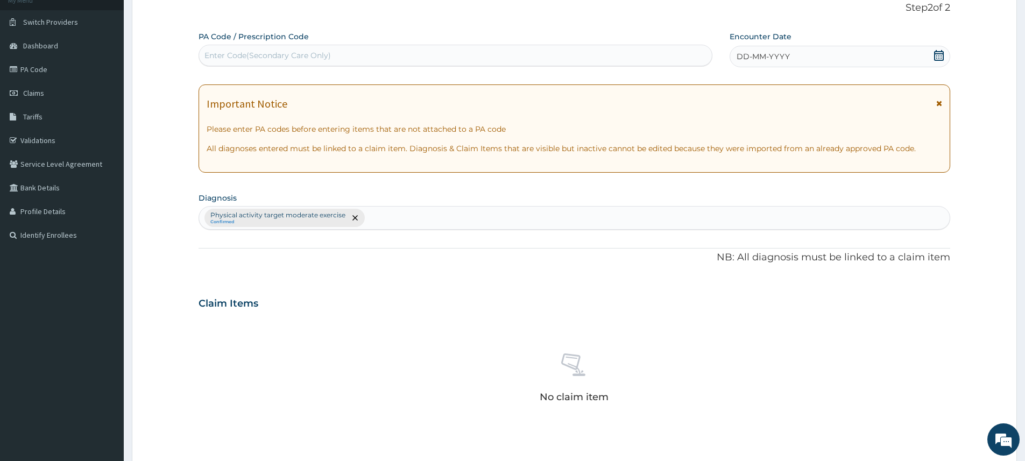
click at [778, 59] on span "DD-MM-YYYY" at bounding box center [763, 56] width 53 height 11
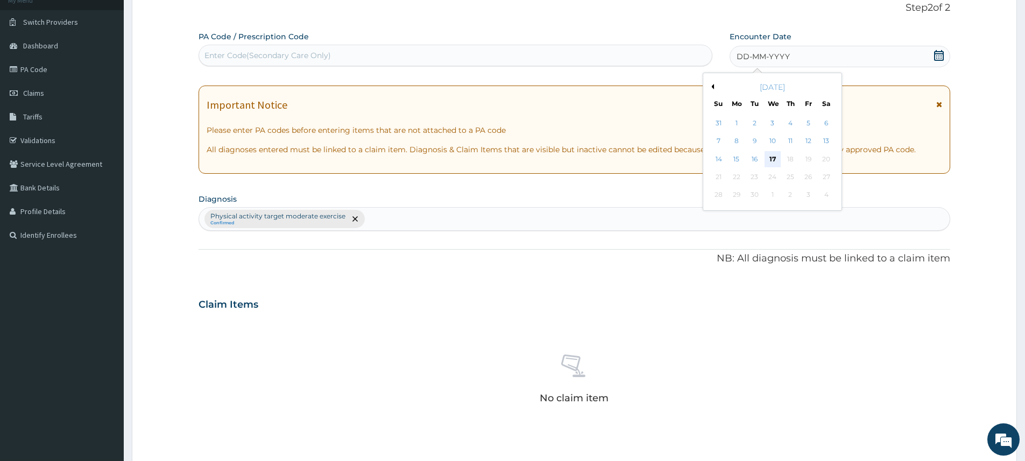
click at [771, 156] on div "17" at bounding box center [773, 159] width 16 height 16
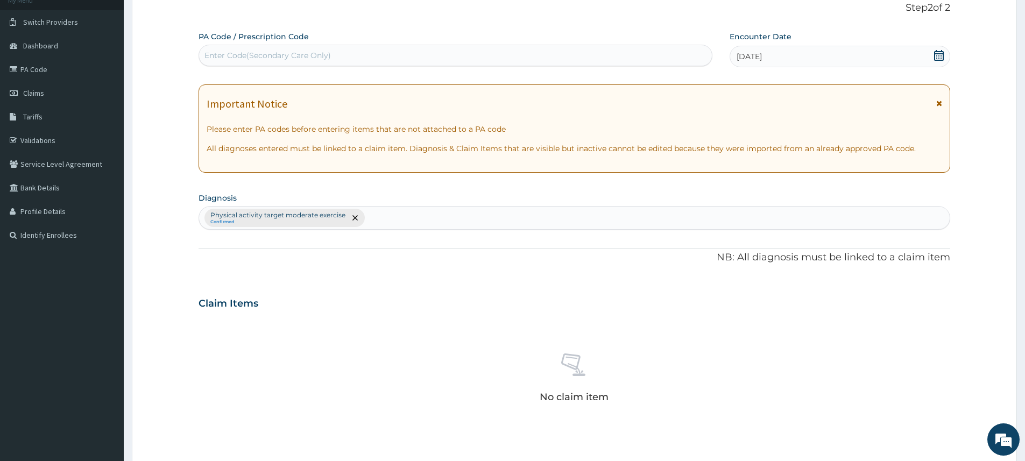
click at [586, 57] on div "Enter Code(Secondary Care Only)" at bounding box center [455, 55] width 513 height 17
type input "PA/2016D2"
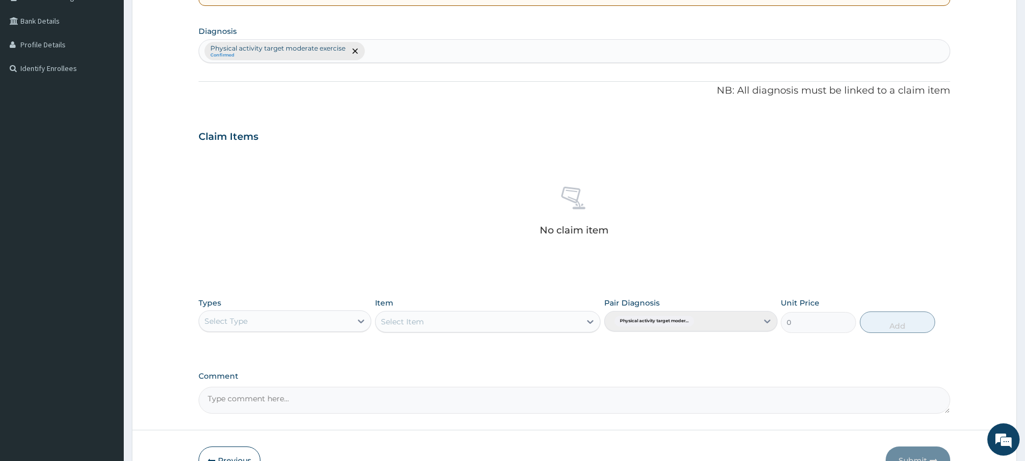
scroll to position [304, 0]
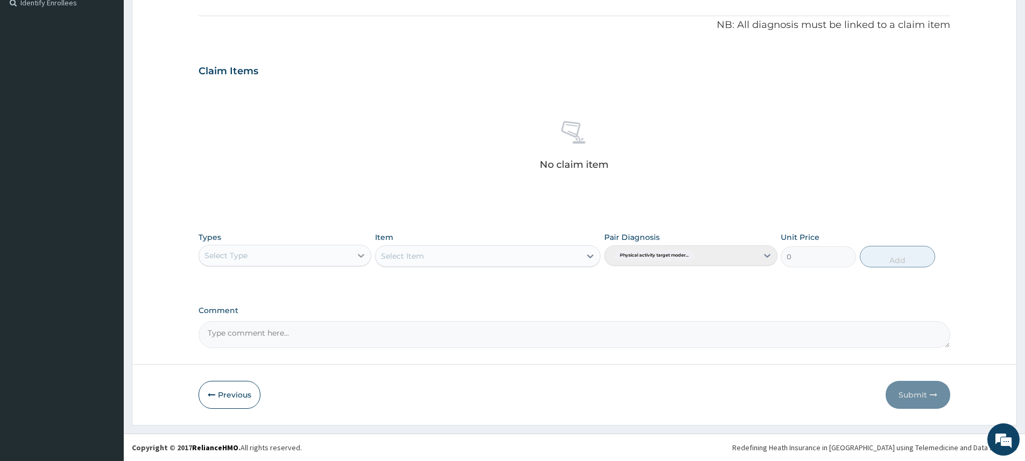
click at [361, 252] on icon at bounding box center [361, 255] width 11 height 11
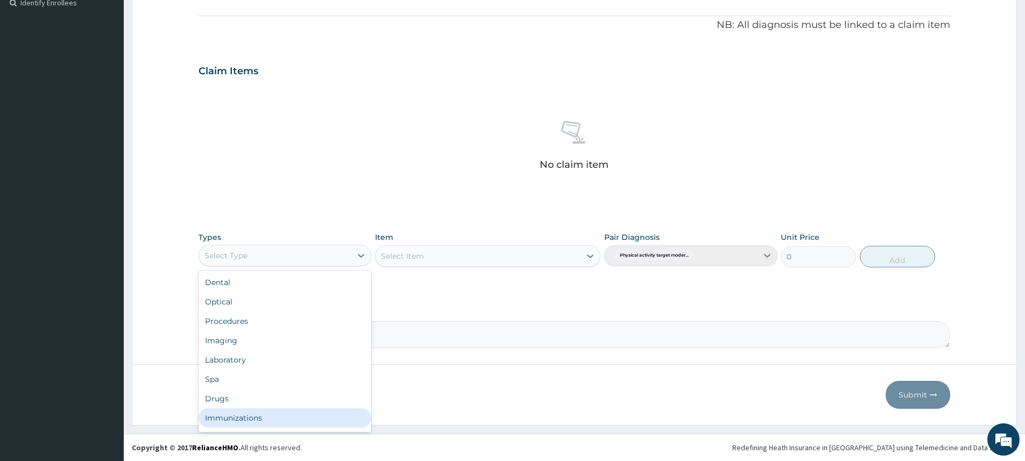
scroll to position [37, 0]
click at [282, 415] on div "Gym" at bounding box center [285, 420] width 173 height 19
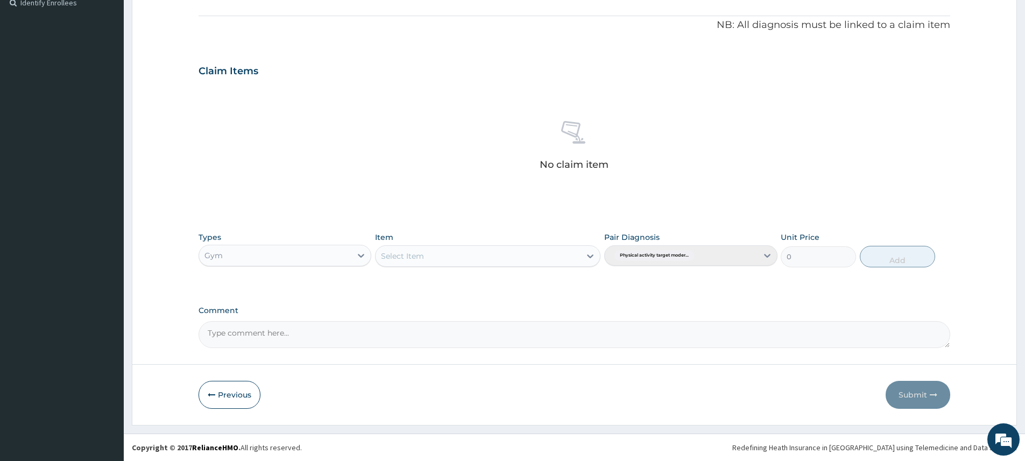
click at [494, 249] on div "Select Item" at bounding box center [478, 256] width 205 height 17
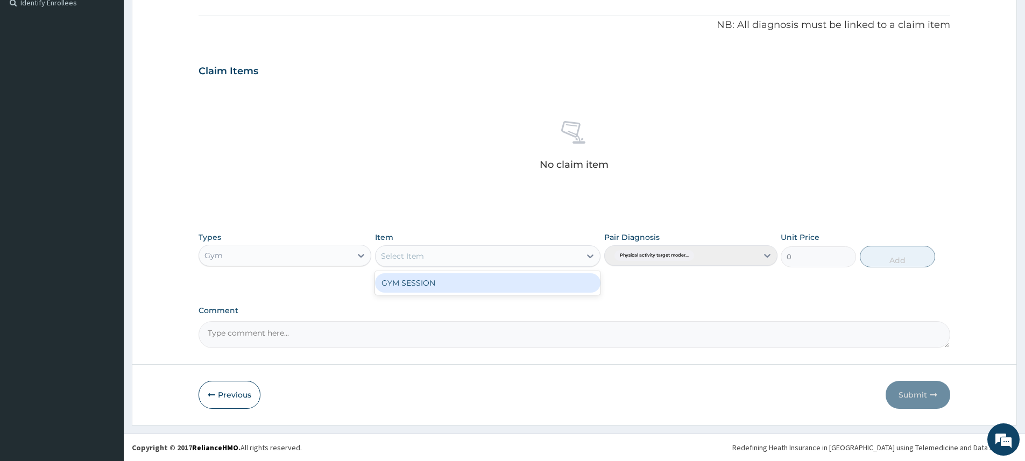
click at [494, 283] on div "GYM SESSION" at bounding box center [488, 282] width 226 height 19
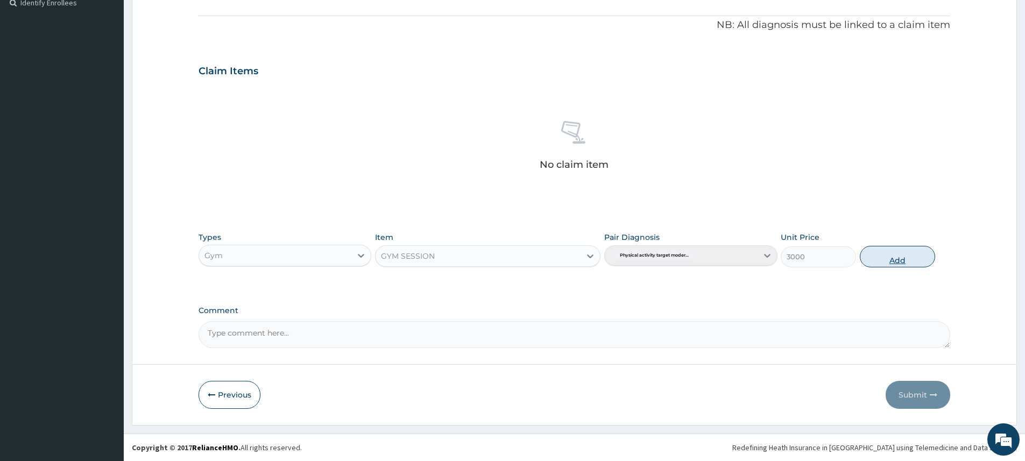
click at [877, 257] on button "Add" at bounding box center [897, 257] width 75 height 22
type input "0"
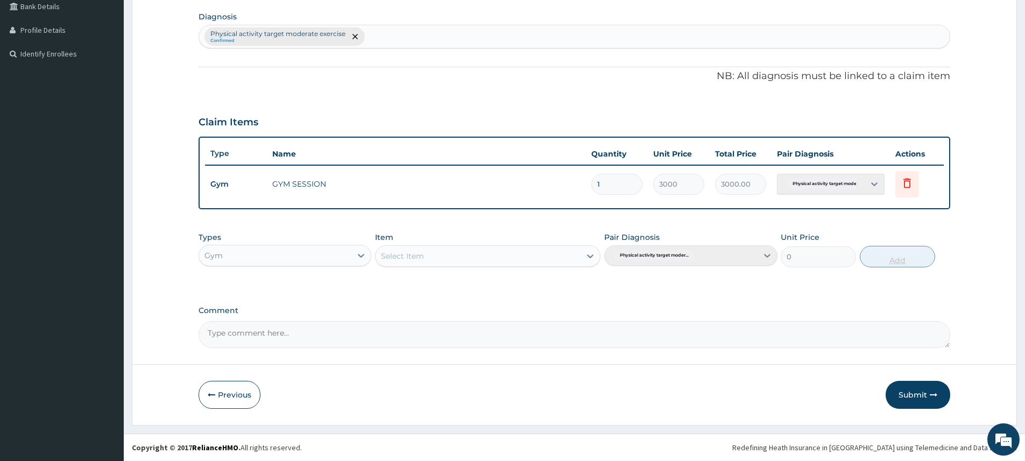
scroll to position [253, 0]
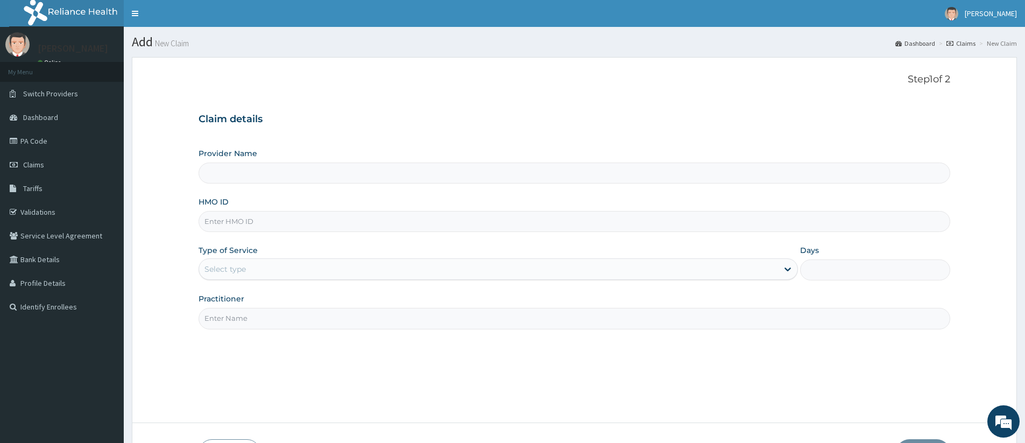
type input "Pure Fitness Africa | Lekki (fka Fitness Central)"
type input "1"
